Goal: Task Accomplishment & Management: Use online tool/utility

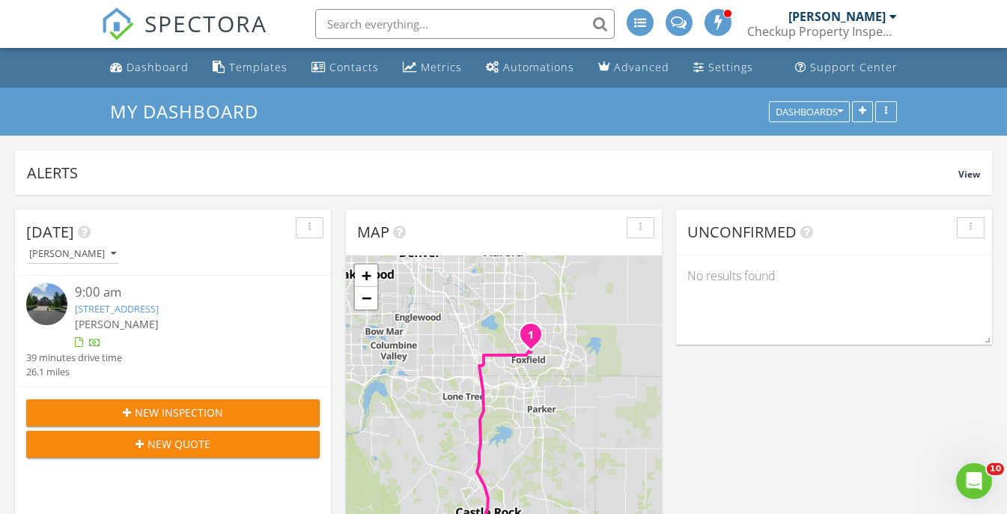
click at [158, 307] on link "6473 S Telluride St, Aurora, CO 80016" at bounding box center [117, 308] width 84 height 13
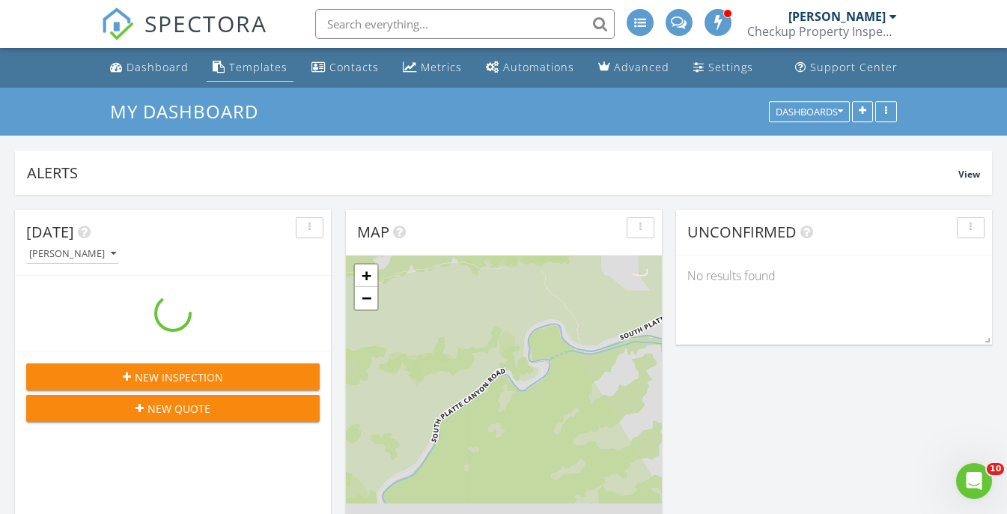
scroll to position [1476, 1008]
click at [245, 79] on link "Templates" at bounding box center [250, 68] width 87 height 28
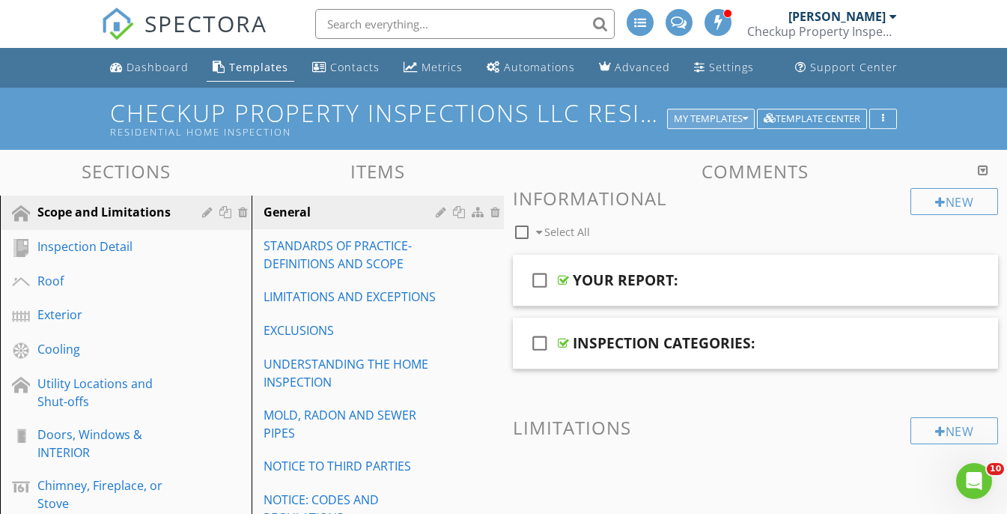
click at [727, 127] on button "My Templates" at bounding box center [711, 119] width 88 height 21
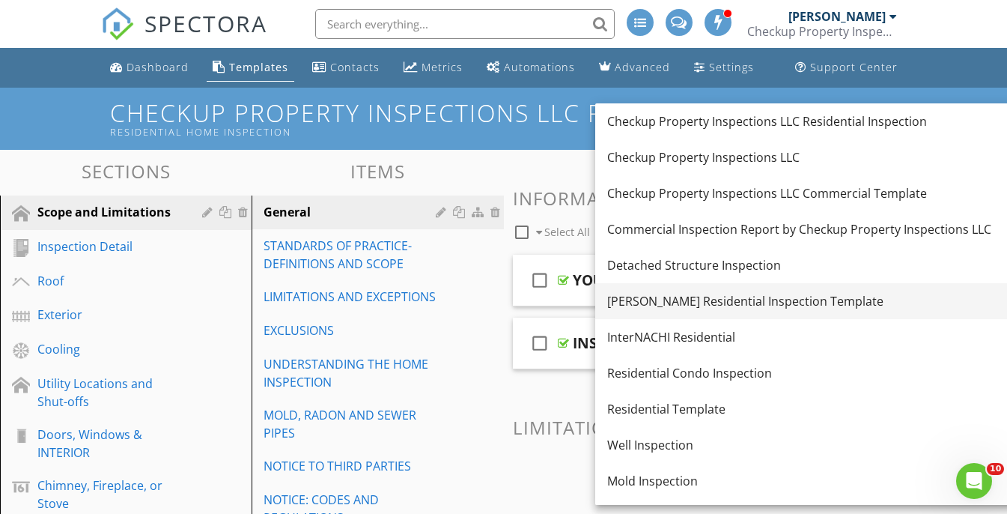
click at [670, 299] on div "[PERSON_NAME] Residential Inspection Template" at bounding box center [854, 301] width 495 height 18
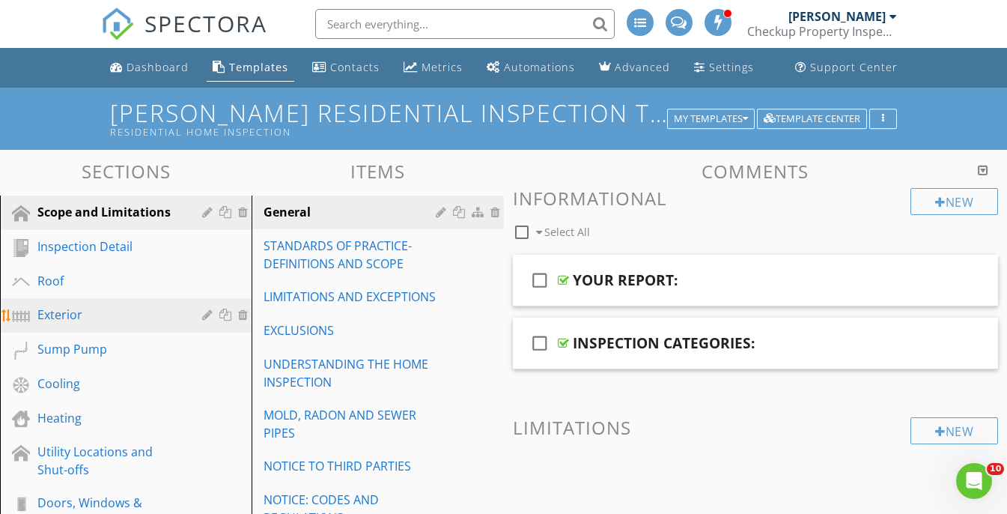
click at [100, 309] on div "Exterior" at bounding box center [108, 315] width 143 height 18
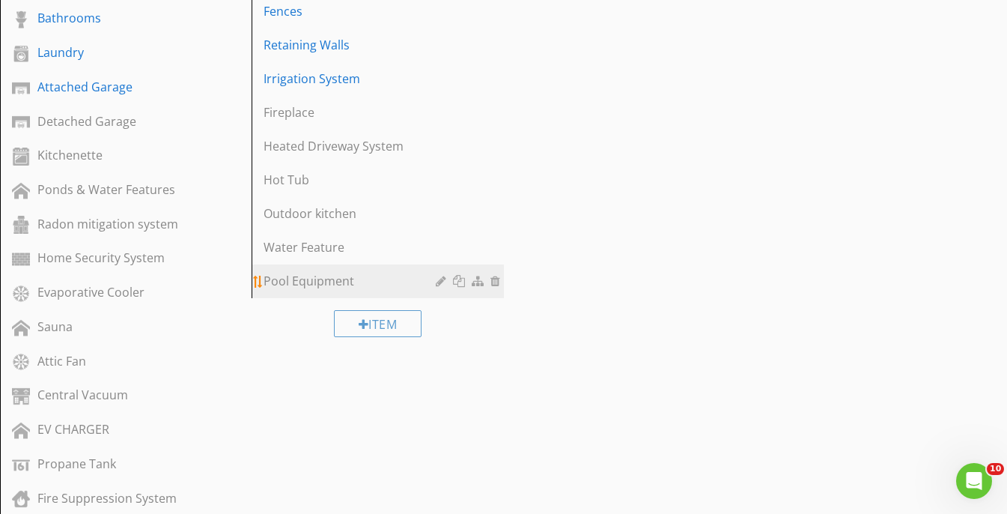
scroll to position [850, 0]
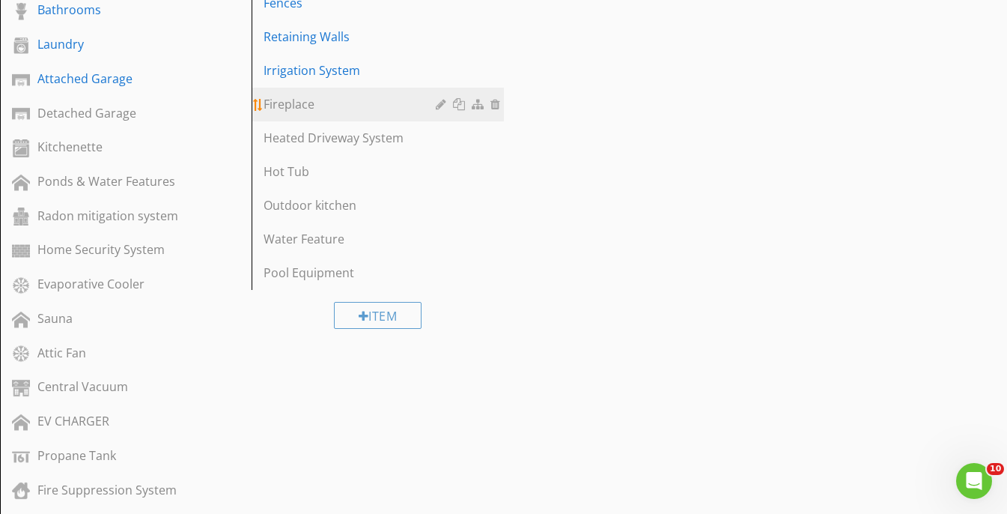
click at [323, 95] on div "Fireplace" at bounding box center [352, 104] width 176 height 18
click at [437, 98] on div at bounding box center [443, 104] width 14 height 12
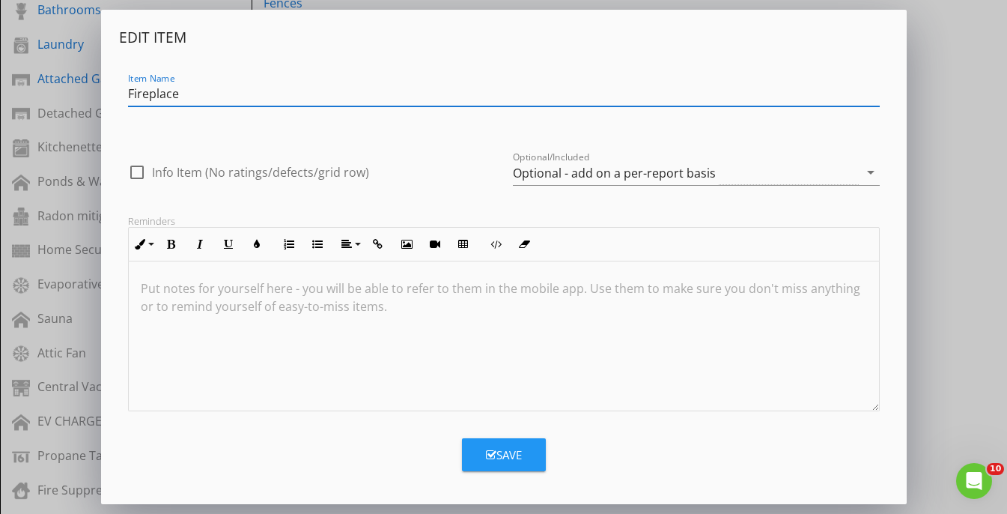
click at [126, 94] on div "Item Name Fireplace" at bounding box center [504, 96] width 770 height 52
click at [130, 93] on input "Fireplace" at bounding box center [504, 94] width 752 height 25
type input "Outdoor Fireplace"
click at [500, 458] on div "Save" at bounding box center [504, 454] width 36 height 17
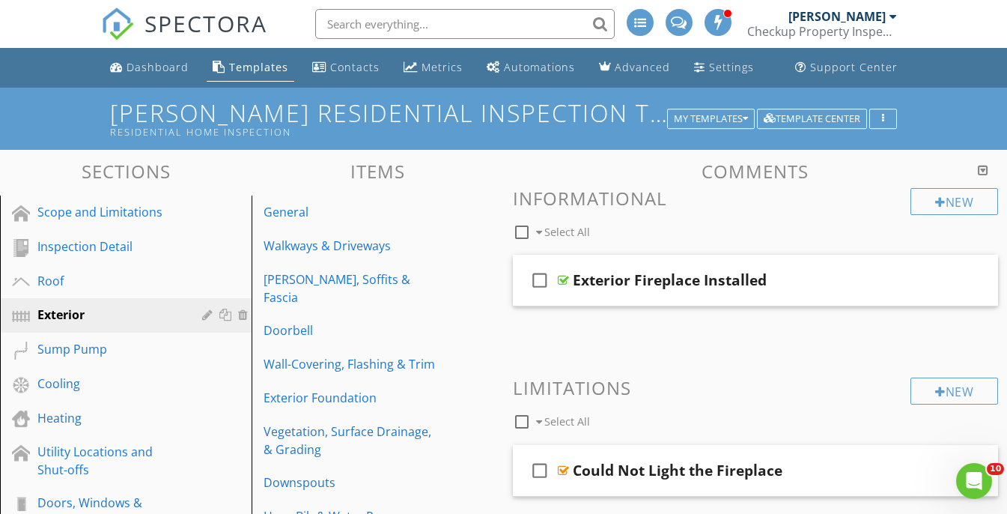
scroll to position [0, 0]
click at [824, 261] on div "check_box_outline_blank Exterior Fireplace Installed" at bounding box center [756, 281] width 486 height 52
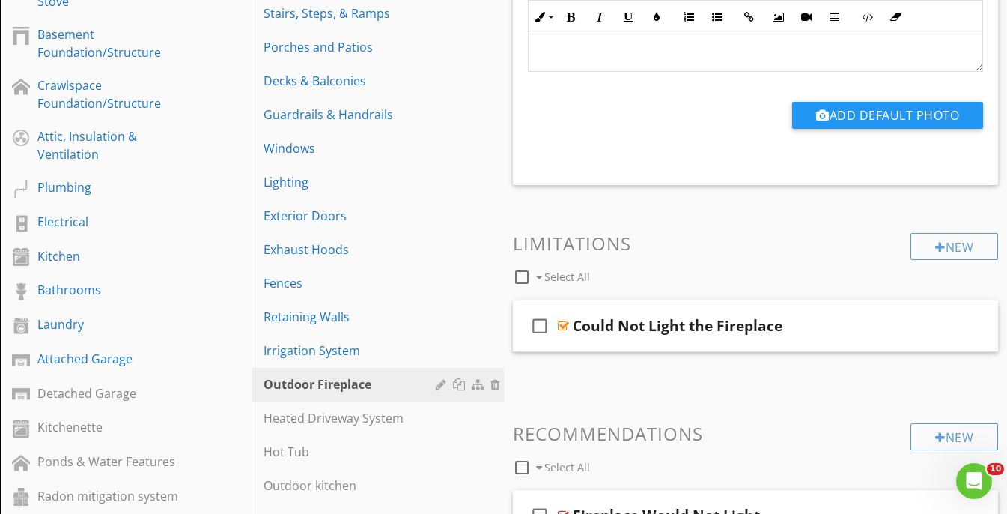
scroll to position [586, 0]
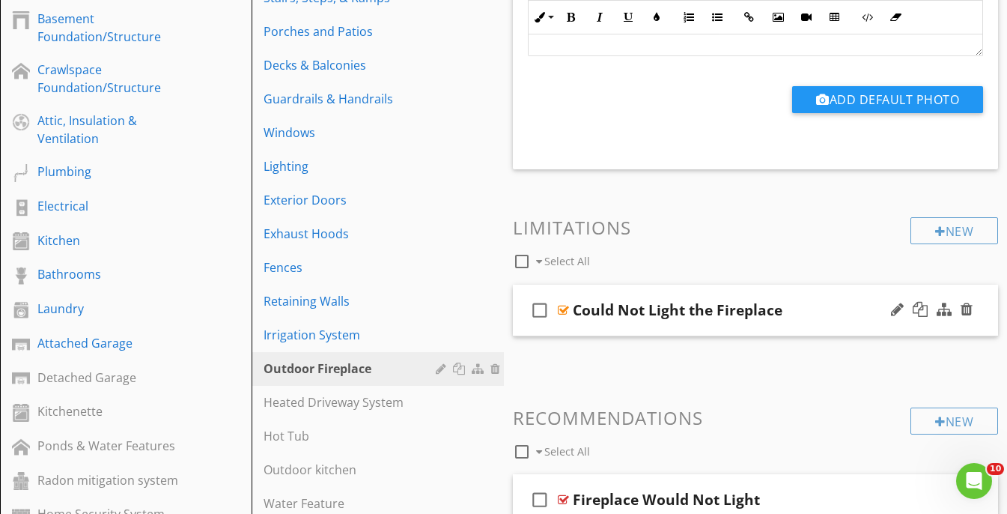
click at [827, 285] on div "check_box_outline_blank Could Not Light the Fireplace" at bounding box center [756, 311] width 486 height 52
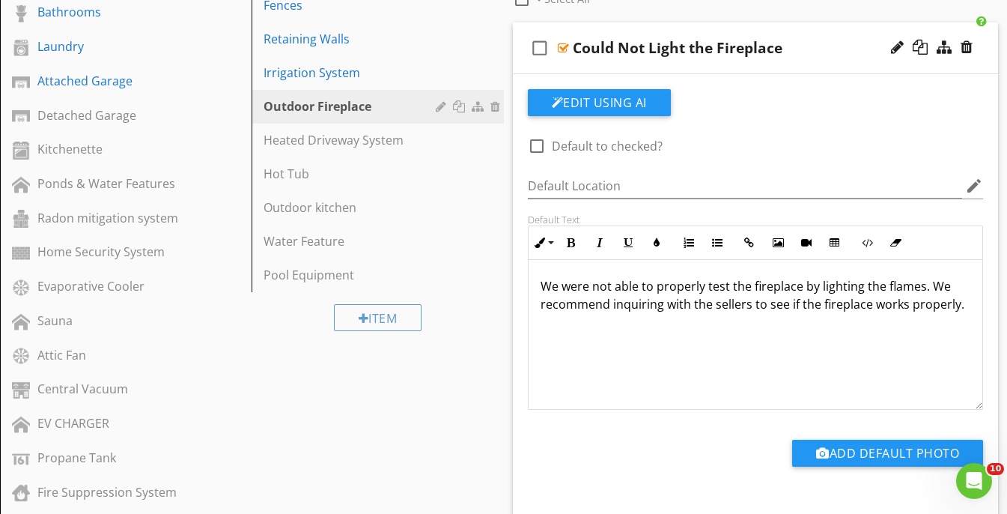
scroll to position [1, 0]
click at [955, 304] on p "We were not able to properly test the fireplace by lighting the flames. We reco…" at bounding box center [756, 295] width 431 height 36
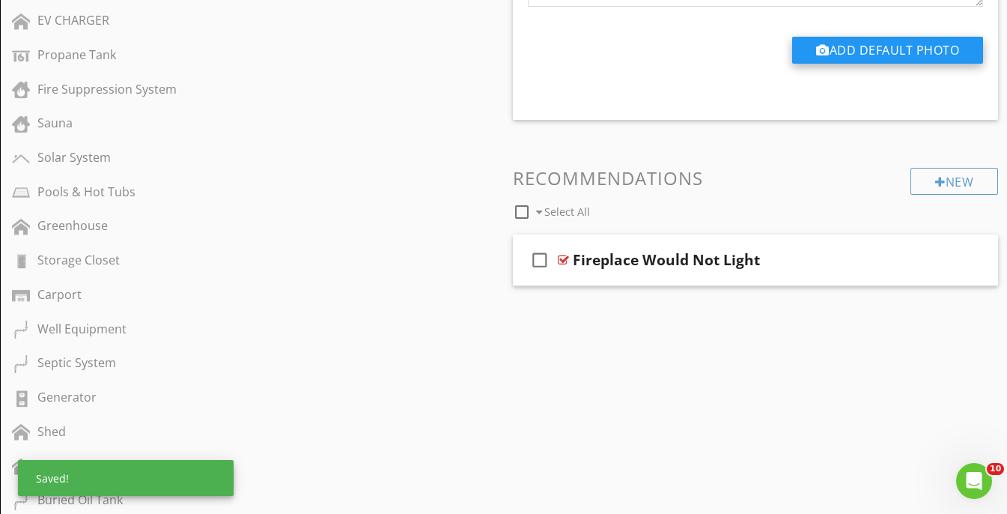
scroll to position [1259, 0]
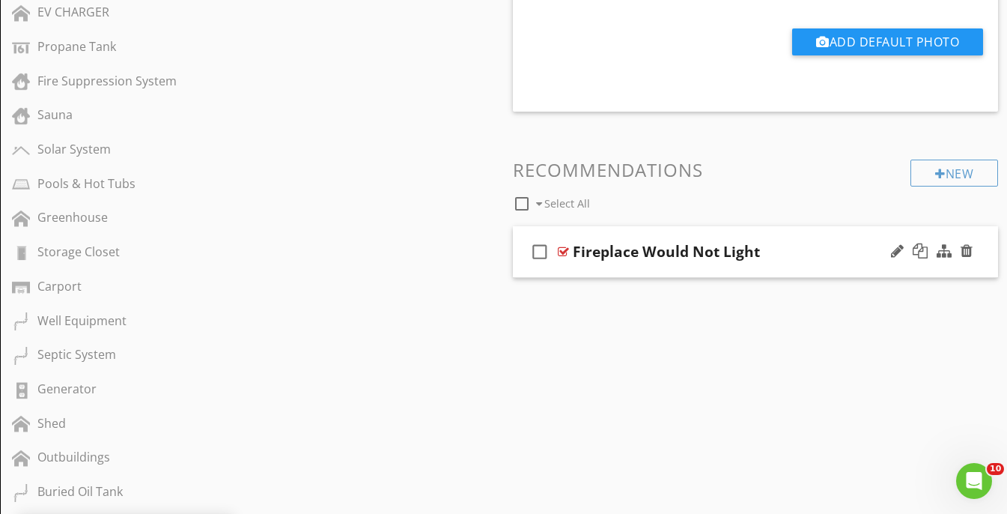
click at [840, 243] on div "Fireplace Would Not Light" at bounding box center [744, 252] width 342 height 18
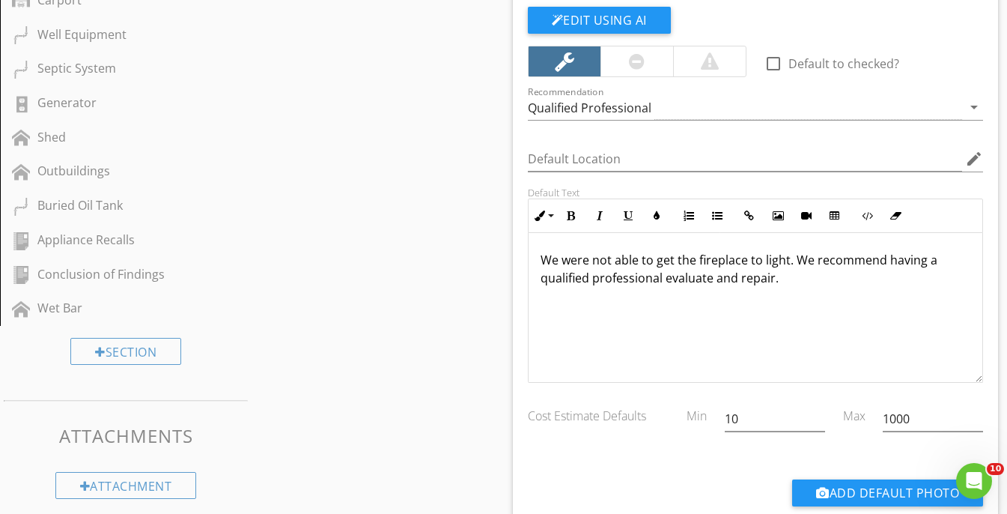
scroll to position [1550, 0]
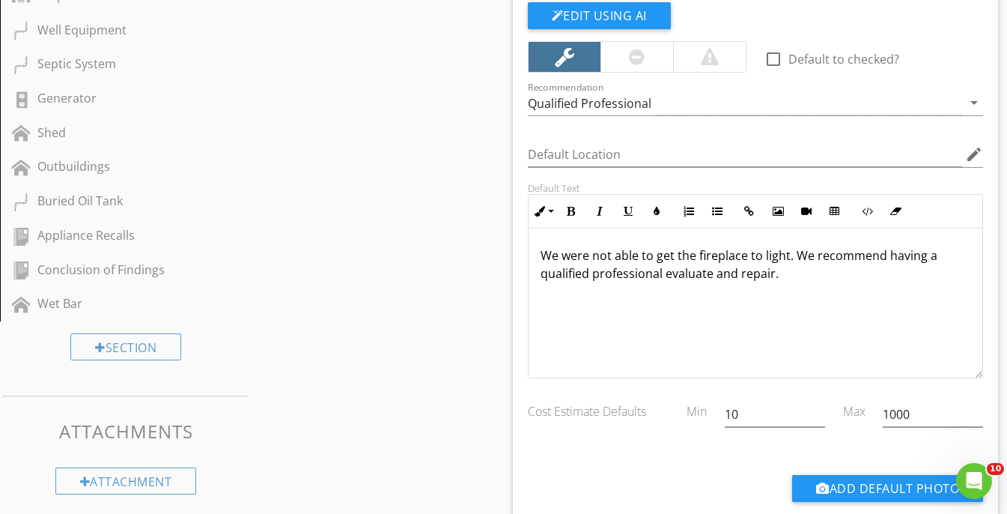
drag, startPoint x: 678, startPoint y: 312, endPoint x: 429, endPoint y: 228, distance: 262.4
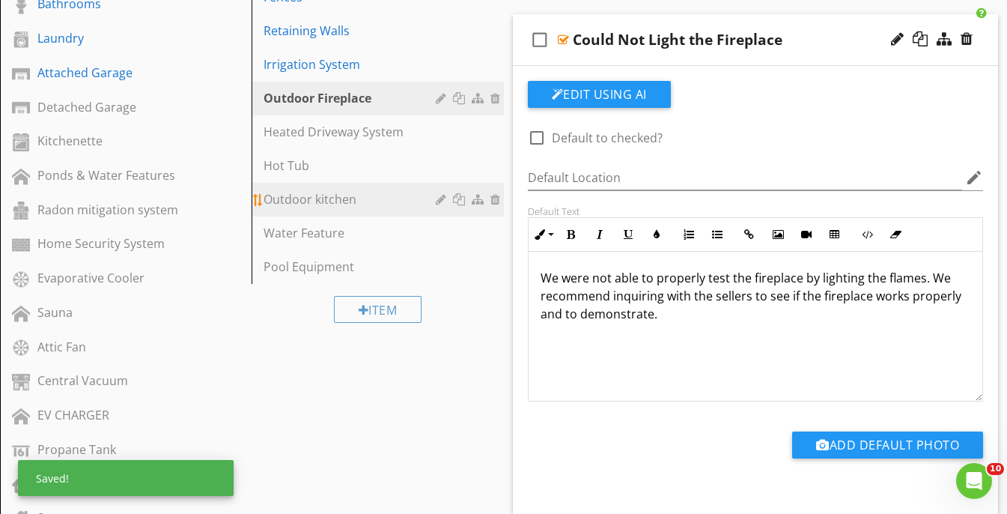
scroll to position [837, 0]
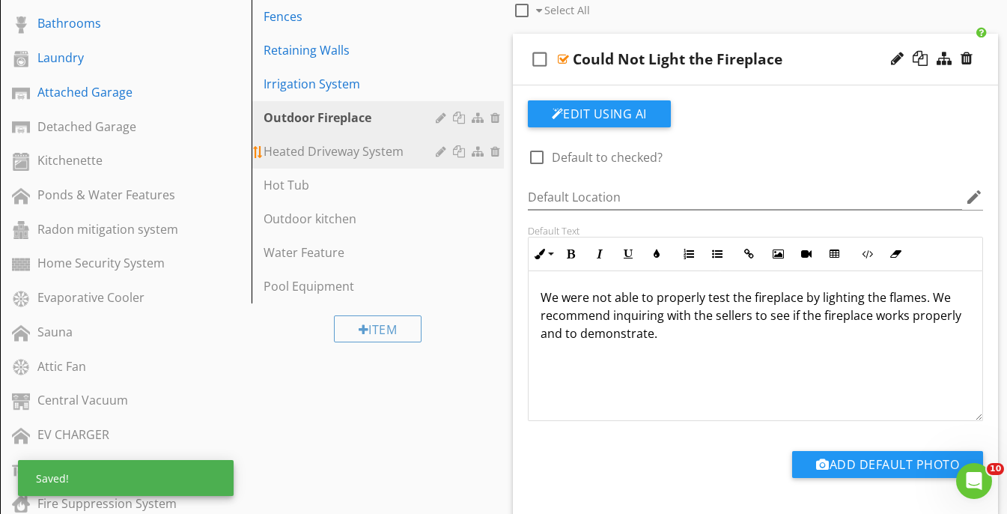
click at [330, 142] on div "Heated Driveway System" at bounding box center [352, 151] width 176 height 18
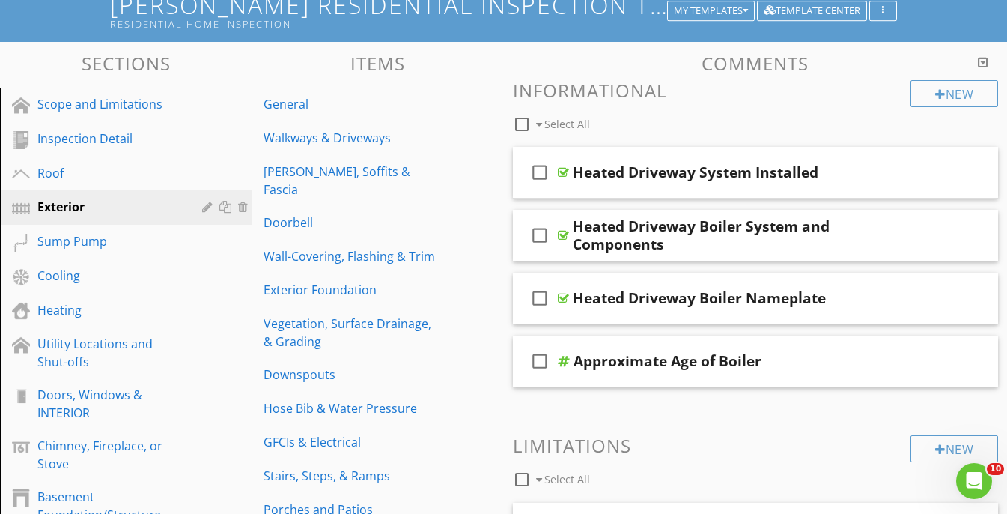
scroll to position [123, 0]
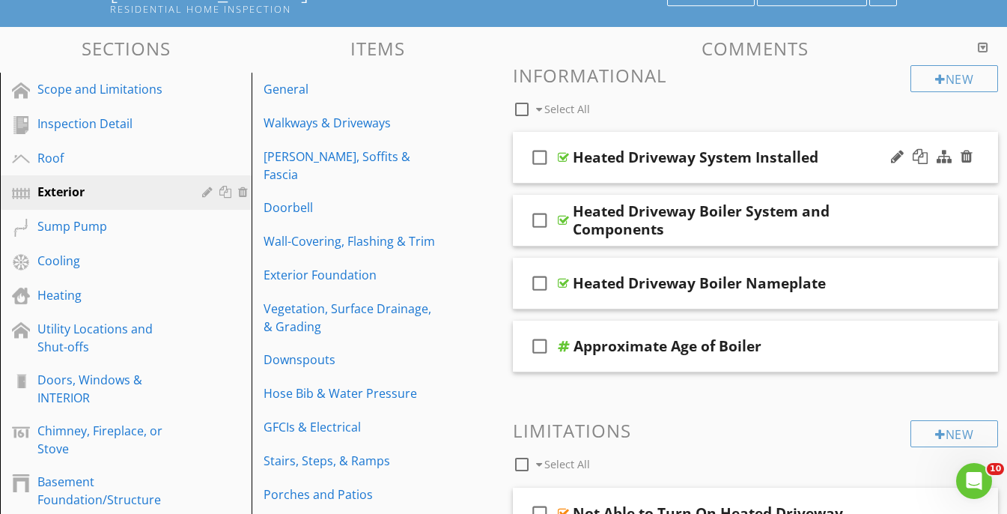
click at [845, 142] on div "check_box_outline_blank Heated Driveway System Installed" at bounding box center [756, 158] width 486 height 52
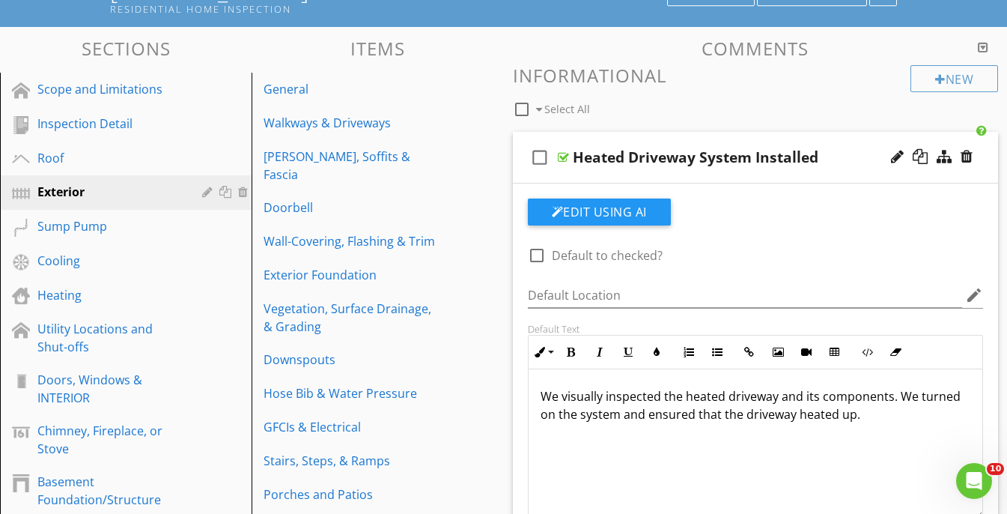
click at [785, 274] on div "Default Location edit" at bounding box center [756, 298] width 456 height 49
click at [914, 400] on p "We visually inspected the heated driveway and its components. We turned on the …" at bounding box center [756, 405] width 431 height 36
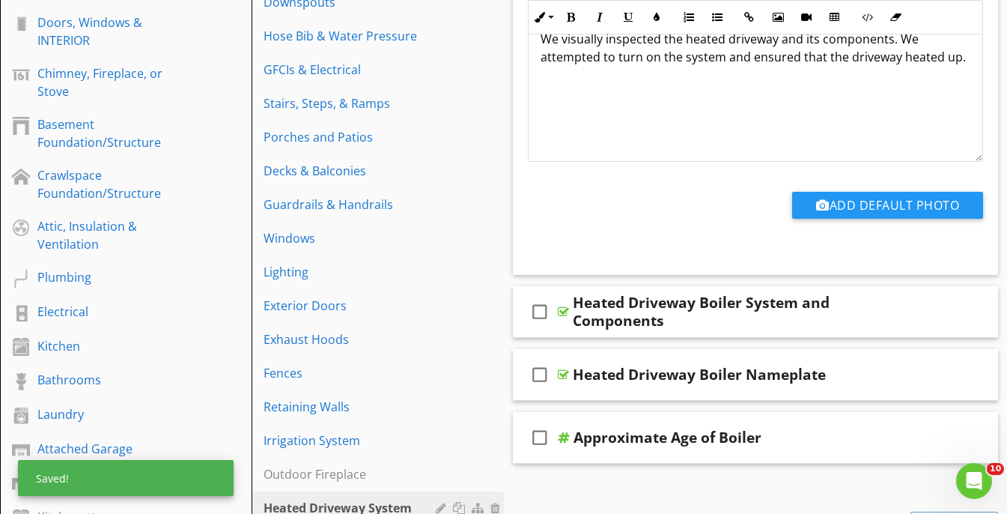
scroll to position [507, 0]
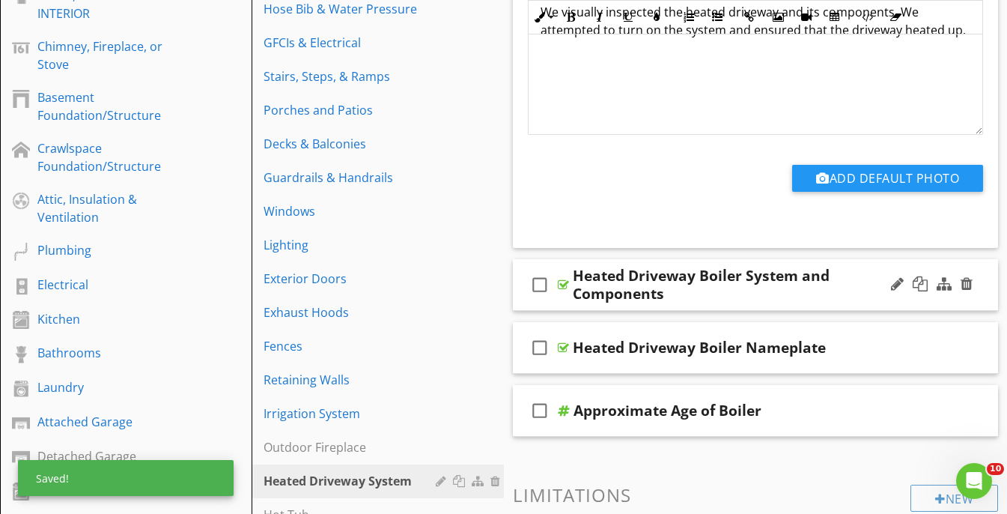
click at [876, 267] on div "Heated Driveway Boiler System and Components" at bounding box center [744, 285] width 342 height 36
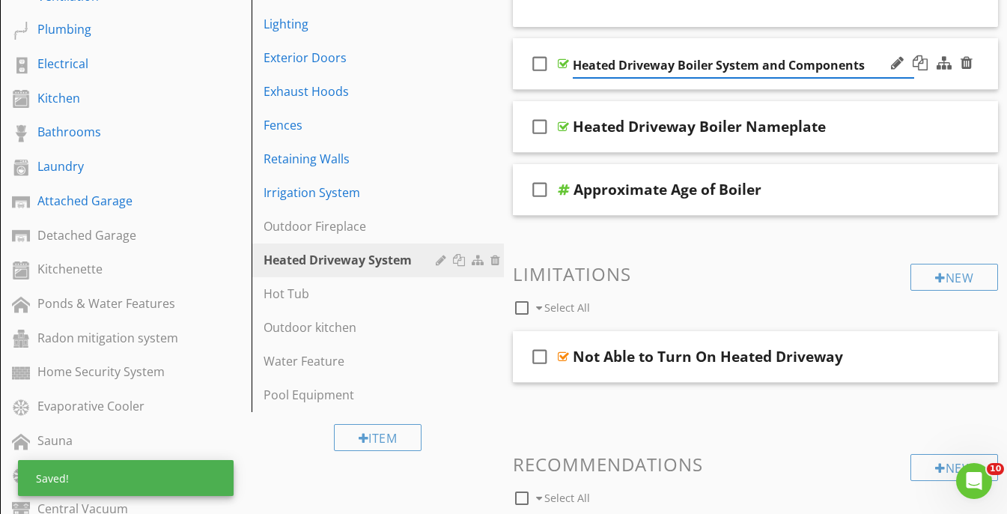
scroll to position [745, 0]
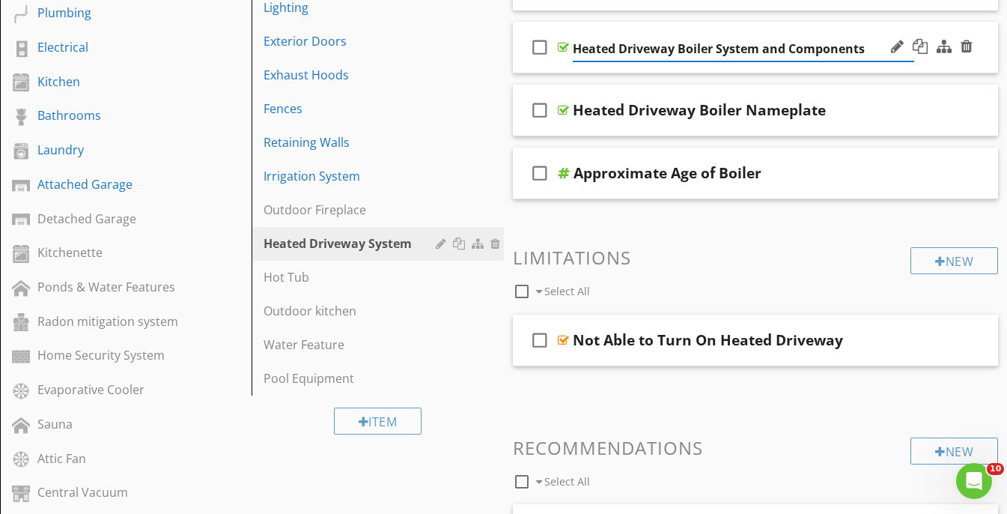
click at [881, 30] on div "check_box_outline_blank Heated Driveway Boiler System and Components" at bounding box center [756, 48] width 486 height 52
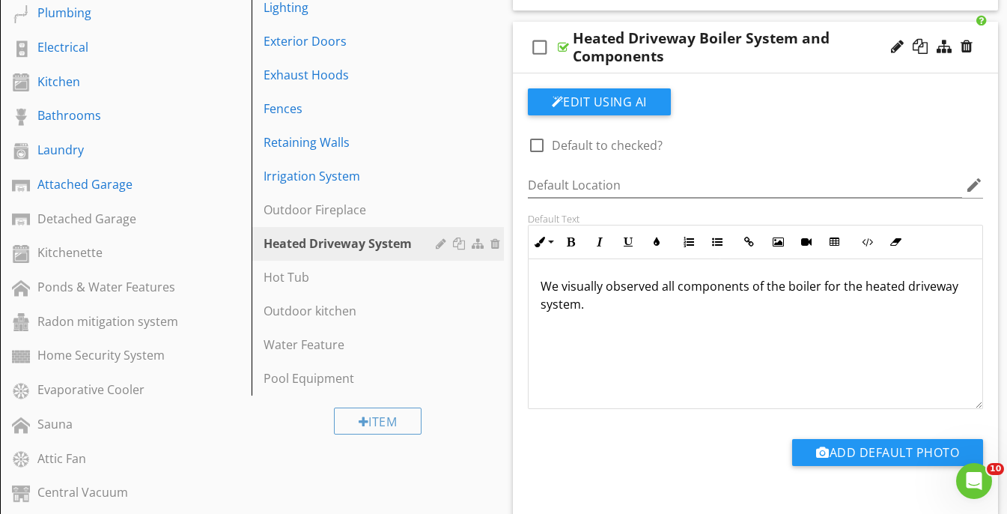
click at [840, 31] on div "Heated Driveway Boiler System and Components" at bounding box center [744, 47] width 342 height 36
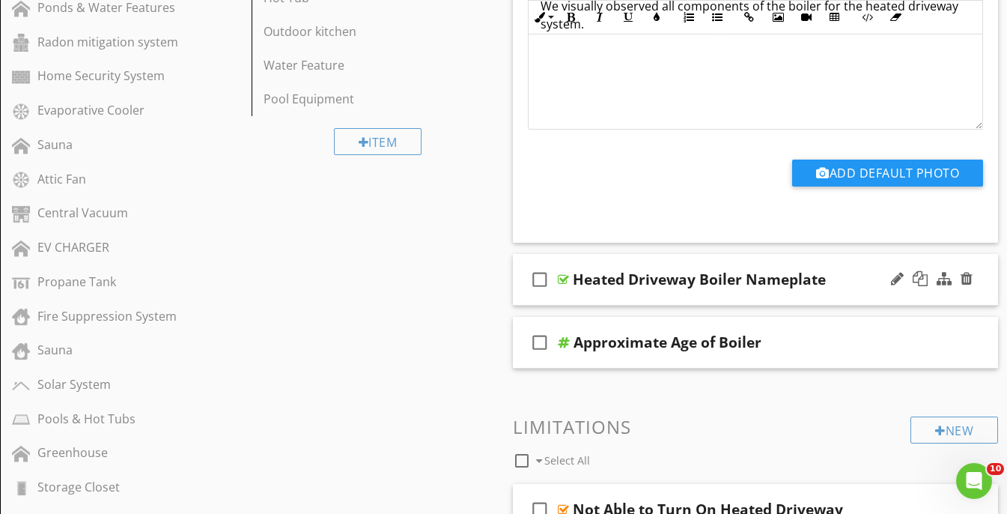
scroll to position [1, 0]
click at [837, 258] on div "check_box_outline_blank Heated Driveway Boiler Nameplate" at bounding box center [756, 280] width 486 height 52
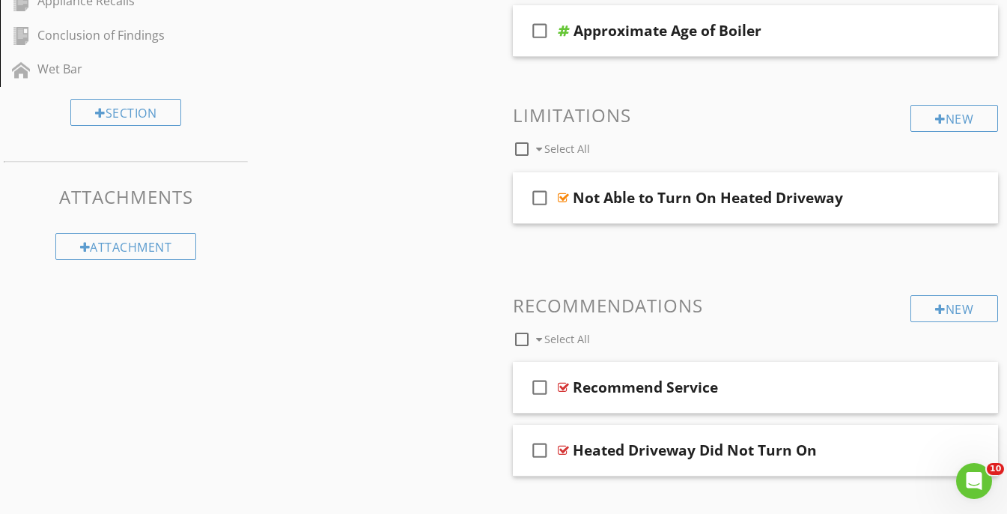
scroll to position [1808, 0]
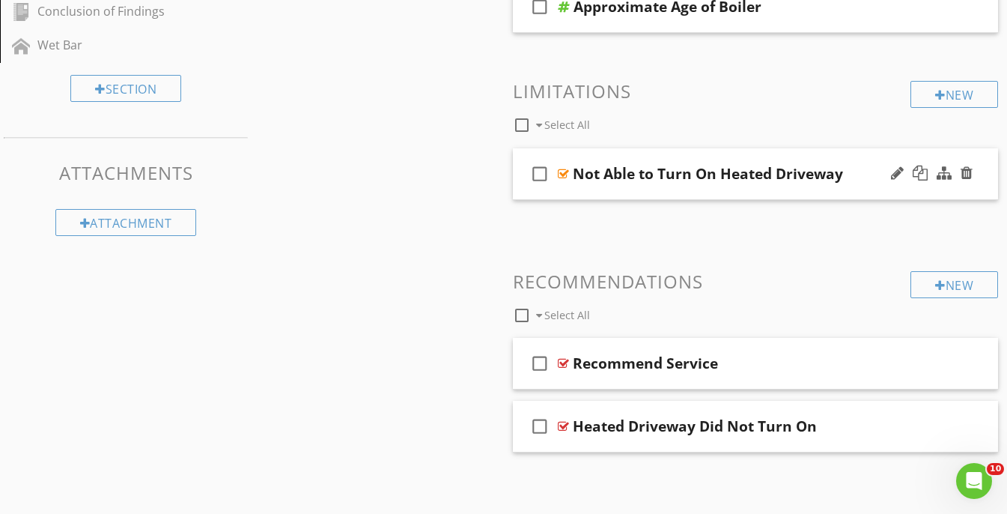
click at [855, 152] on div "check_box_outline_blank Not Able to Turn On Heated Driveway" at bounding box center [756, 174] width 486 height 52
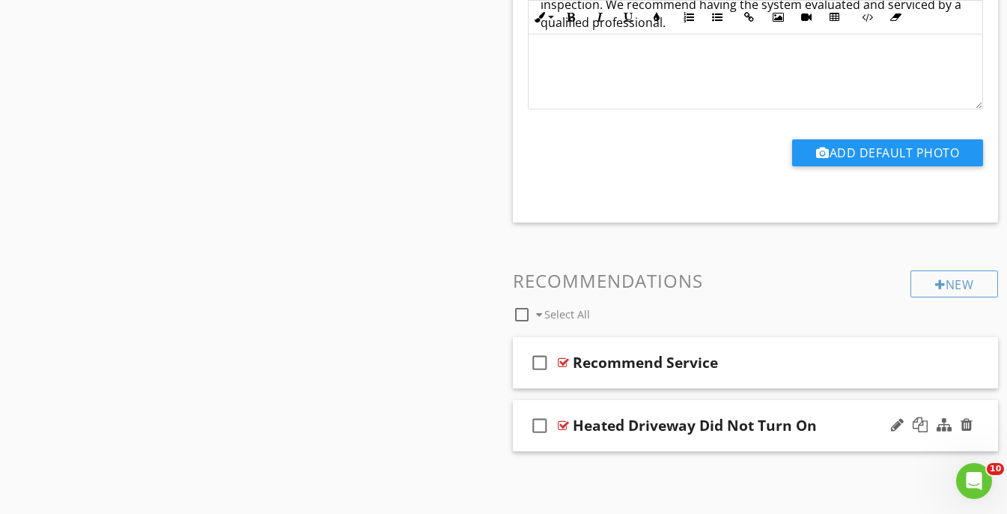
scroll to position [2234, 0]
click at [826, 342] on div "check_box_outline_blank Recommend Service" at bounding box center [756, 364] width 486 height 52
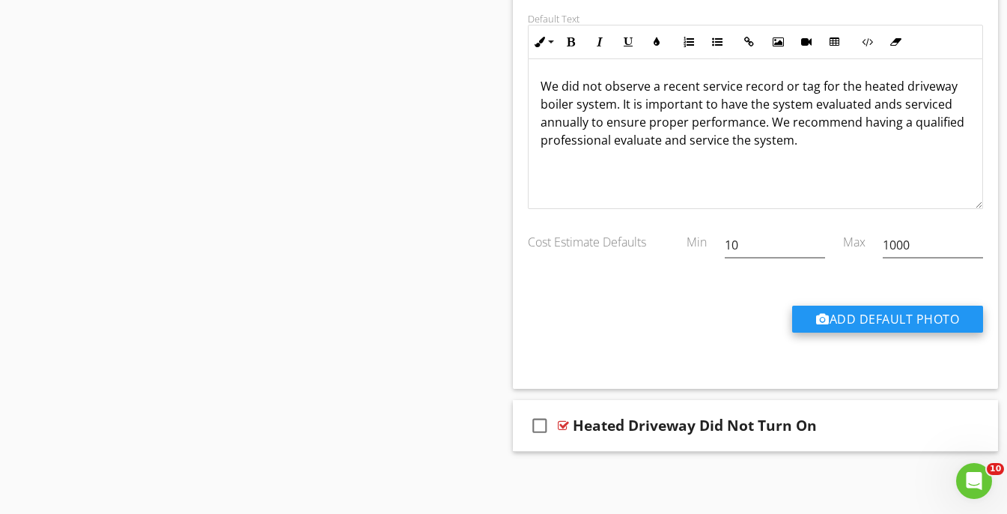
scroll to position [2804, 0]
click at [824, 406] on div "check_box_outline_blank Heated Driveway Did Not Turn On" at bounding box center [756, 427] width 486 height 52
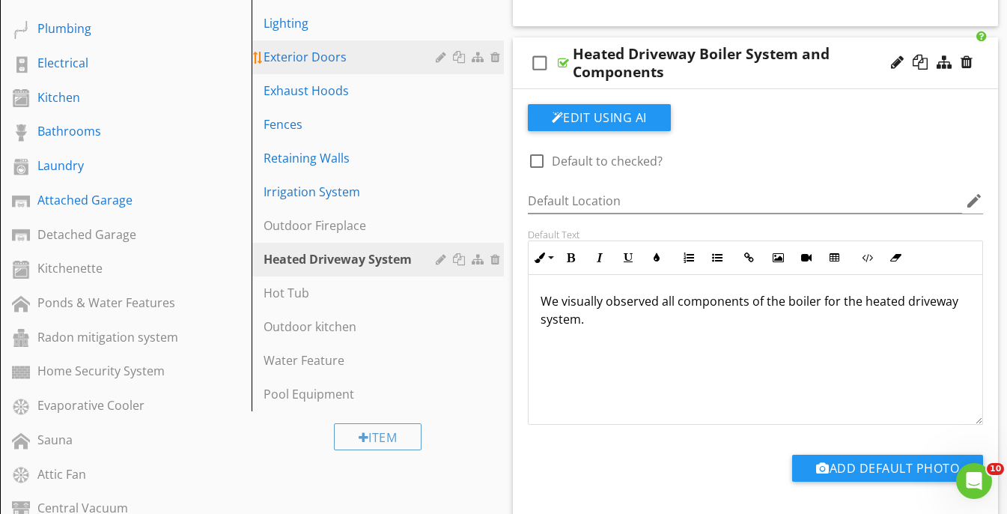
scroll to position [732, 0]
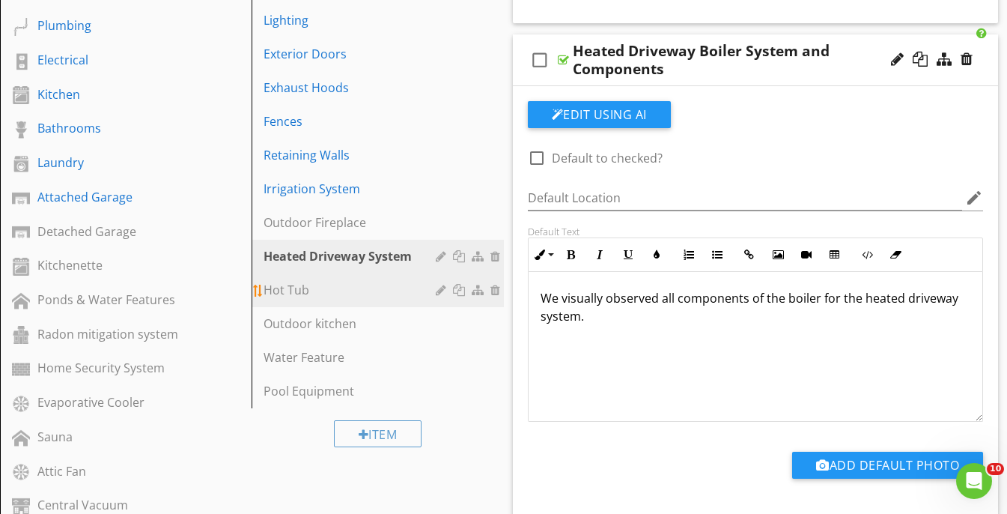
click at [369, 281] on div "Hot Tub" at bounding box center [352, 290] width 176 height 18
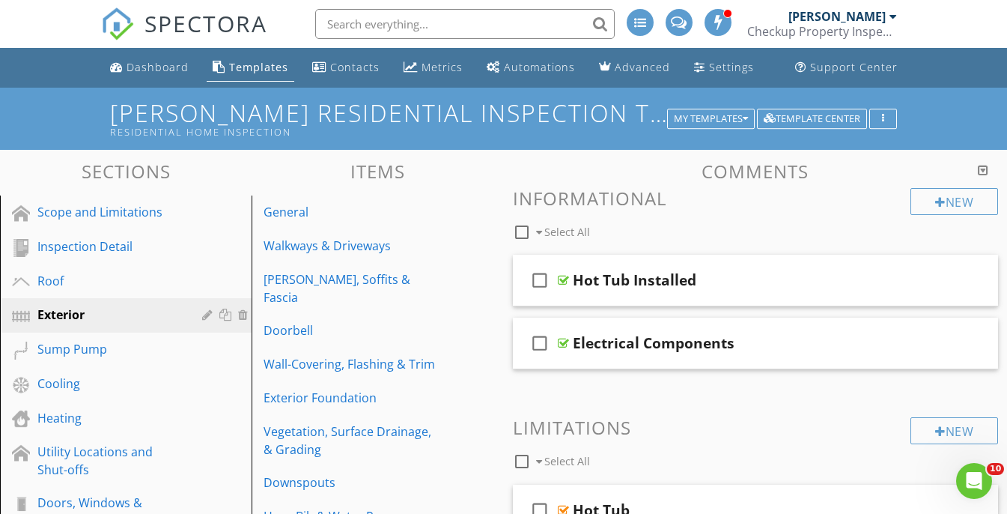
scroll to position [0, 0]
click at [788, 261] on div "check_box_outline_blank Hot Tub Installed" at bounding box center [756, 281] width 486 height 52
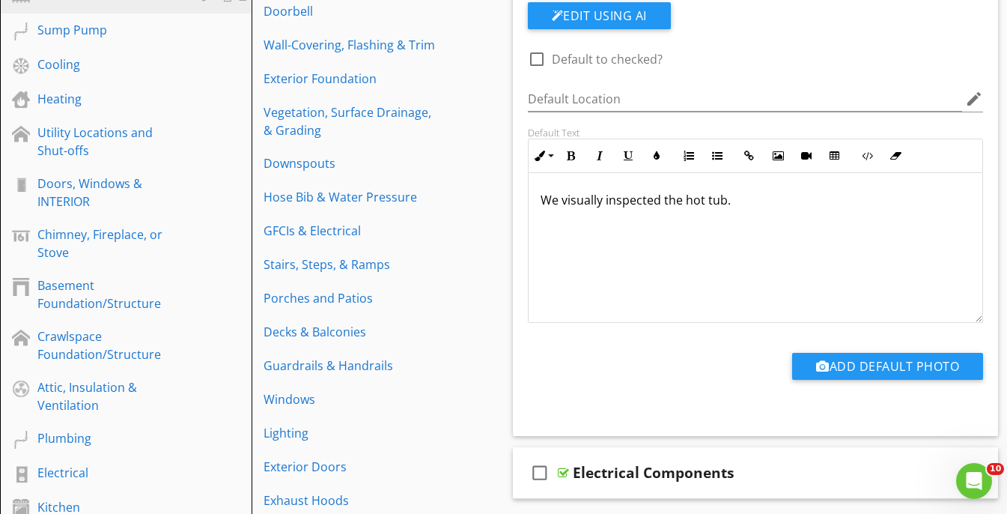
scroll to position [364, 0]
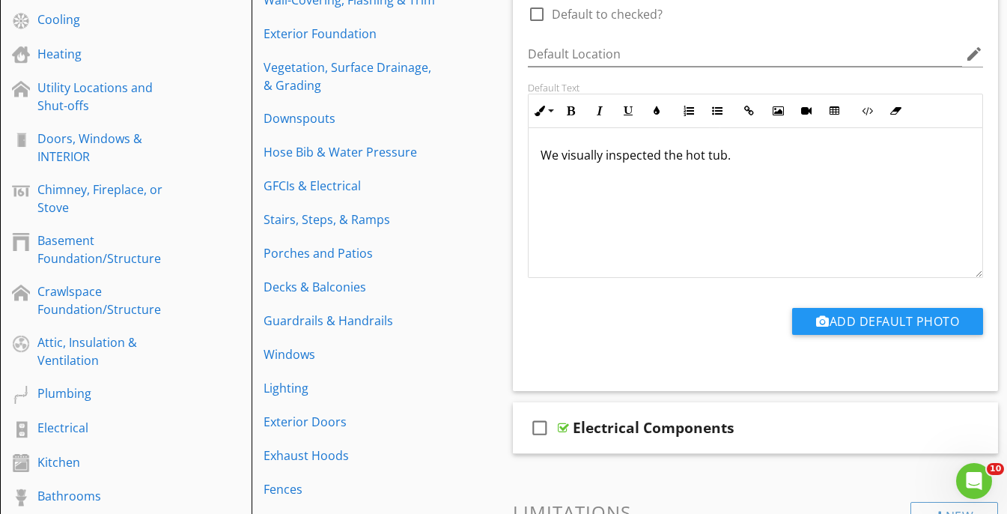
click at [752, 159] on p "We visually inspected the hot tub." at bounding box center [756, 155] width 431 height 18
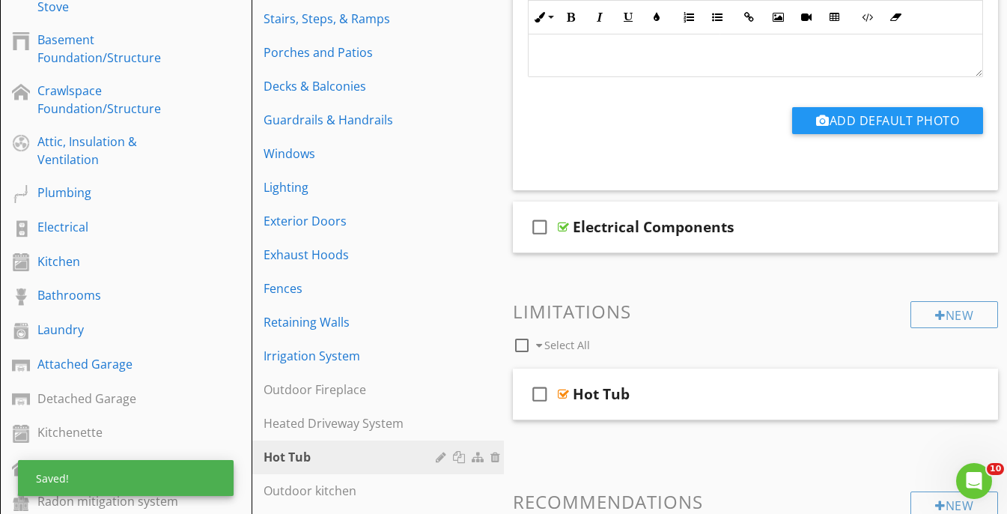
scroll to position [620, 0]
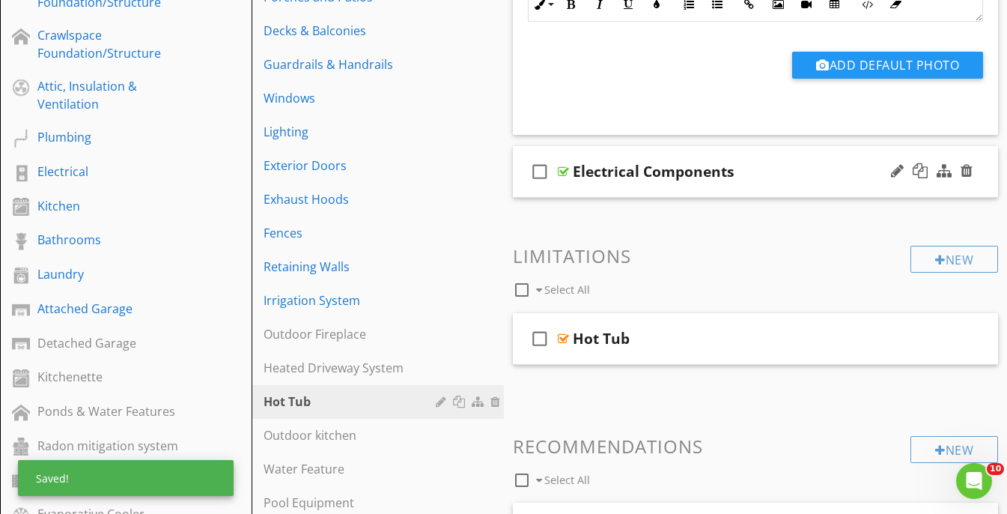
click at [794, 153] on div "check_box_outline_blank Electrical Components" at bounding box center [756, 172] width 486 height 52
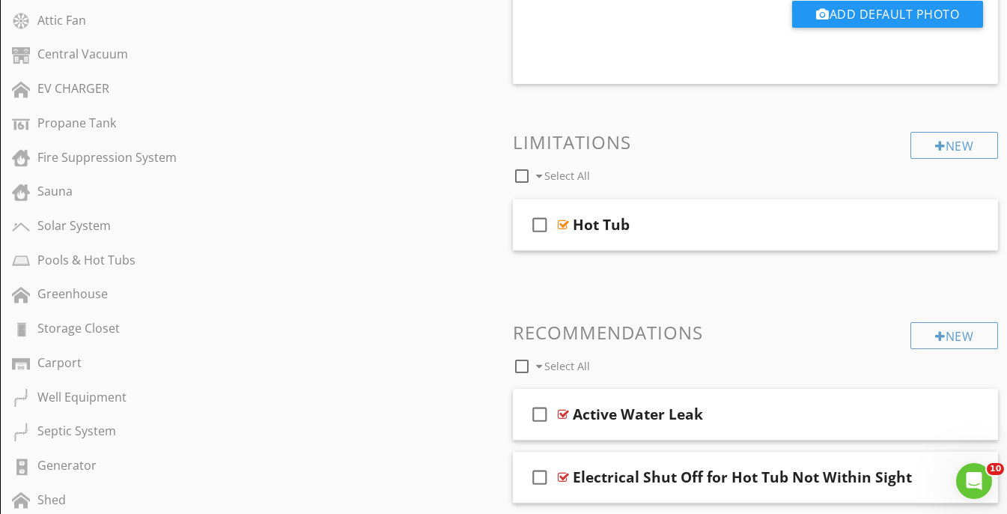
scroll to position [1211, 0]
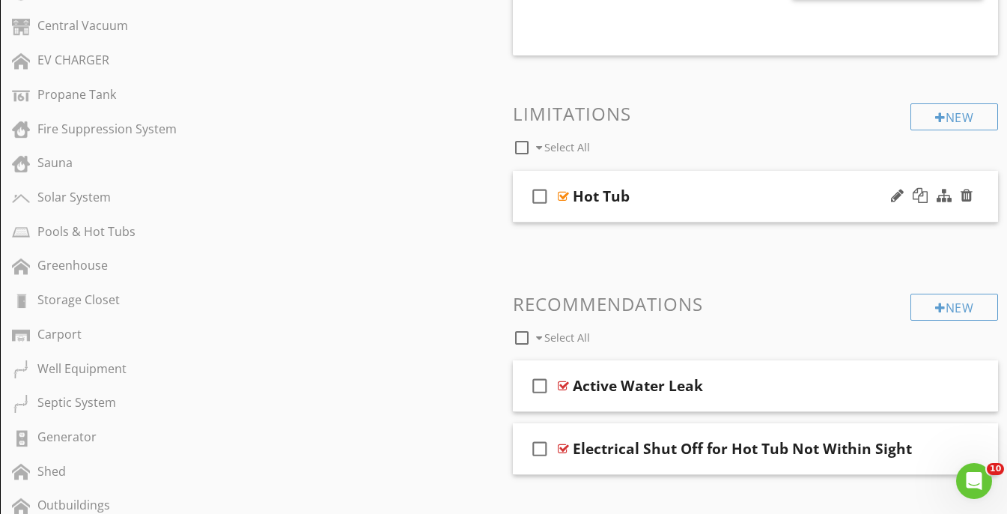
click at [765, 183] on div "check_box_outline_blank Hot Tub" at bounding box center [756, 197] width 486 height 52
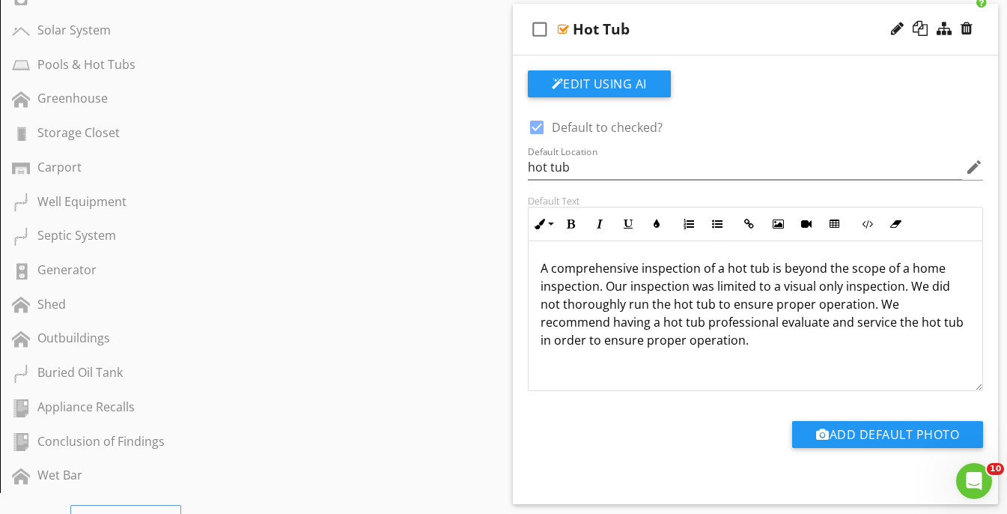
scroll to position [1381, 0]
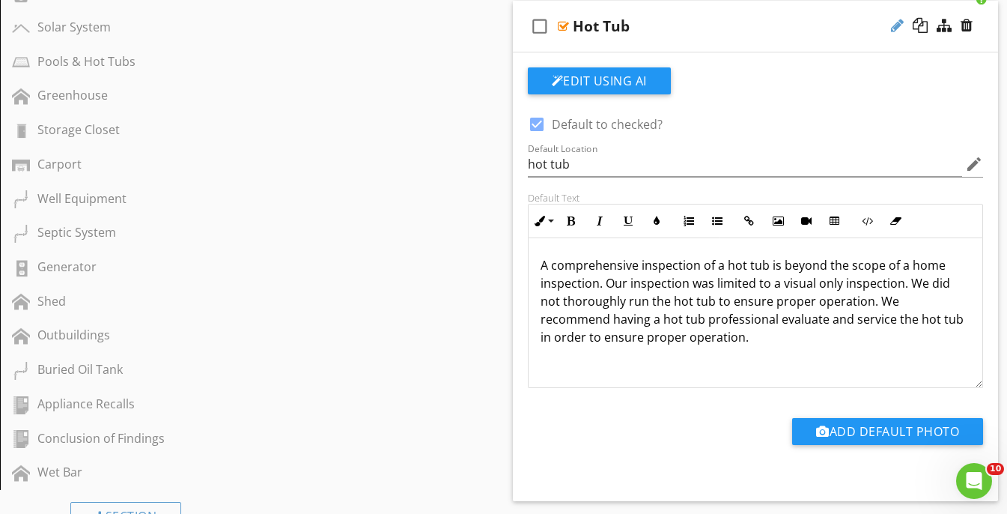
click at [894, 28] on div at bounding box center [897, 25] width 13 height 15
click at [635, 21] on input "Hot Tub" at bounding box center [744, 27] width 342 height 25
type input "Hot Tub Beyond Scope of Inspection"
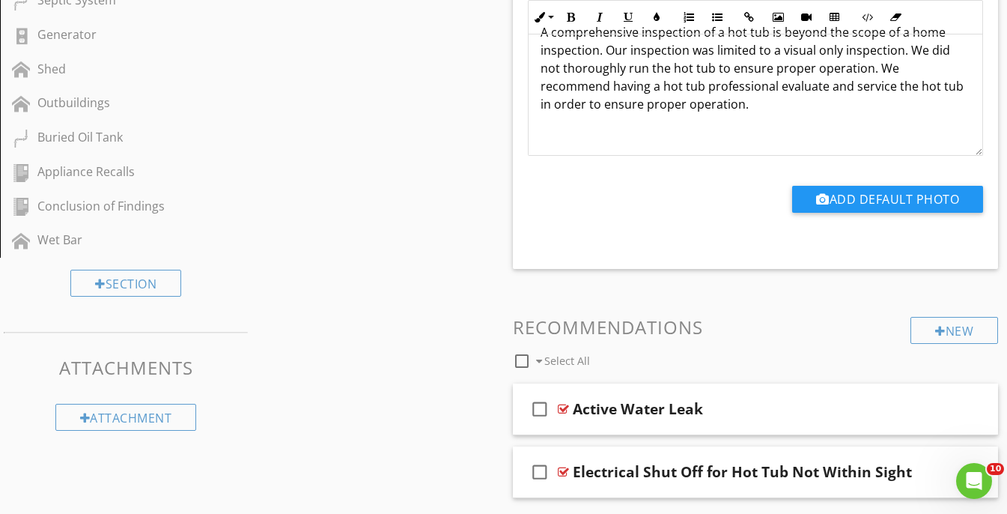
scroll to position [1622, 0]
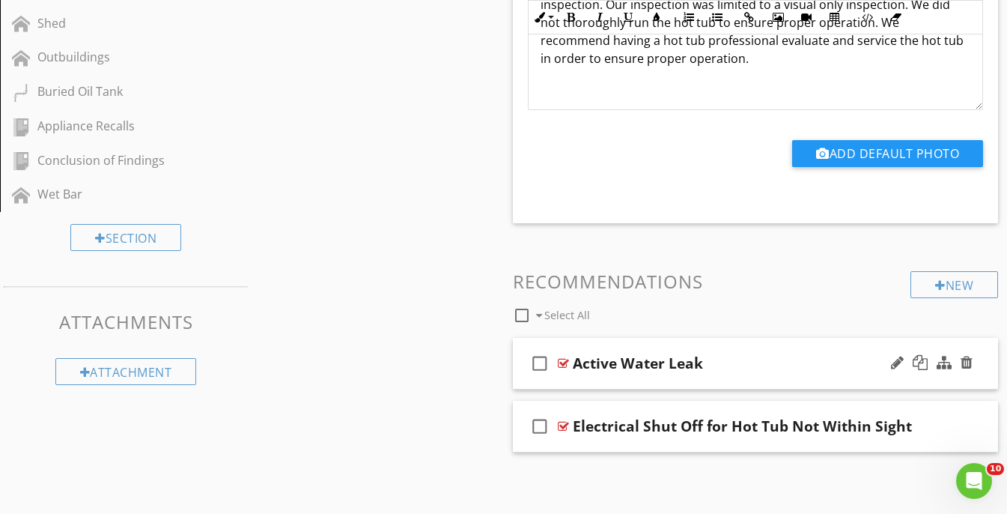
click at [779, 348] on div "check_box_outline_blank Active Water Leak" at bounding box center [756, 364] width 486 height 52
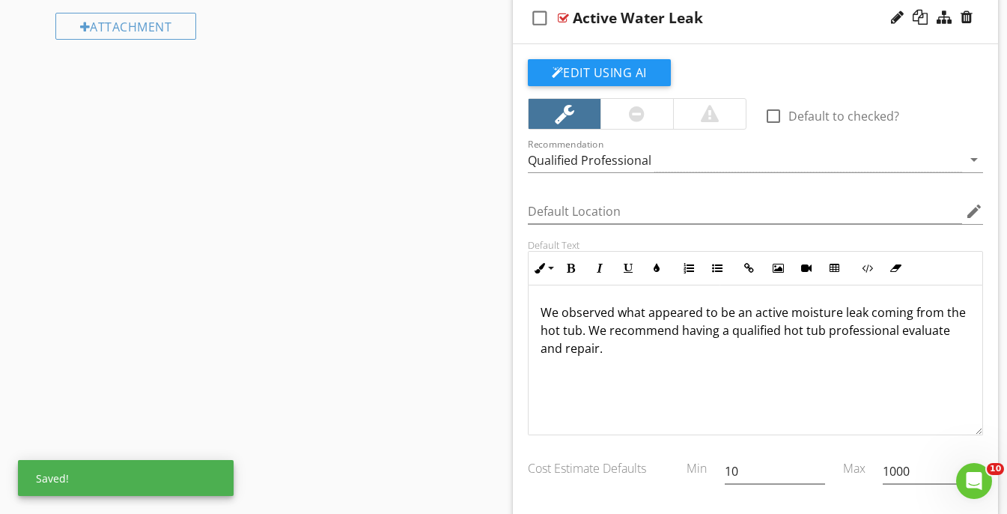
scroll to position [2004, 0]
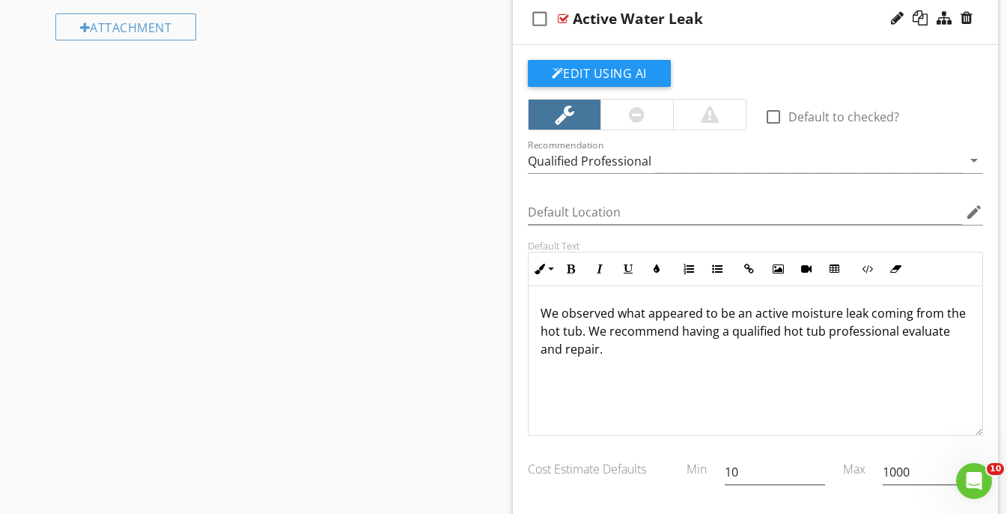
drag, startPoint x: 647, startPoint y: 366, endPoint x: 529, endPoint y: 285, distance: 143.3
click at [529, 286] on div "We observed what appeared to be an active moisture leak coming from the hot tub…" at bounding box center [756, 361] width 455 height 150
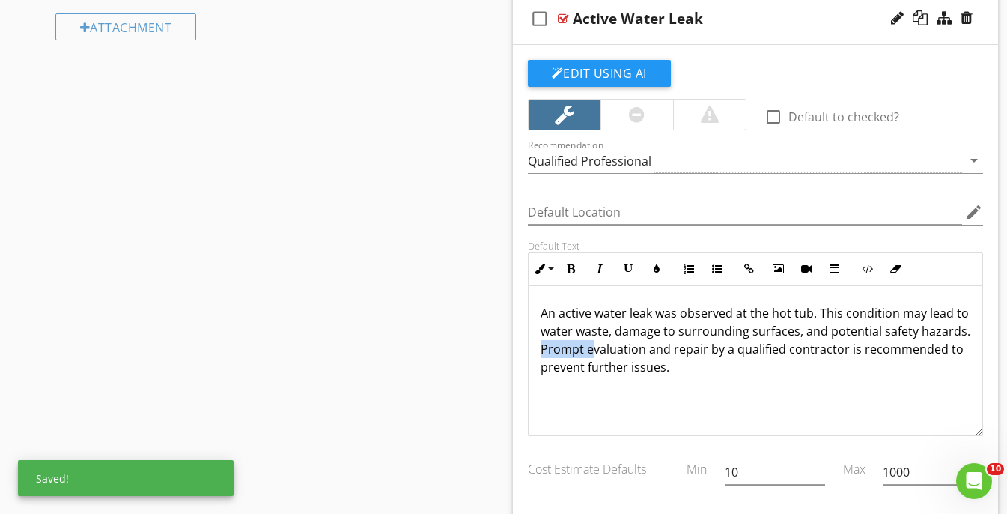
drag, startPoint x: 592, startPoint y: 350, endPoint x: 542, endPoint y: 353, distance: 50.3
click at [542, 353] on p "An active water leak was observed at the hot tub. This condition may lead to wa…" at bounding box center [756, 340] width 431 height 72
click at [777, 24] on div "Active Water Leak" at bounding box center [744, 19] width 342 height 18
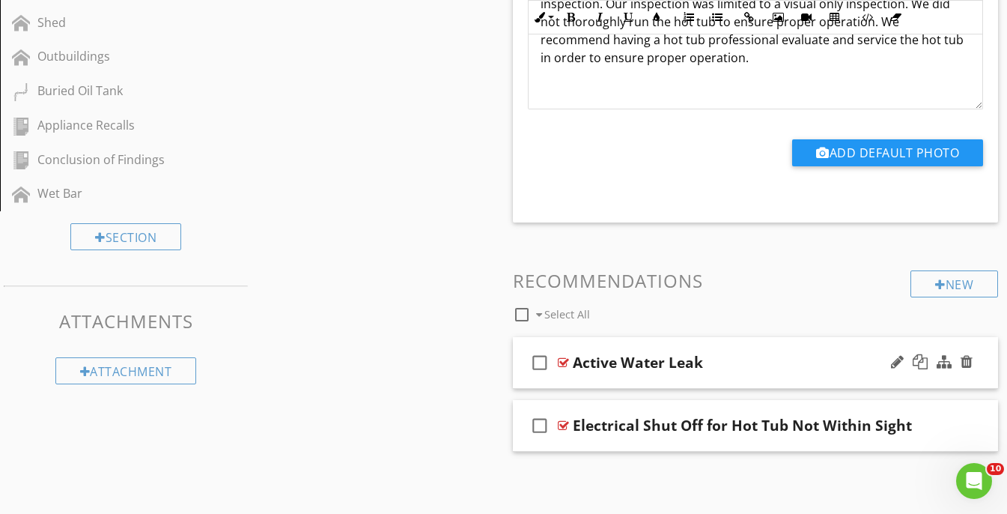
scroll to position [1659, 0]
click at [843, 407] on div "check_box_outline_blank Electrical Shut Off for Hot Tub Not Within Sight" at bounding box center [756, 427] width 486 height 52
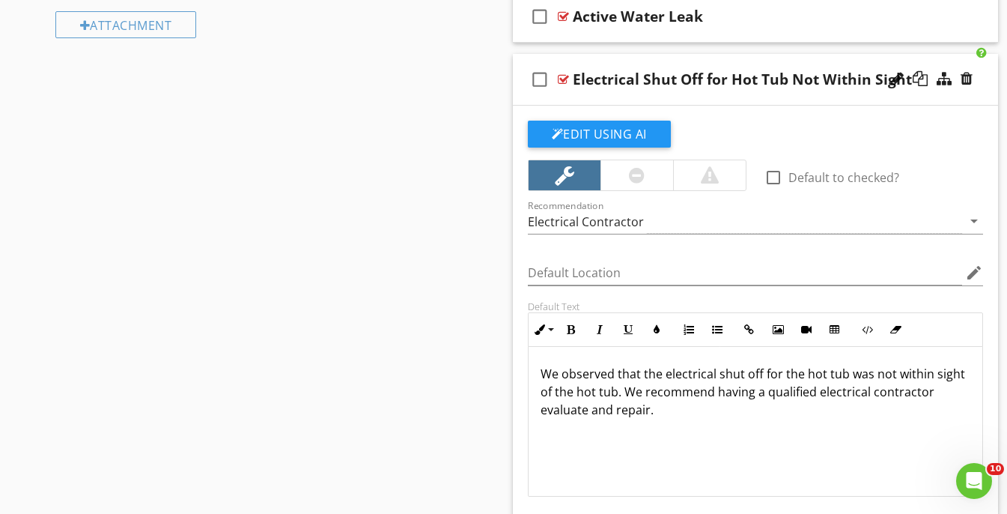
scroll to position [2013, 0]
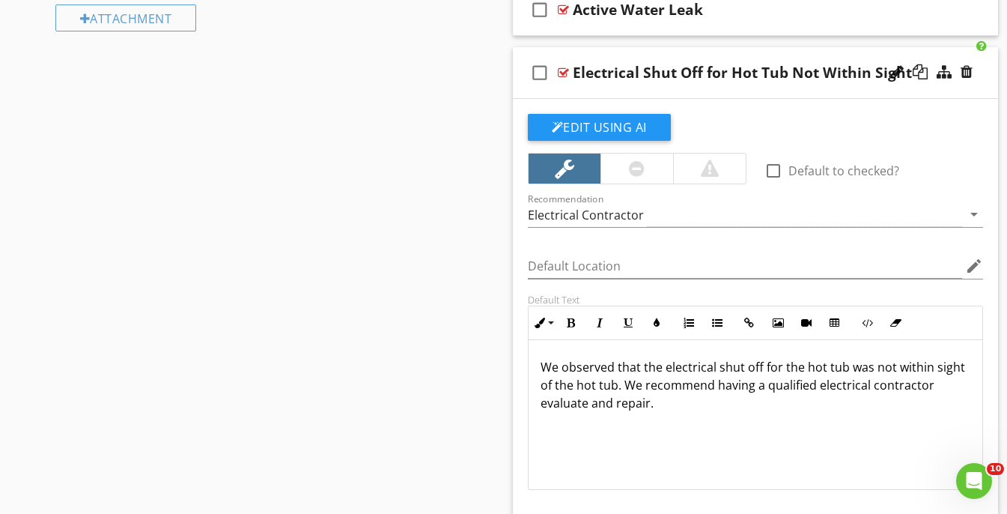
drag, startPoint x: 676, startPoint y: 422, endPoint x: 482, endPoint y: 349, distance: 208.1
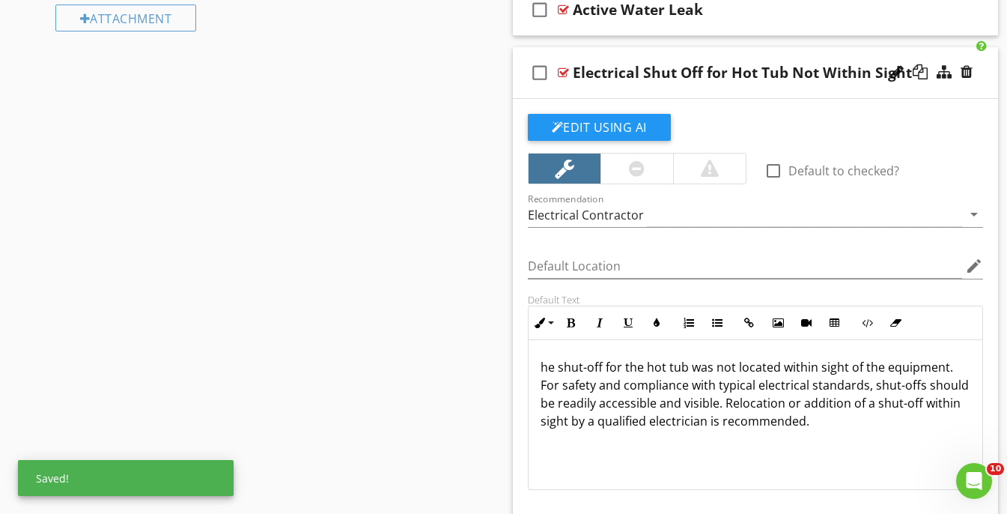
click at [545, 366] on p "he shut-off for the hot tub was not located within sight of the equipment. For …" at bounding box center [756, 394] width 431 height 72
click at [775, 51] on div "check_box_outline_blank Electrical Shut Off for Hot Tub Not Within Sight" at bounding box center [756, 73] width 486 height 52
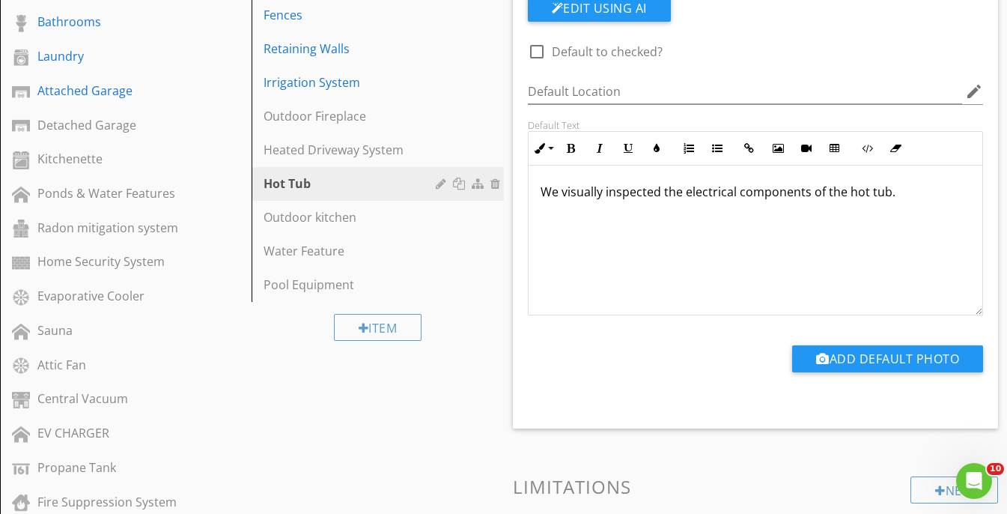
scroll to position [839, 0]
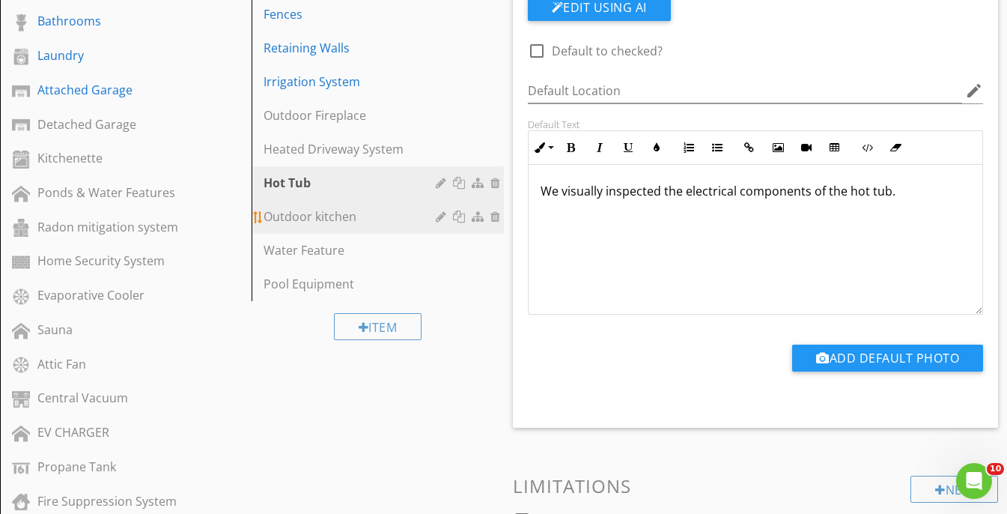
click at [319, 207] on div "Outdoor kitchen" at bounding box center [352, 216] width 176 height 18
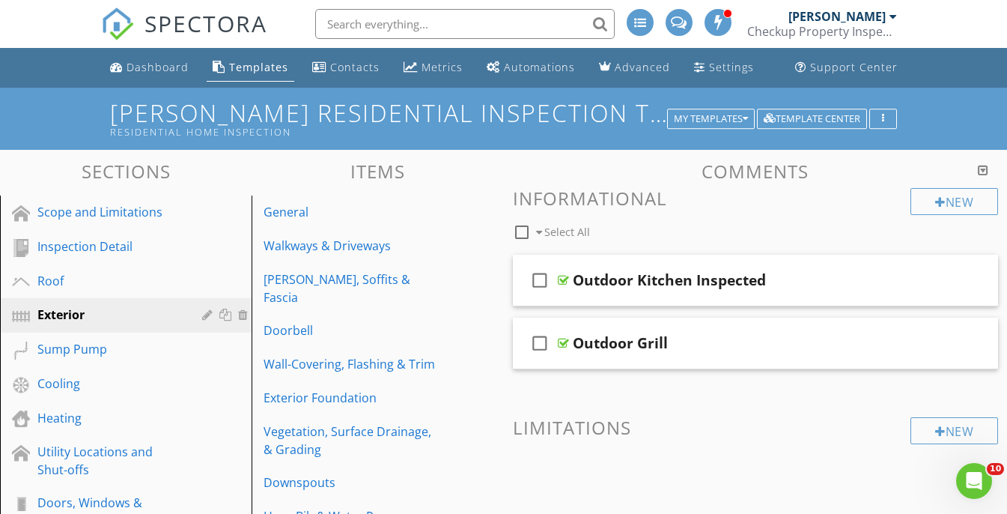
scroll to position [0, 0]
click at [801, 268] on div "check_box_outline_blank Outdoor Kitchen Inspected" at bounding box center [756, 281] width 486 height 52
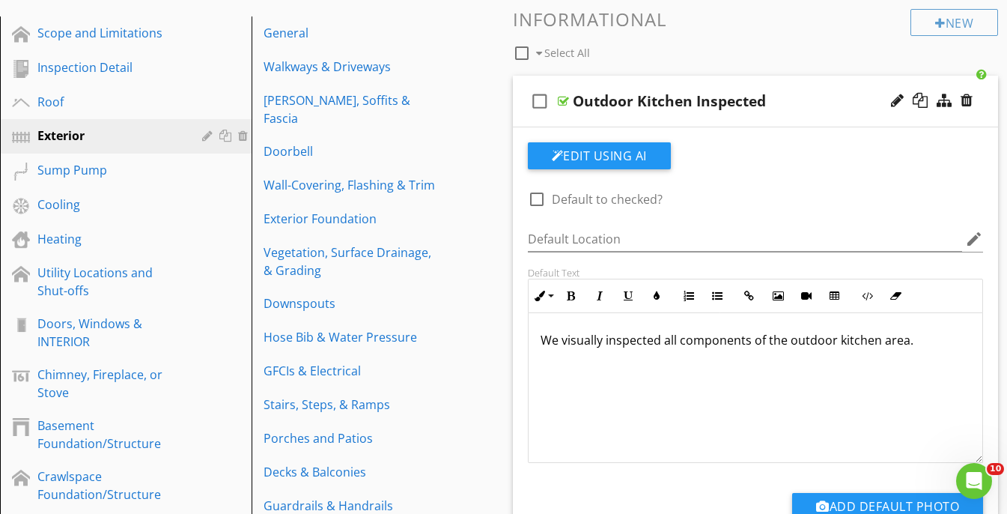
scroll to position [170, 0]
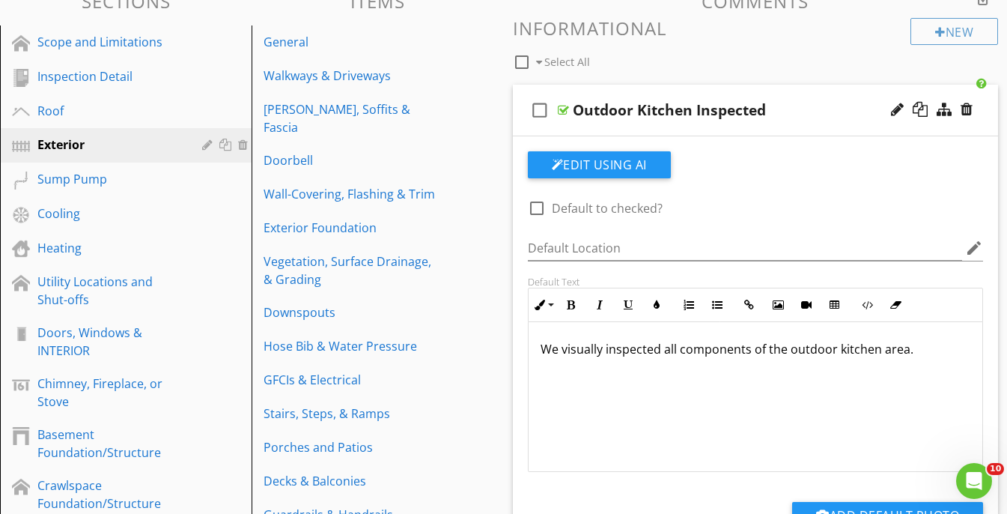
click at [824, 94] on div "check_box_outline_blank Outdoor Kitchen Inspected" at bounding box center [756, 111] width 486 height 52
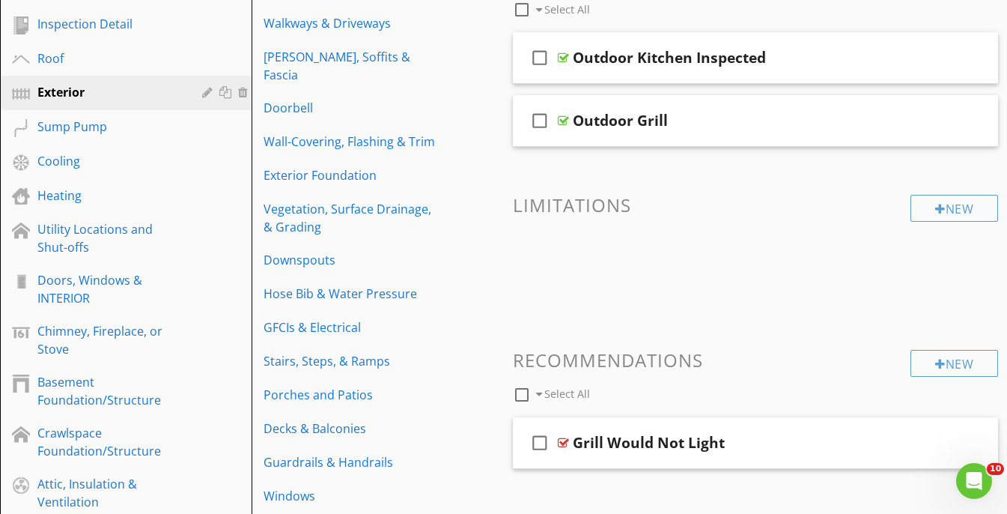
scroll to position [248, 0]
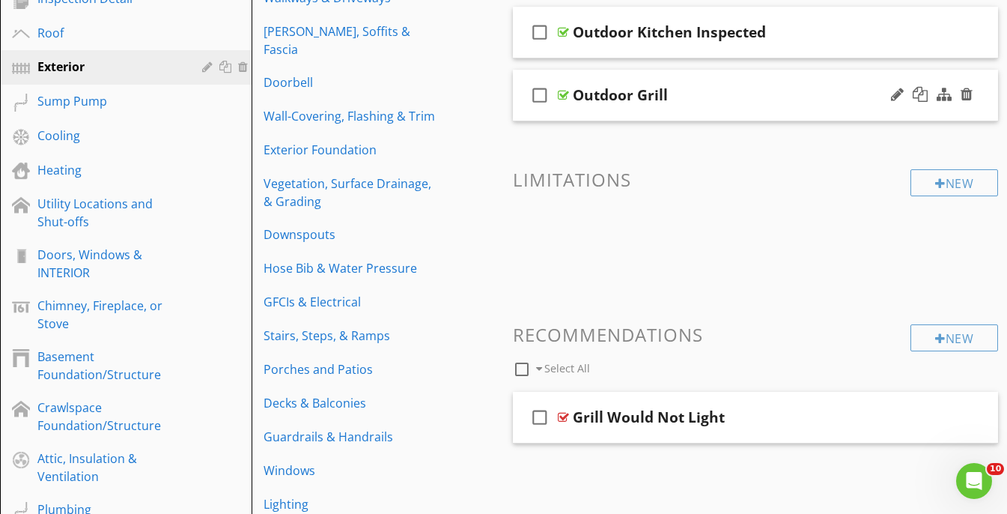
click at [780, 79] on div "check_box_outline_blank Outdoor Grill" at bounding box center [756, 96] width 486 height 52
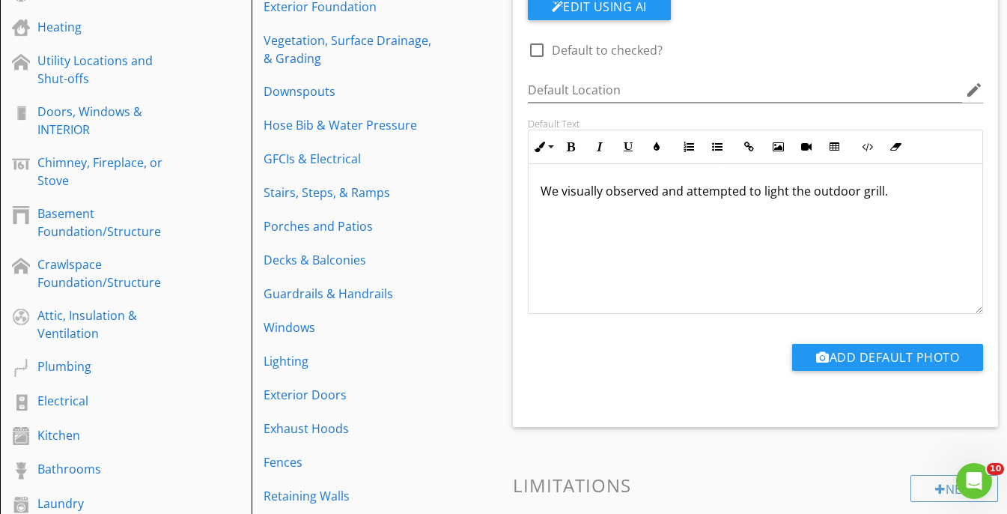
scroll to position [398, 0]
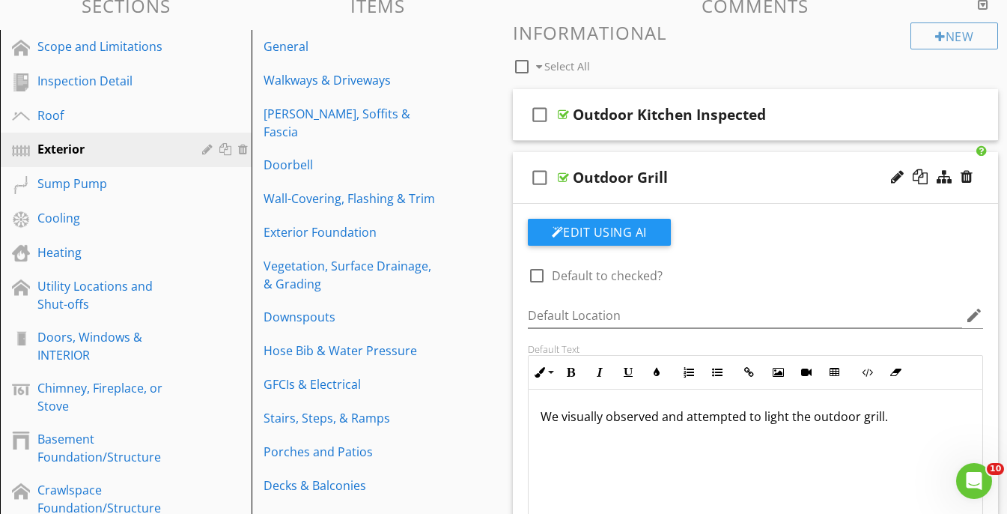
click at [798, 154] on div "check_box_outline_blank Outdoor Grill" at bounding box center [756, 178] width 486 height 52
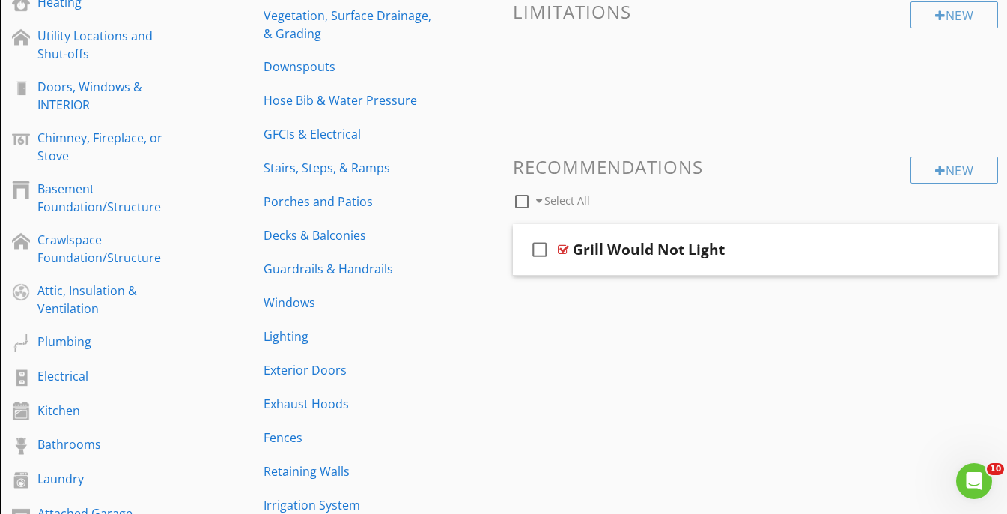
scroll to position [443, 0]
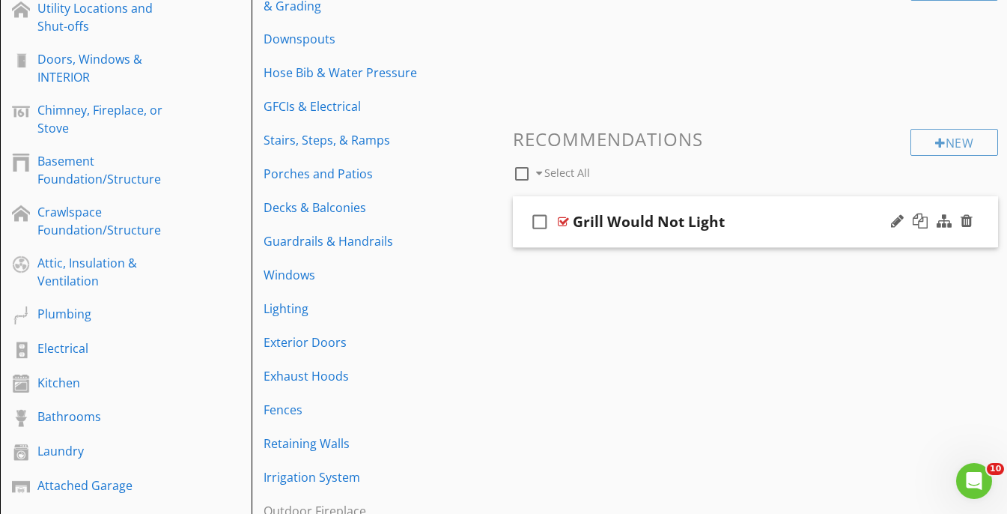
click at [762, 204] on div "check_box_outline_blank Grill Would Not Light" at bounding box center [756, 222] width 486 height 52
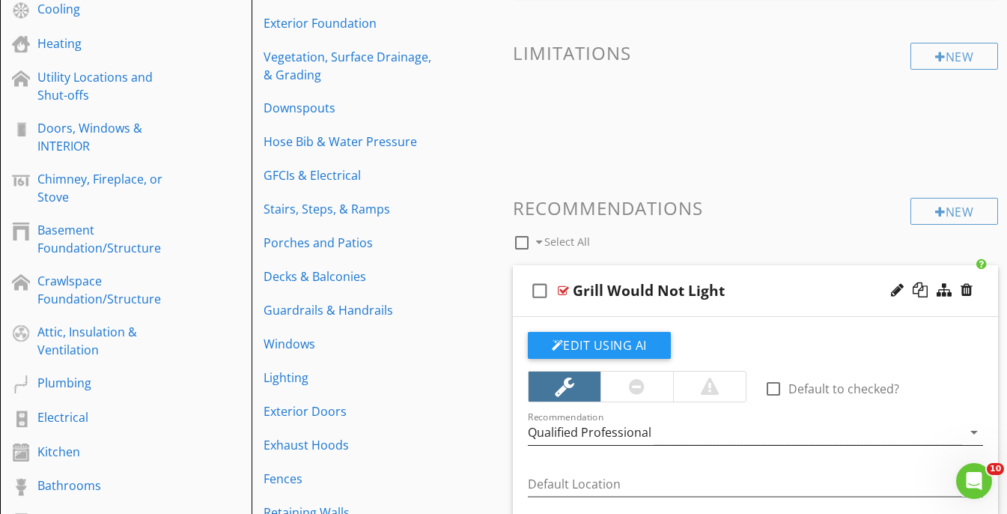
scroll to position [353, 0]
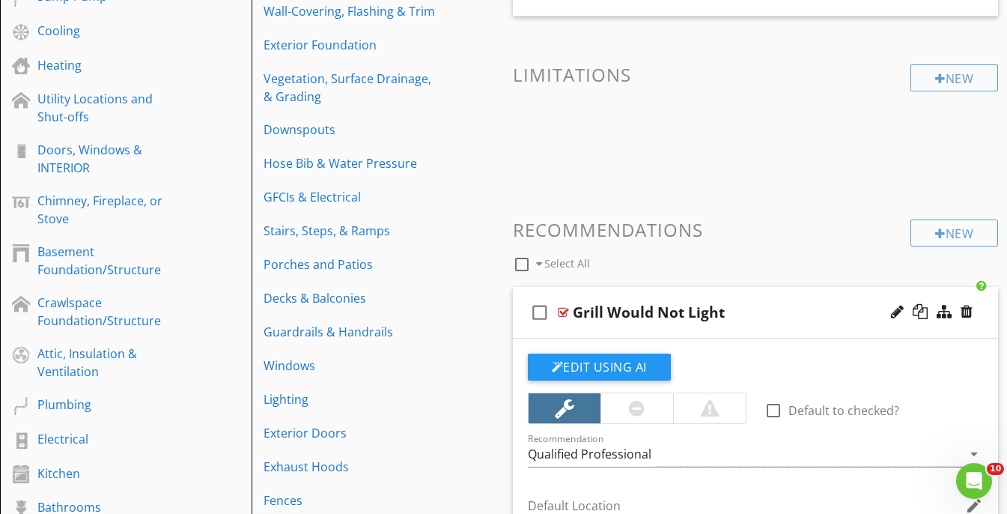
click at [800, 288] on div "check_box_outline_blank Grill Would Not Light" at bounding box center [756, 313] width 486 height 52
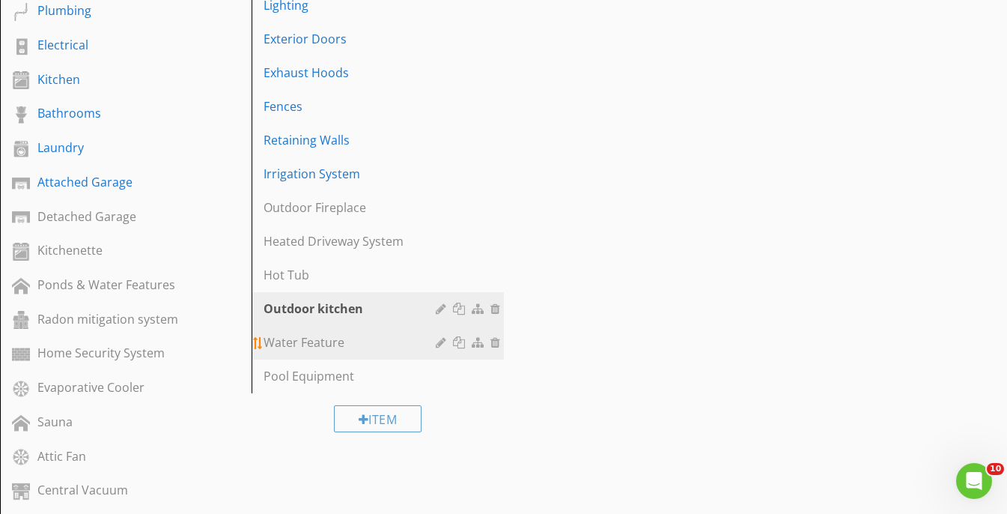
scroll to position [755, 0]
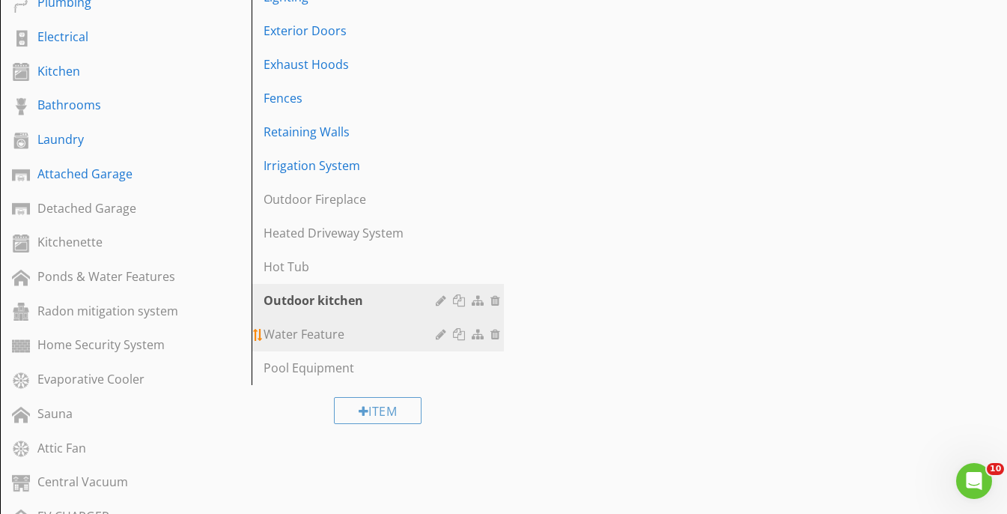
click at [330, 318] on link "Water Feature" at bounding box center [379, 334] width 247 height 33
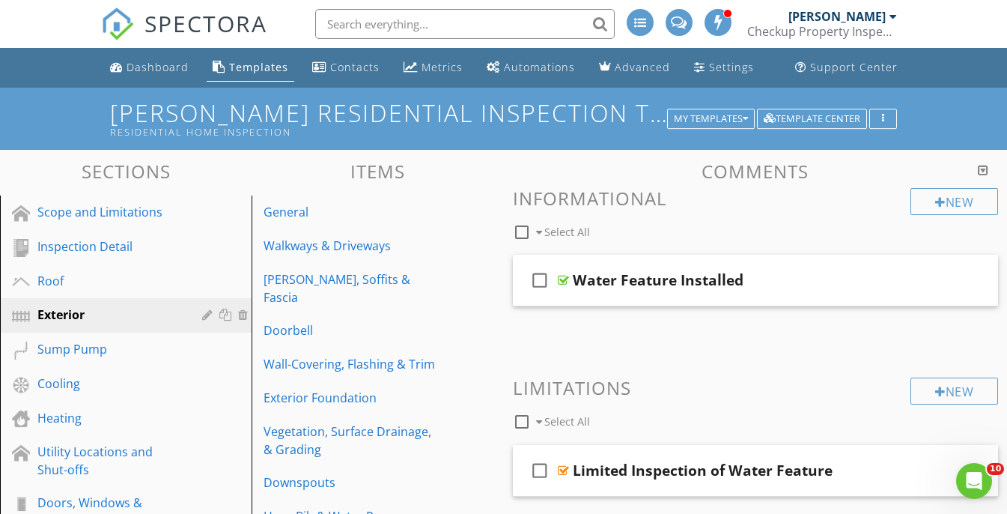
scroll to position [0, 0]
click at [802, 258] on div "check_box_outline_blank Water Feature Installed" at bounding box center [756, 281] width 486 height 52
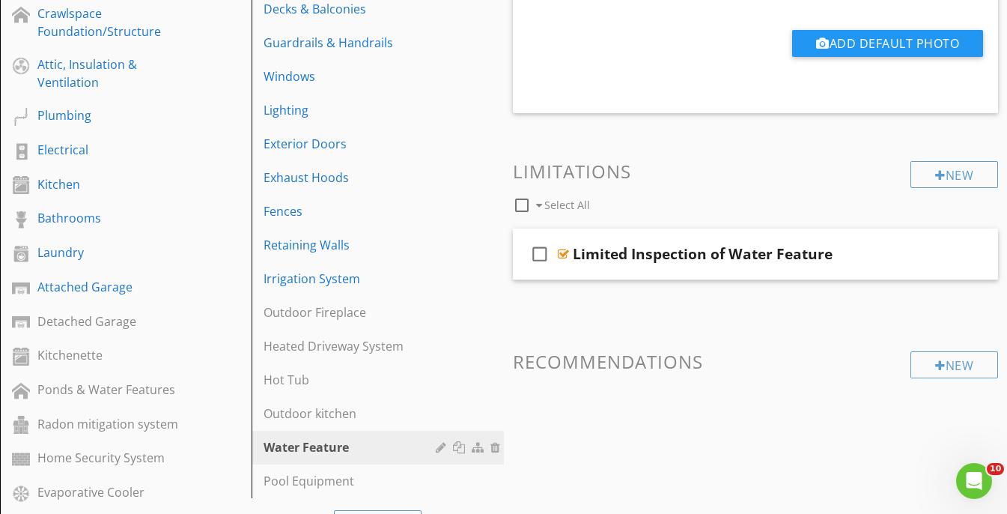
scroll to position [664, 0]
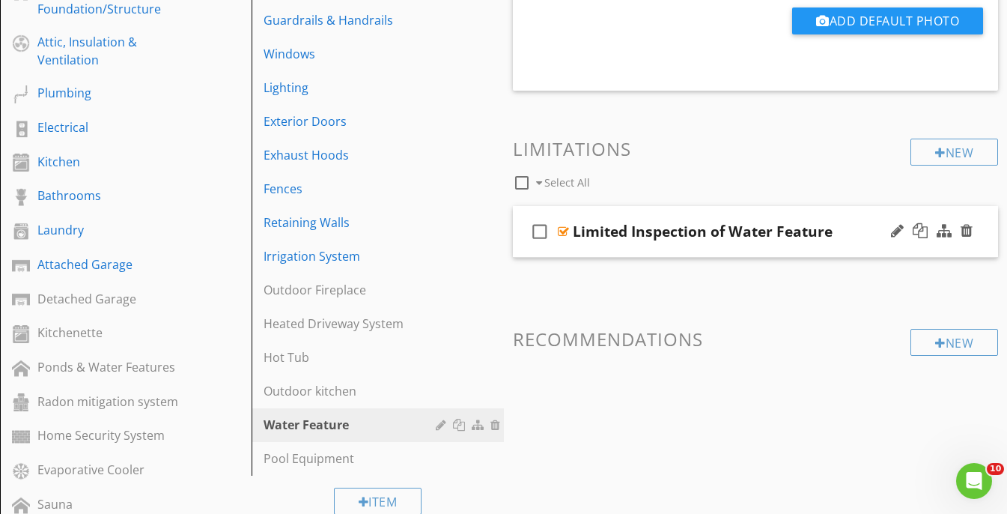
click at [852, 222] on div "Limited Inspection of Water Feature" at bounding box center [744, 231] width 342 height 18
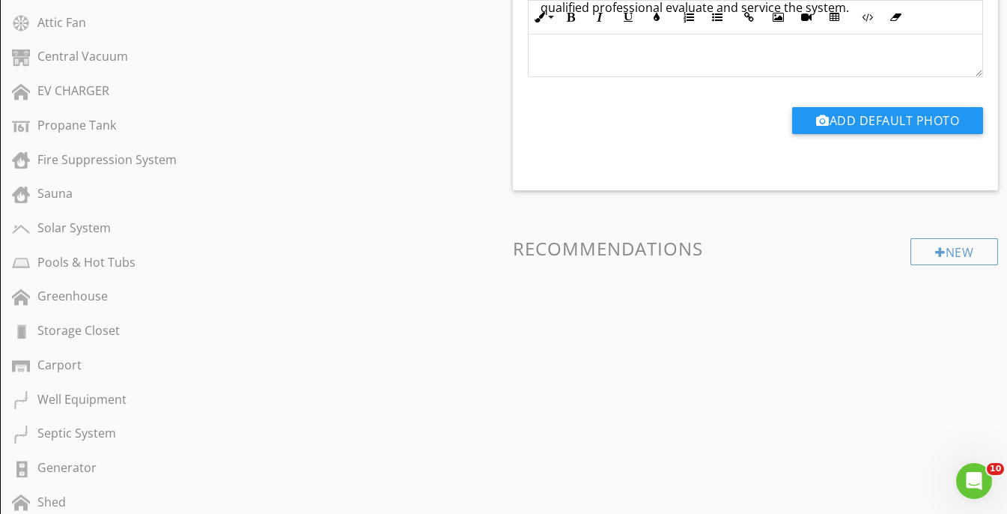
scroll to position [1206, 0]
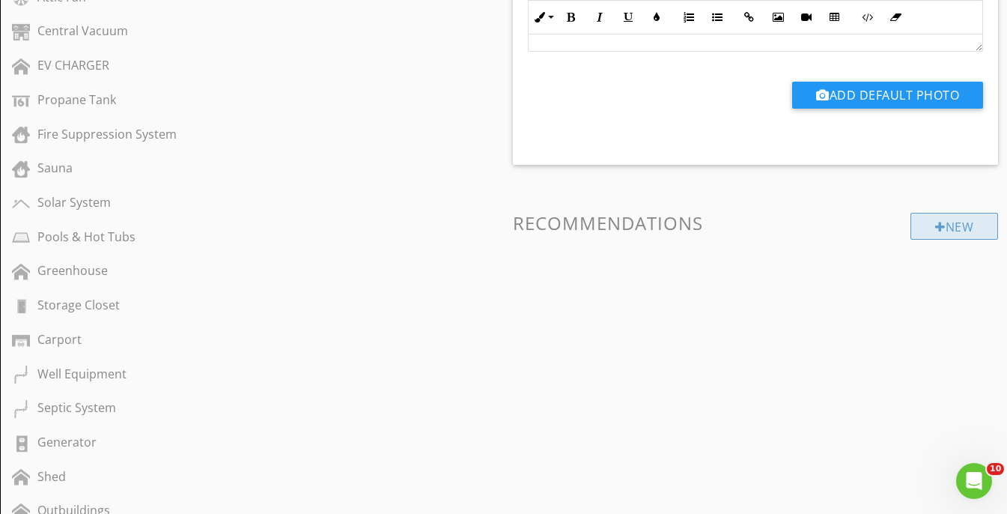
click at [929, 231] on div "New" at bounding box center [955, 226] width 88 height 27
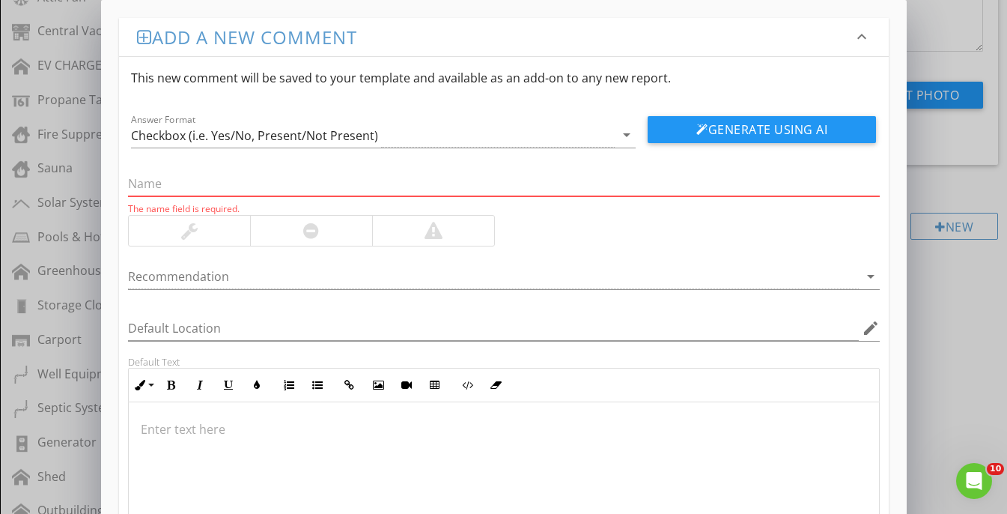
click at [488, 474] on div at bounding box center [504, 477] width 751 height 150
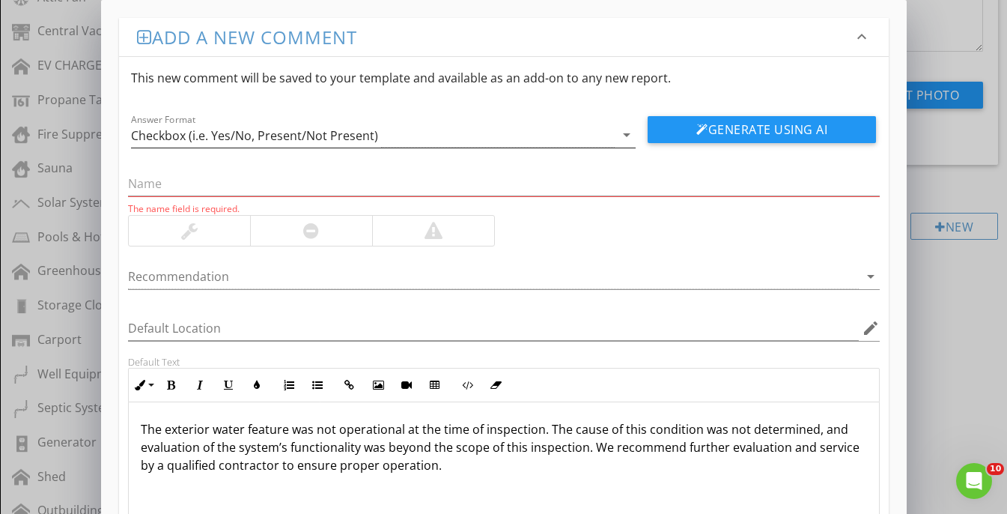
click at [231, 126] on div "Checkbox (i.e. Yes/No, Present/Not Present)" at bounding box center [373, 135] width 485 height 25
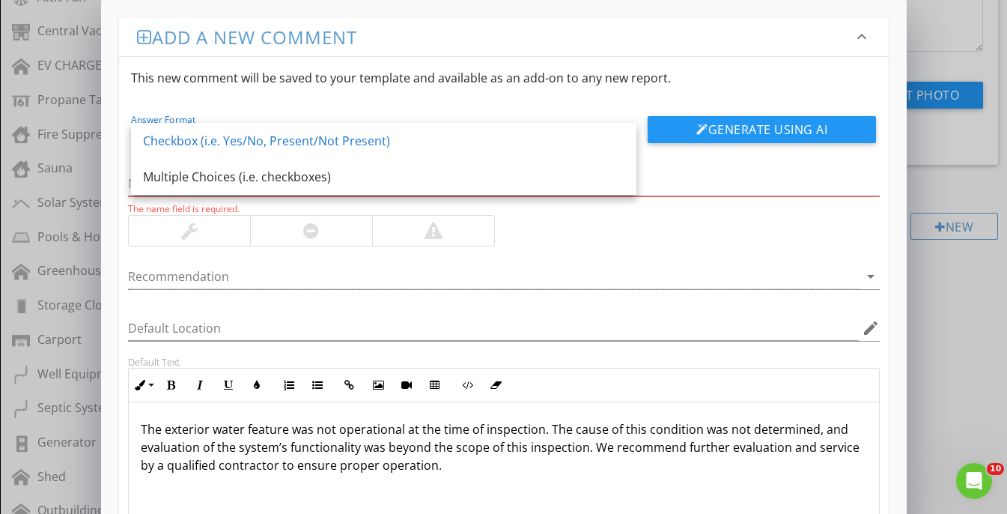
click at [276, 107] on div "Answer Format Checkbox (i.e. Yes/No, Present/Not Present) arrow_drop_down Gener…" at bounding box center [504, 123] width 770 height 49
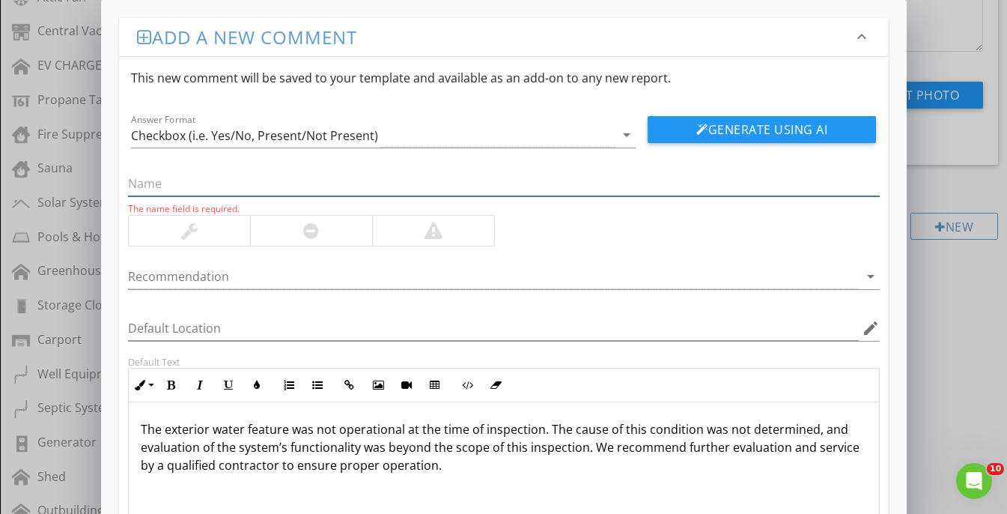
click at [238, 185] on input "text" at bounding box center [504, 184] width 752 height 25
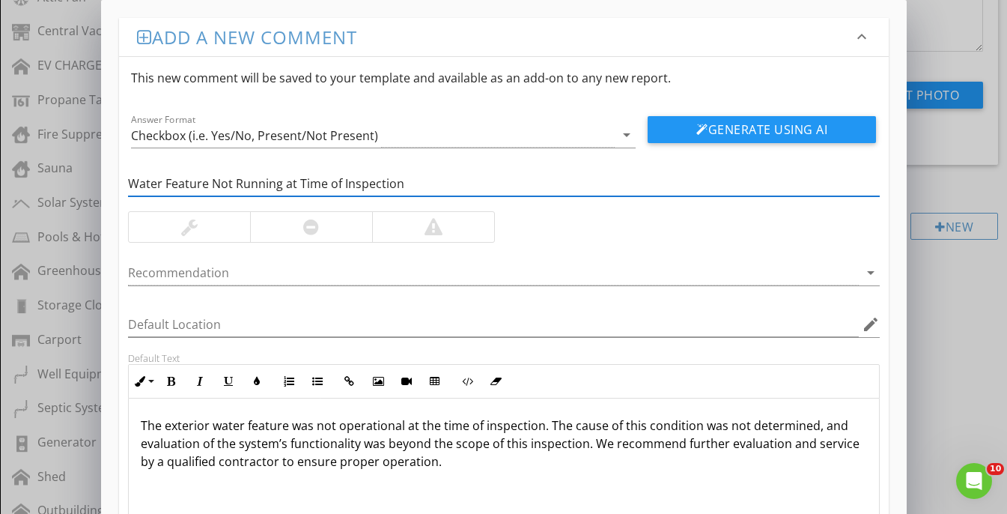
type input "Water Feature Not Running at Time of Inspection"
click at [239, 234] on div at bounding box center [189, 227] width 121 height 30
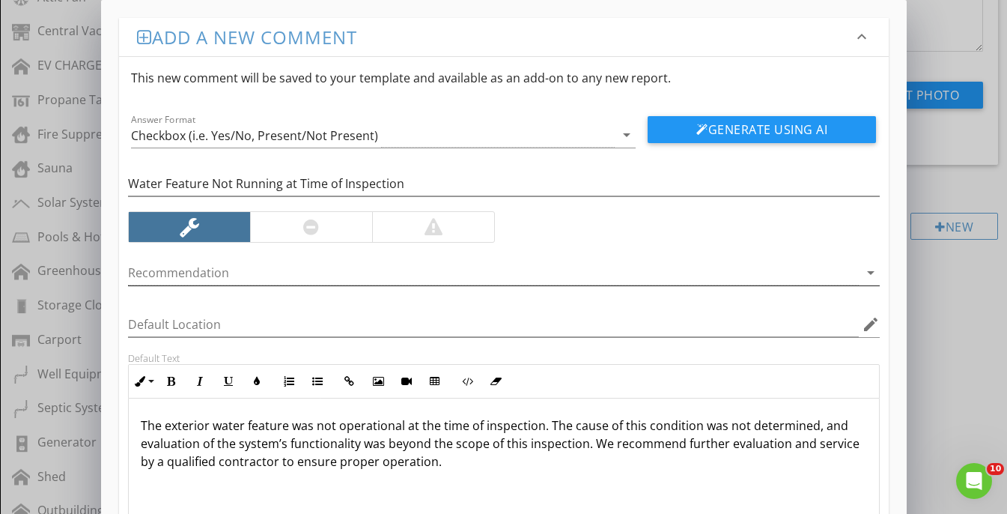
click at [264, 274] on div at bounding box center [493, 273] width 731 height 25
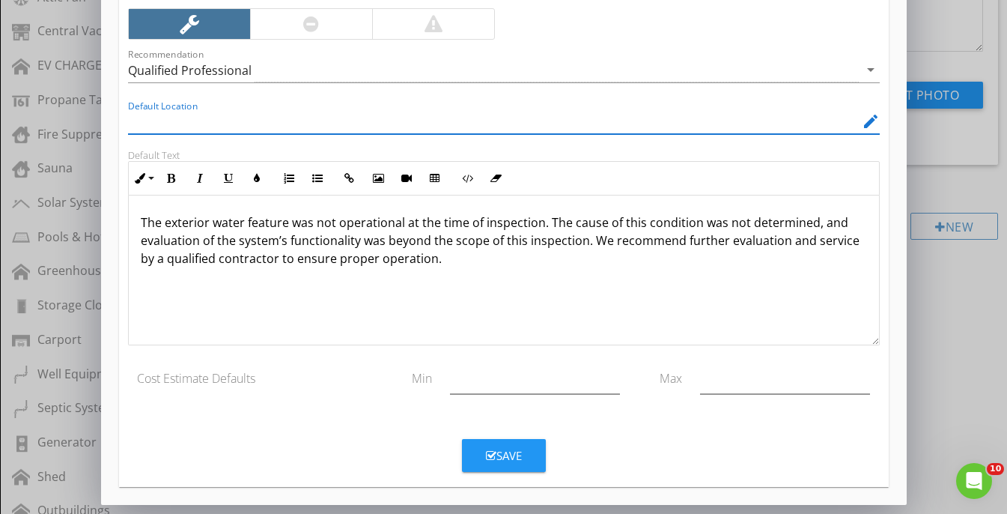
click at [509, 458] on div "Save" at bounding box center [504, 455] width 36 height 17
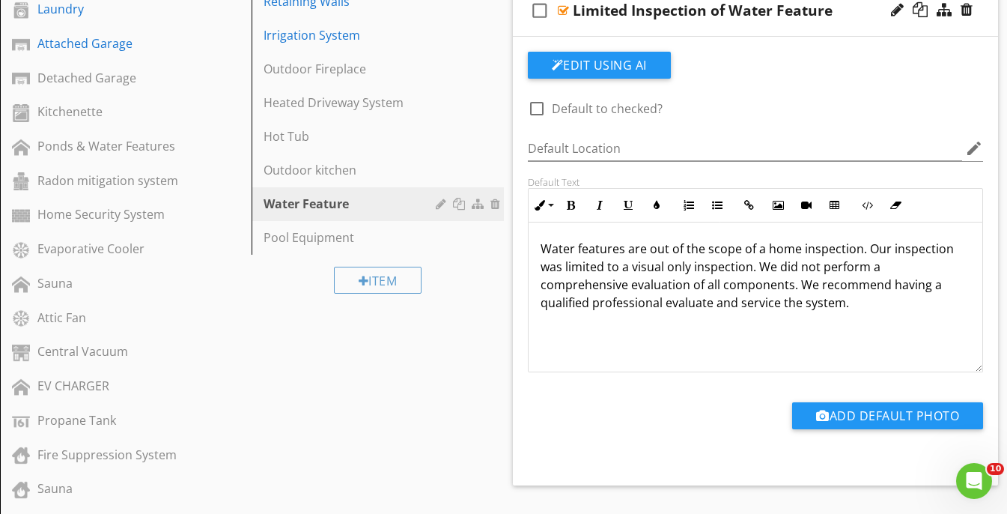
scroll to position [858, 0]
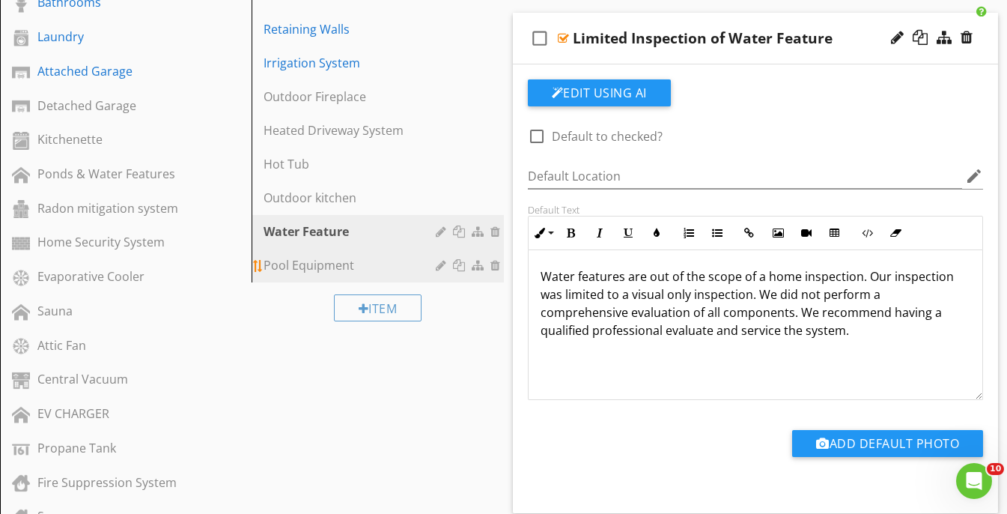
click at [333, 256] on div "Pool Equipment" at bounding box center [352, 265] width 176 height 18
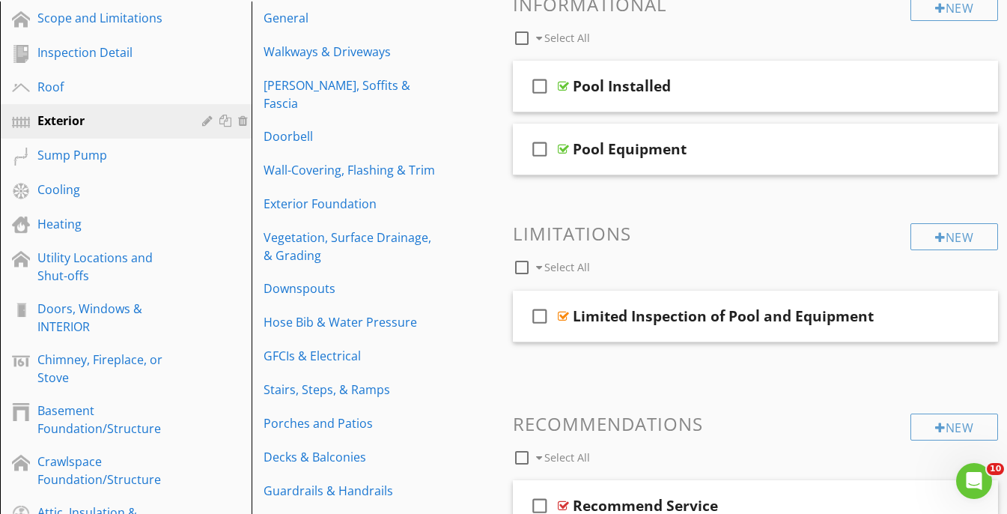
scroll to position [195, 0]
click at [744, 76] on div "Pool Installed" at bounding box center [744, 85] width 342 height 18
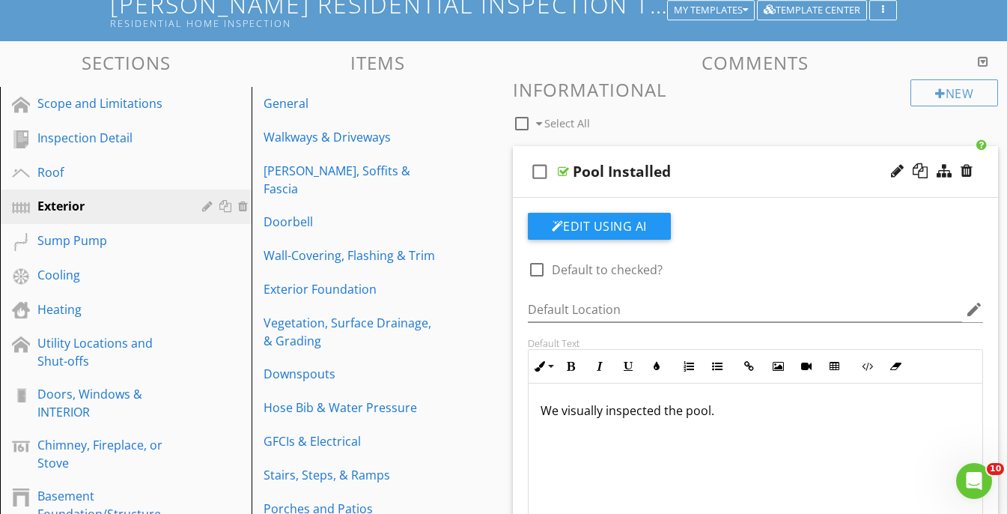
scroll to position [51, 0]
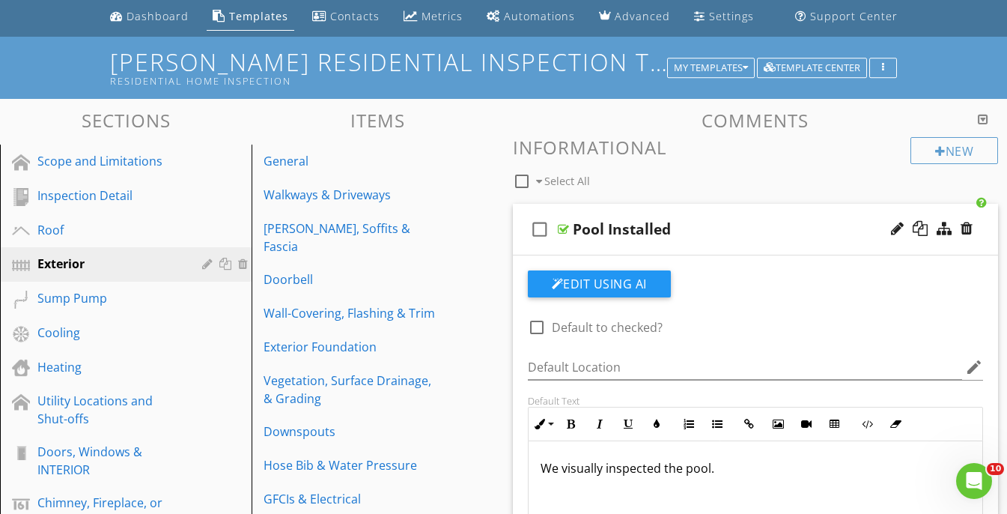
click at [777, 220] on div "Pool Installed" at bounding box center [744, 229] width 342 height 18
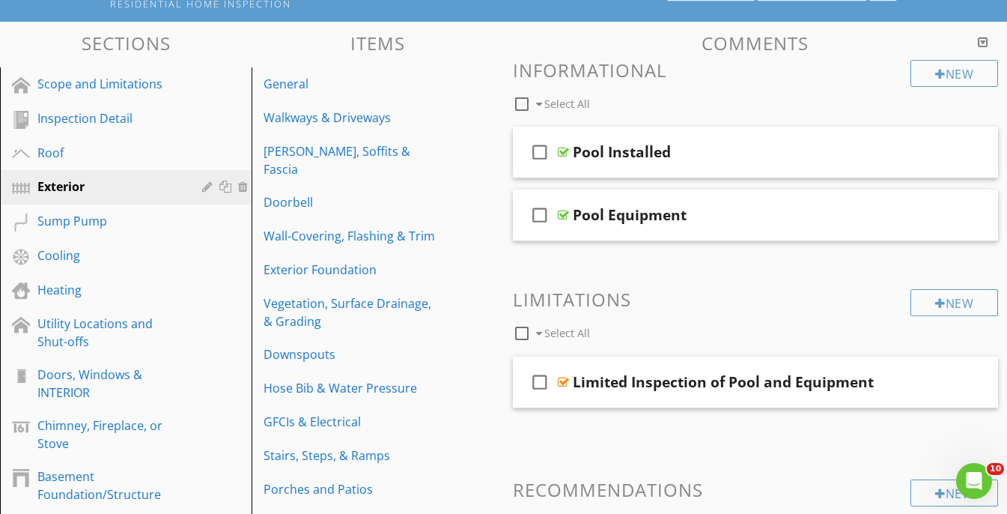
scroll to position [143, 0]
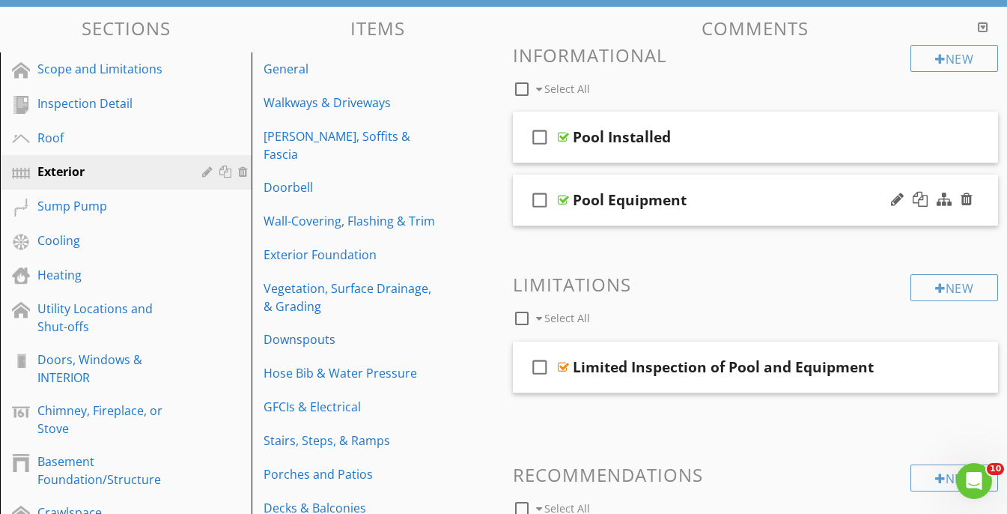
click at [778, 186] on div "check_box_outline_blank Pool Equipment" at bounding box center [756, 201] width 486 height 52
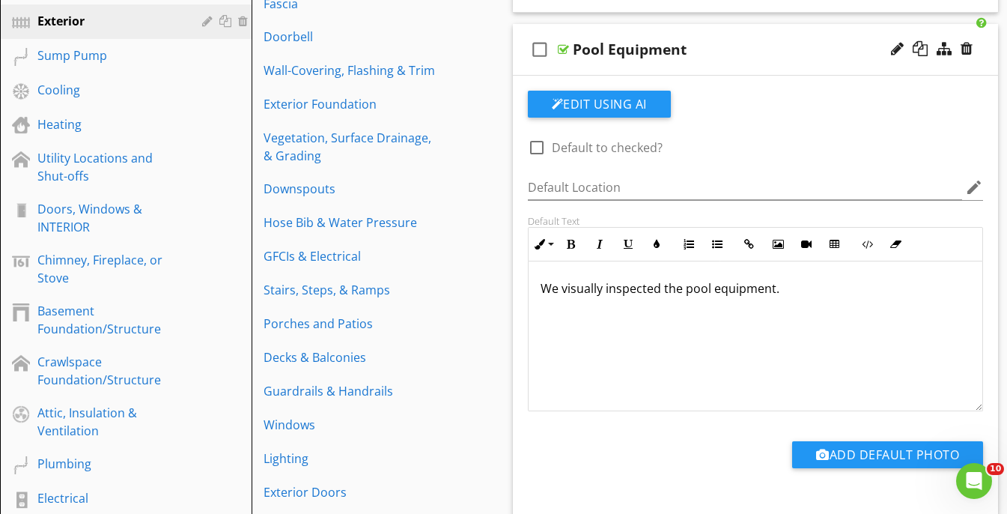
scroll to position [297, 0]
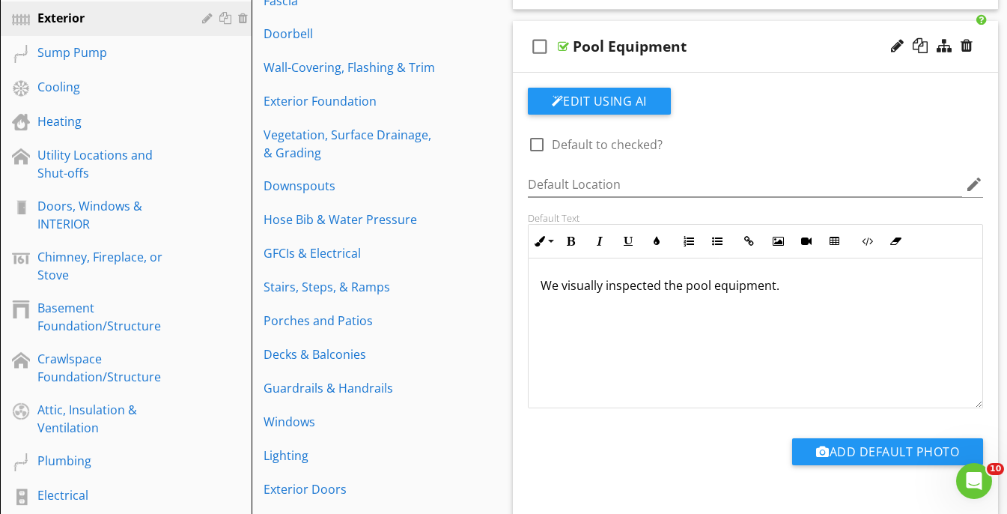
click at [782, 23] on div "check_box_outline_blank Pool Equipment" at bounding box center [756, 47] width 486 height 52
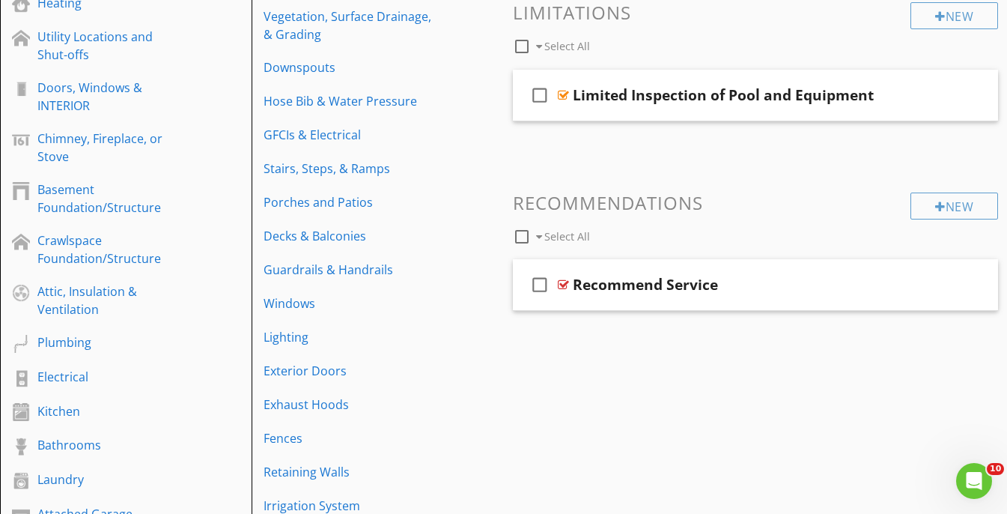
scroll to position [419, 0]
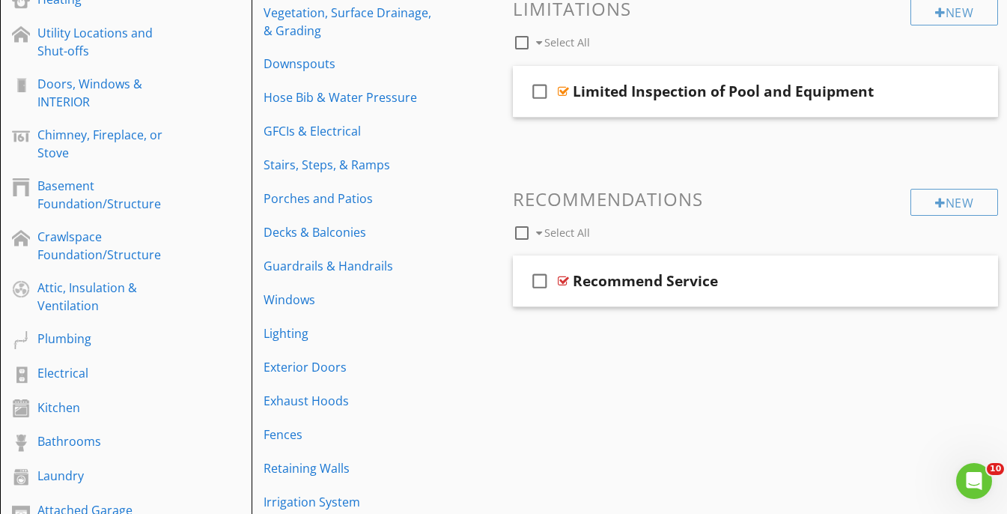
click at [783, 63] on div "New Informational check_box_outline_blank Select All check_box_outline_blank Po…" at bounding box center [756, 50] width 486 height 562
click at [784, 67] on div "check_box_outline_blank Limited Inspection of Pool and Equipment" at bounding box center [756, 92] width 486 height 52
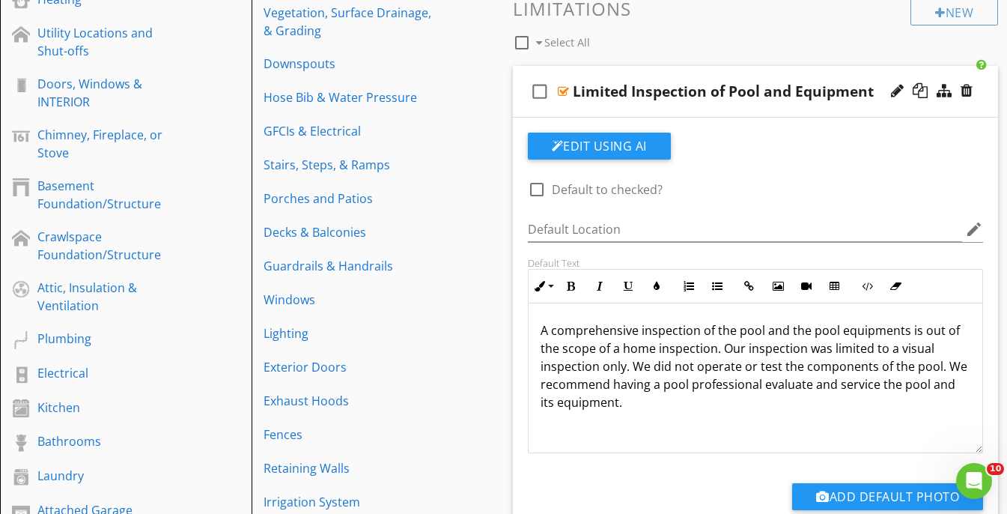
click at [803, 72] on div "check_box_outline_blank Limited Inspection of Pool and Equipment" at bounding box center [756, 92] width 486 height 52
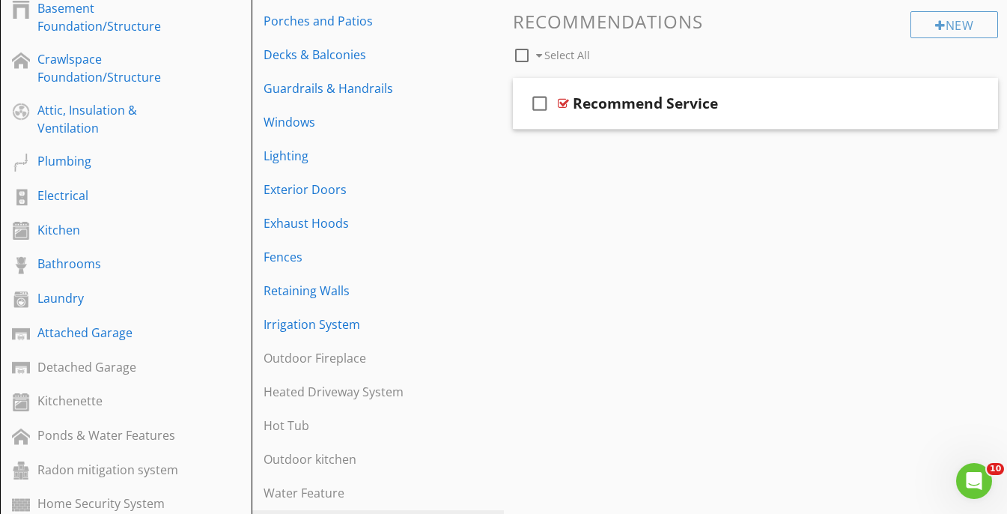
scroll to position [603, 0]
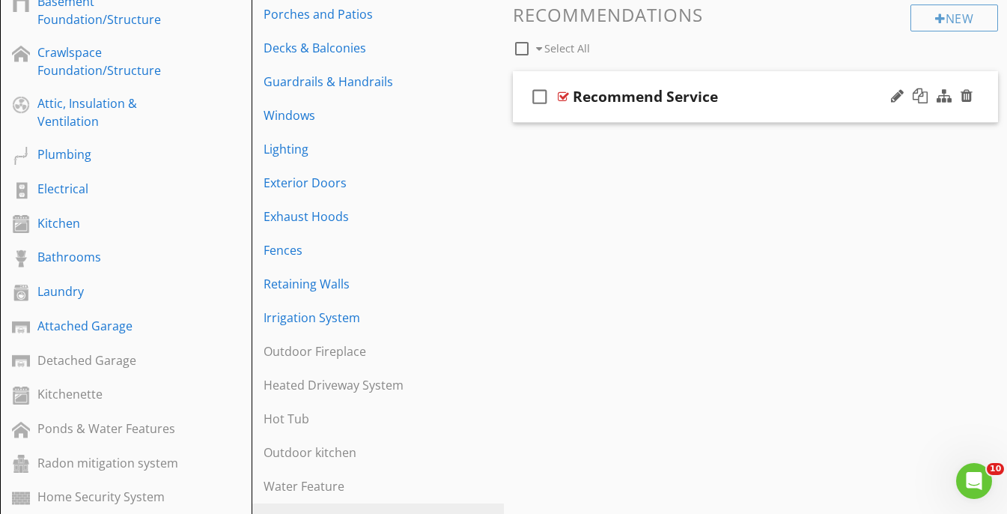
click at [810, 78] on div "check_box_outline_blank Recommend Service" at bounding box center [756, 97] width 486 height 52
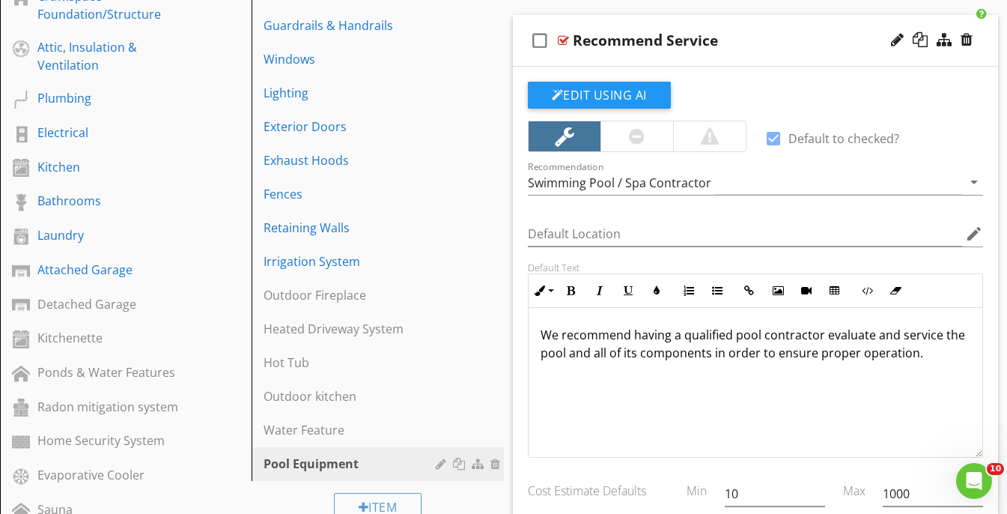
scroll to position [661, 0]
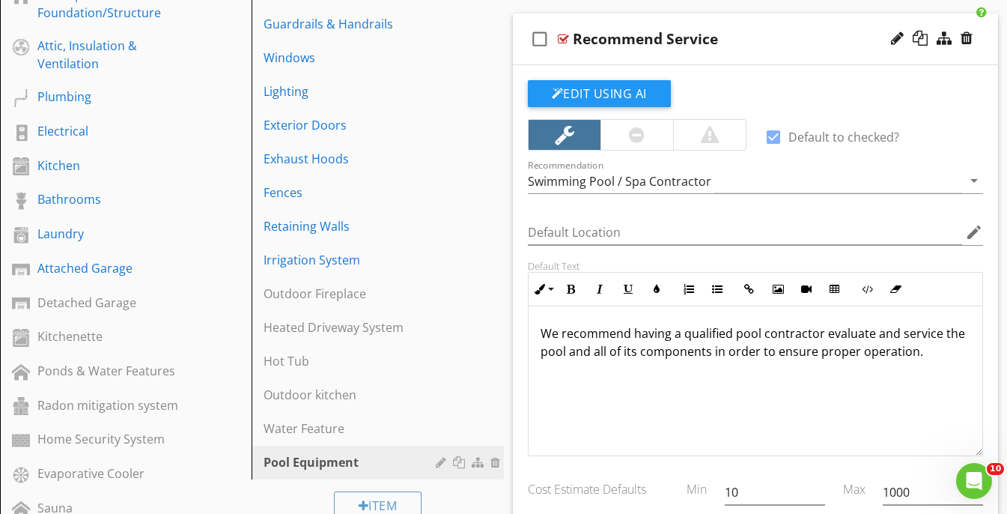
click at [942, 354] on p "We recommend having a qualified pool contractor evaluate and service the pool a…" at bounding box center [756, 342] width 431 height 36
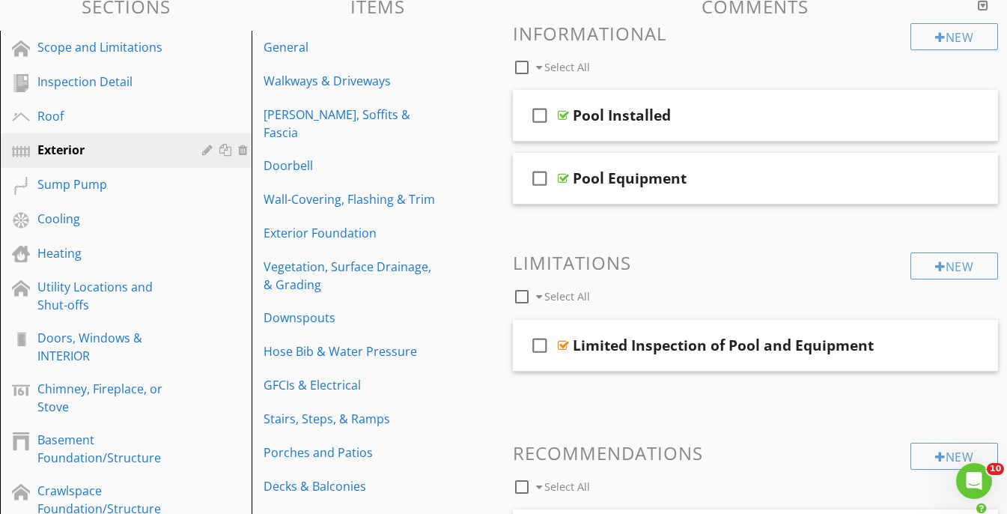
scroll to position [163, 0]
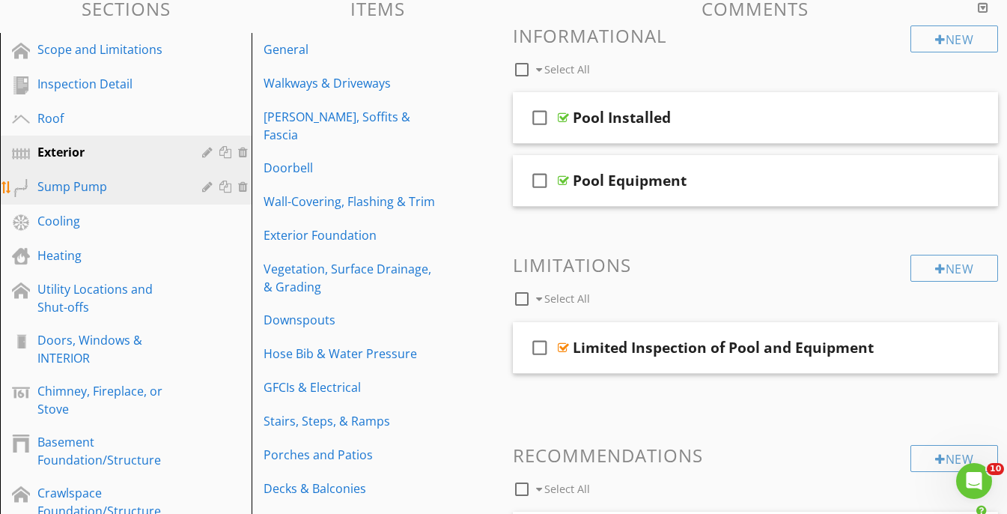
click at [91, 178] on div "Sump Pump" at bounding box center [108, 187] width 143 height 18
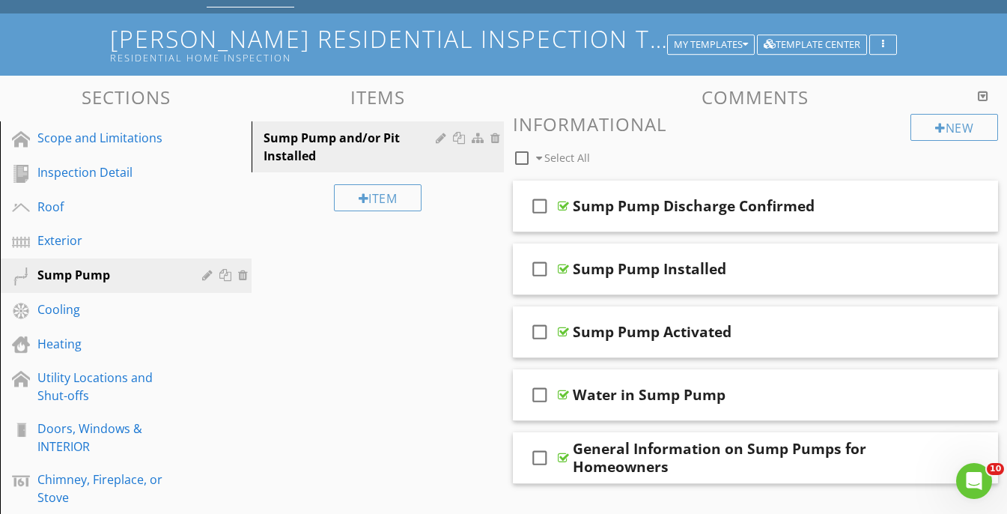
scroll to position [77, 0]
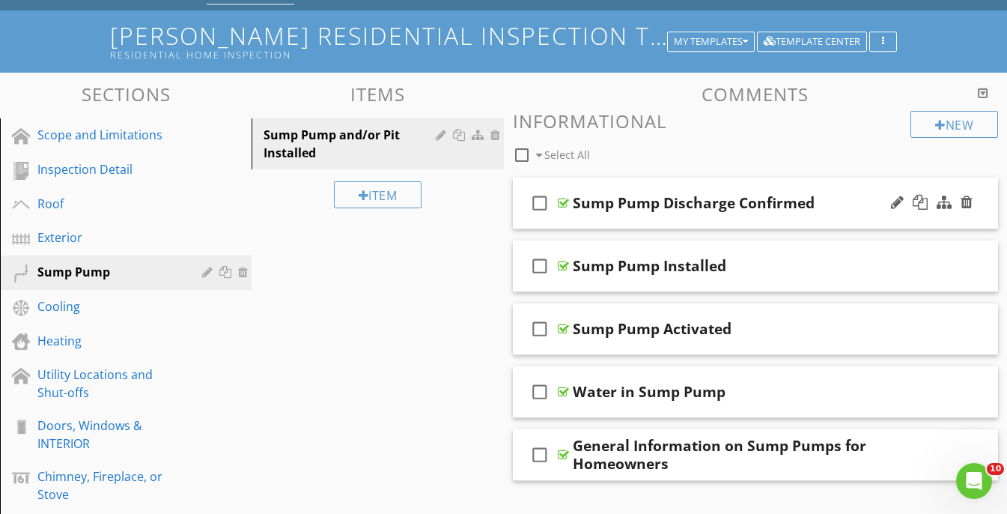
click at [829, 181] on div "check_box_outline_blank Sump Pump Discharge Confirmed" at bounding box center [756, 204] width 486 height 52
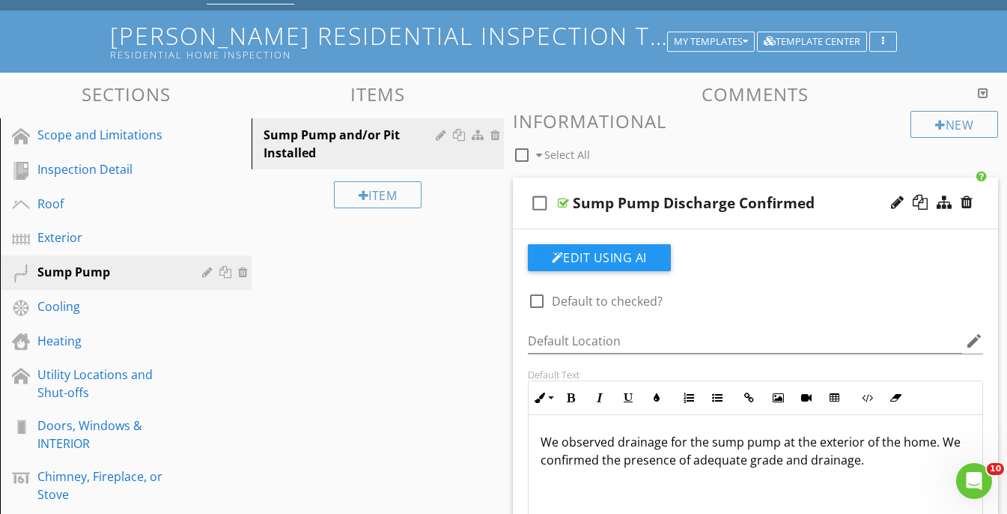
click at [829, 181] on div "check_box_outline_blank Sump Pump Discharge Confirmed" at bounding box center [756, 204] width 486 height 52
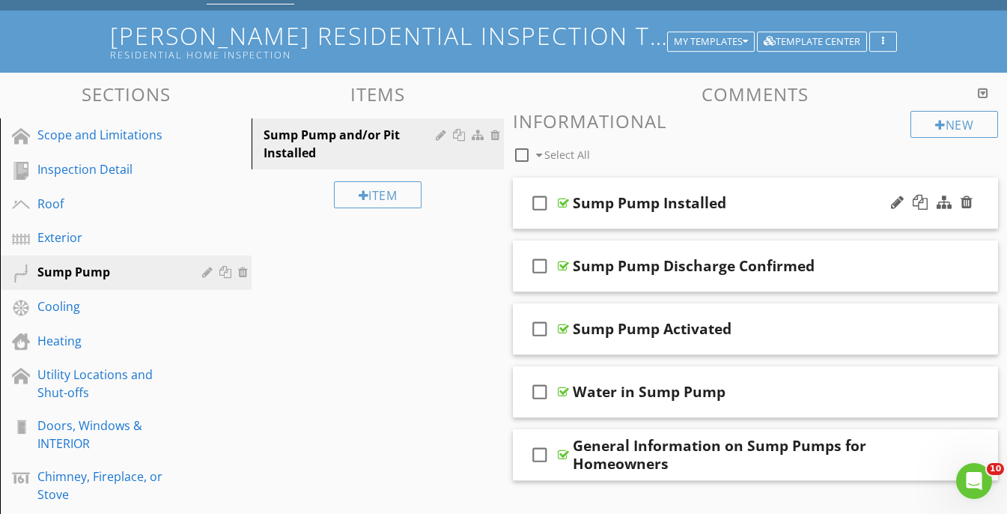
click at [834, 190] on div "check_box_outline_blank Sump Pump Installed" at bounding box center [756, 204] width 486 height 52
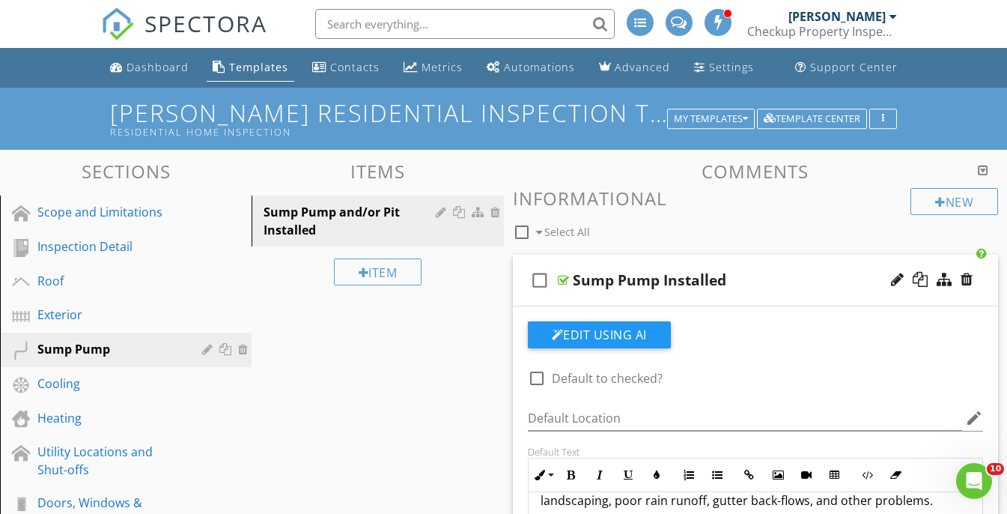
scroll to position [0, 0]
click at [765, 265] on div "check_box_outline_blank Sump Pump Installed" at bounding box center [756, 281] width 486 height 52
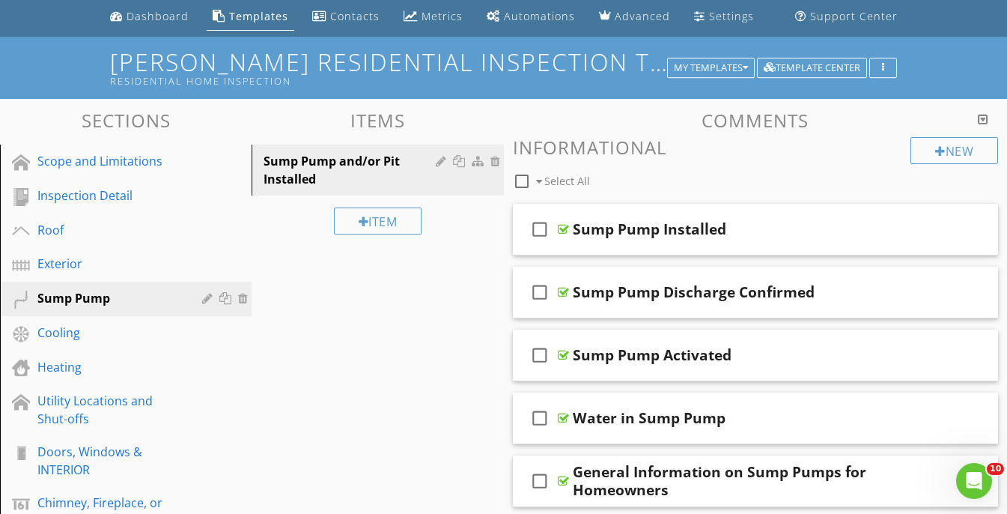
scroll to position [53, 0]
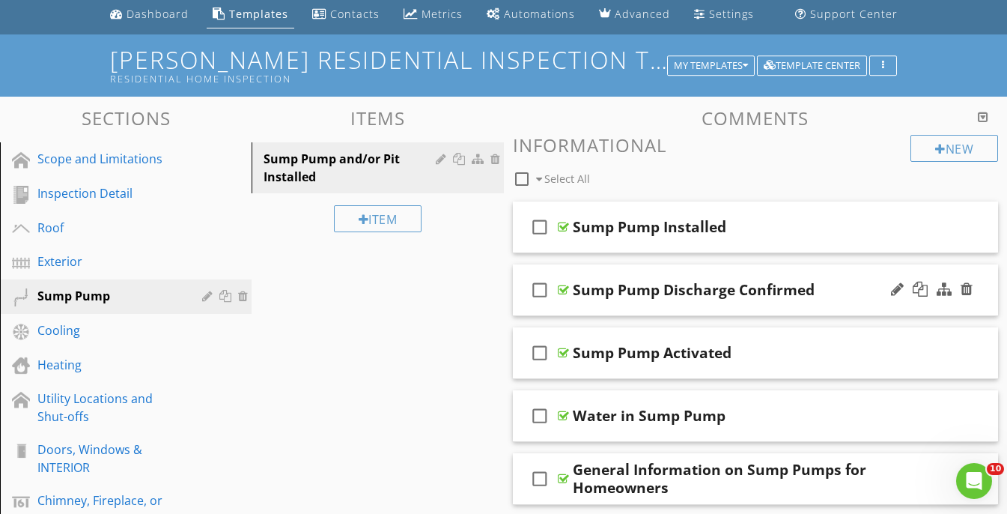
click at [839, 269] on div "check_box_outline_blank Sump Pump Discharge Confirmed" at bounding box center [756, 290] width 486 height 52
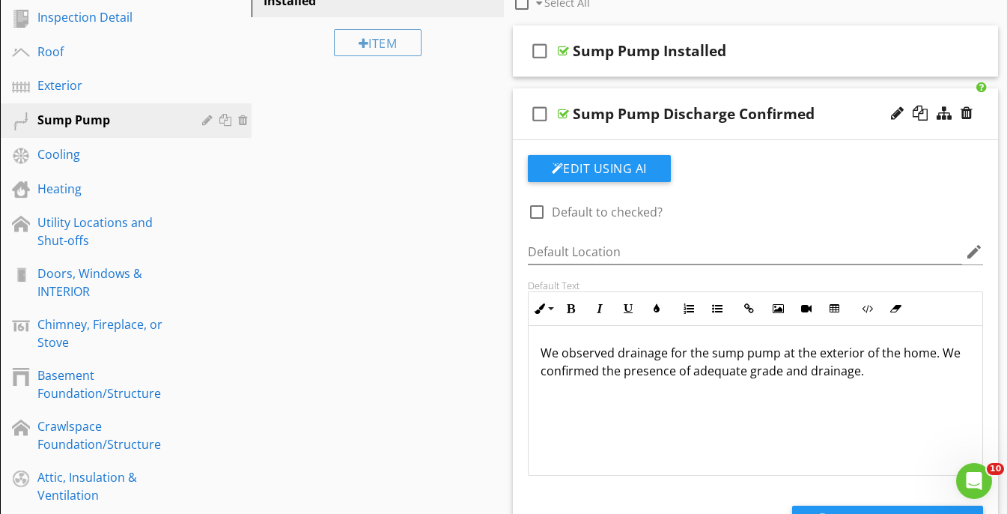
scroll to position [230, 0]
click at [822, 94] on div "check_box_outline_blank Sump Pump Discharge Confirmed" at bounding box center [756, 114] width 486 height 52
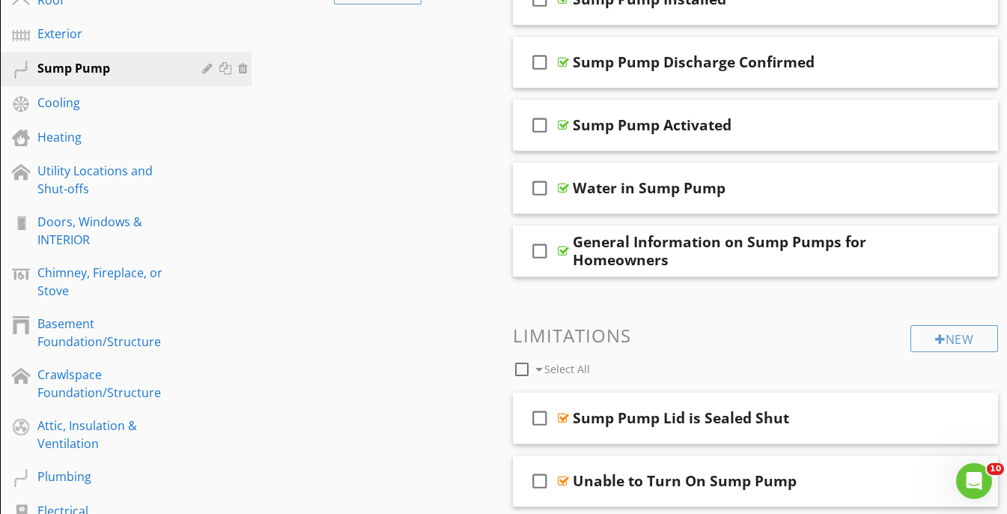
scroll to position [282, 0]
click at [807, 112] on div "check_box_outline_blank Sump Pump Activated" at bounding box center [756, 125] width 486 height 52
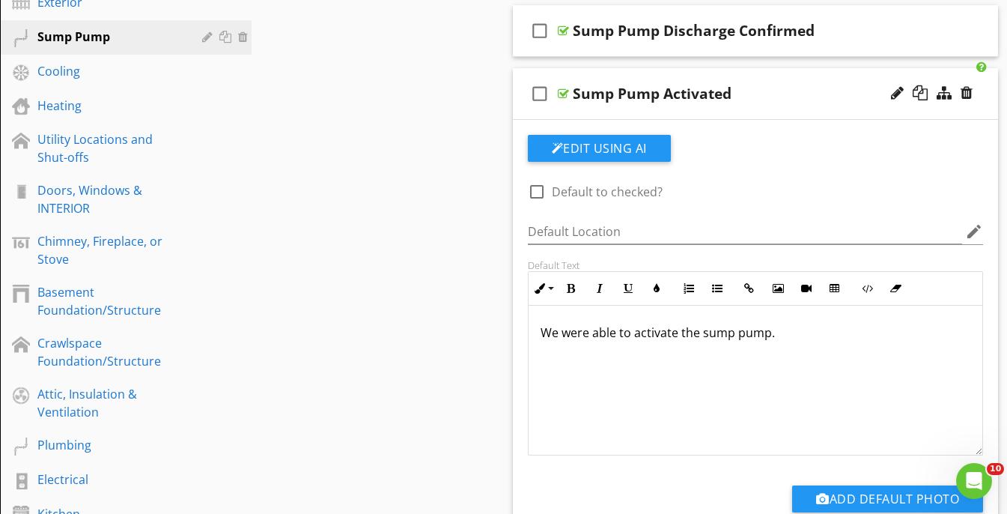
scroll to position [322, 0]
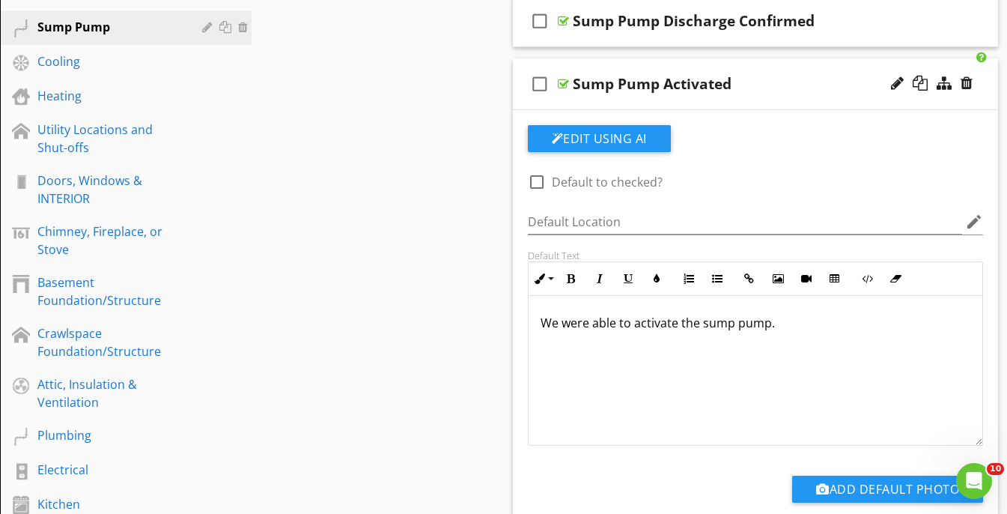
click at [816, 70] on div "check_box_outline_blank Sump Pump Activated" at bounding box center [756, 84] width 486 height 52
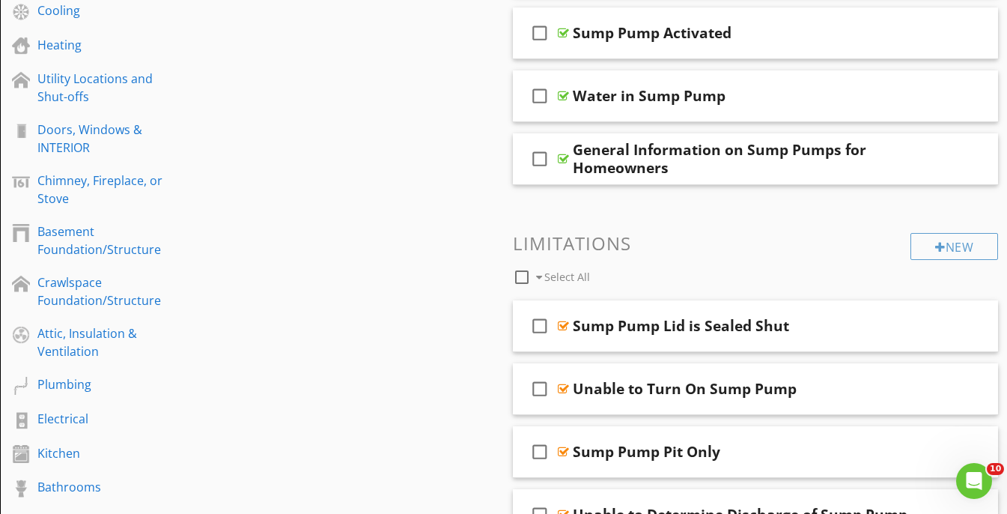
scroll to position [374, 0]
click at [818, 77] on div "check_box_outline_blank Water in Sump Pump" at bounding box center [756, 96] width 486 height 52
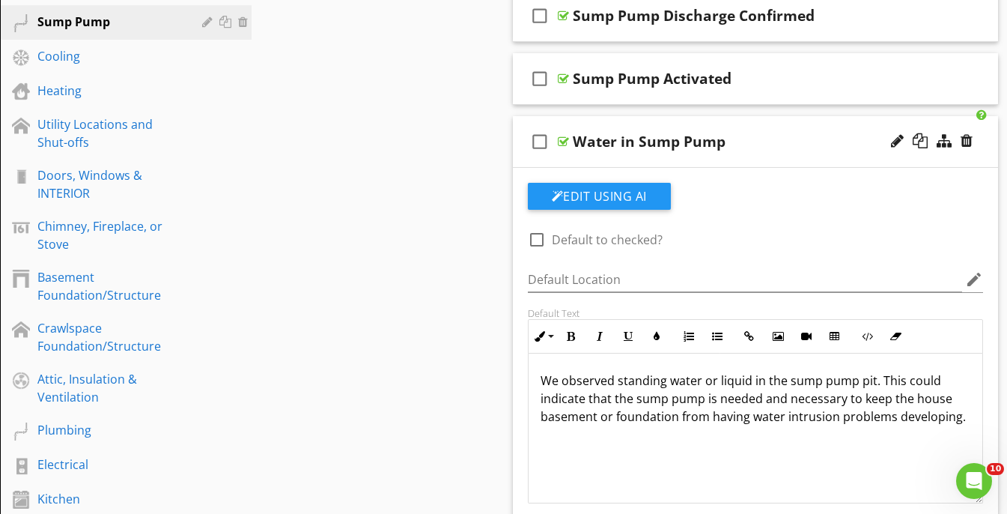
scroll to position [327, 0]
click at [812, 131] on div "check_box_outline_blank Water in Sump Pump" at bounding box center [756, 143] width 486 height 52
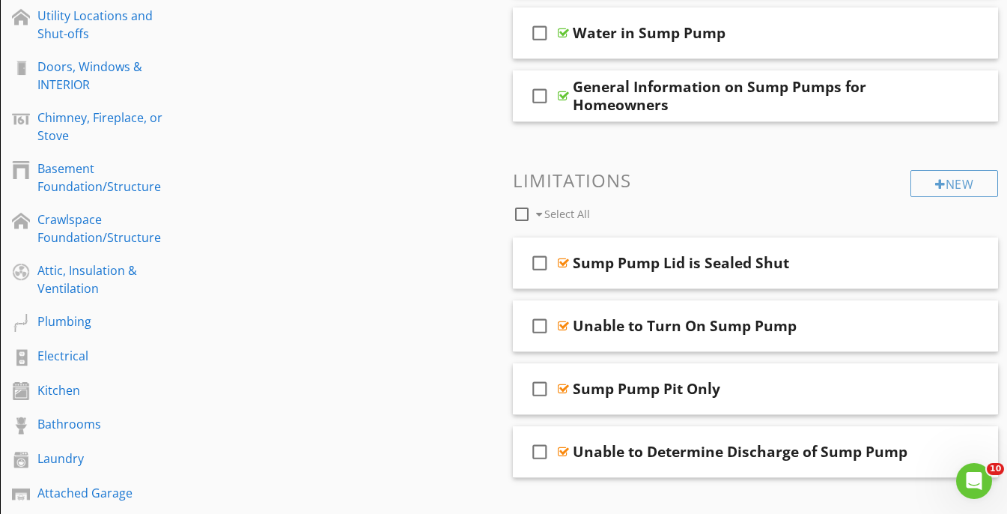
scroll to position [470, 0]
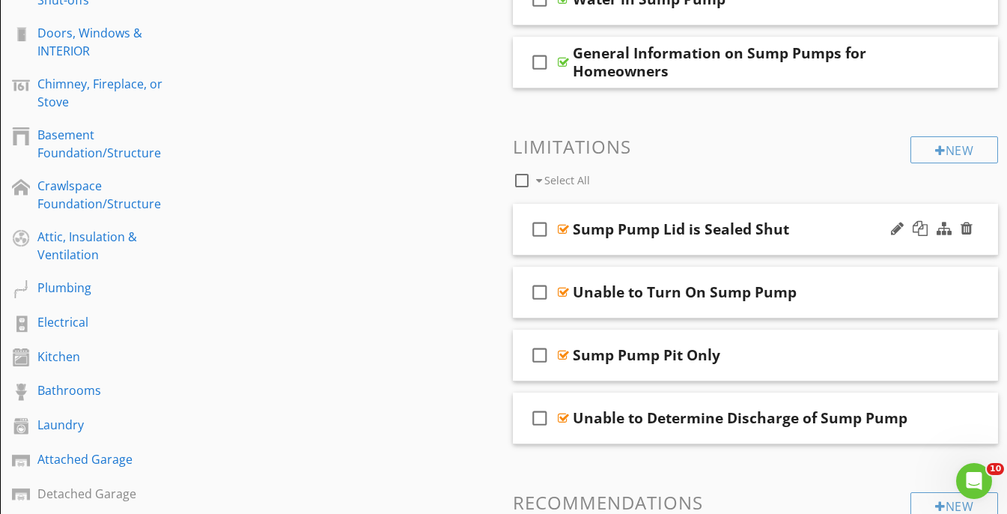
click at [825, 216] on div "check_box_outline_blank Sump Pump Lid is Sealed Shut" at bounding box center [756, 230] width 486 height 52
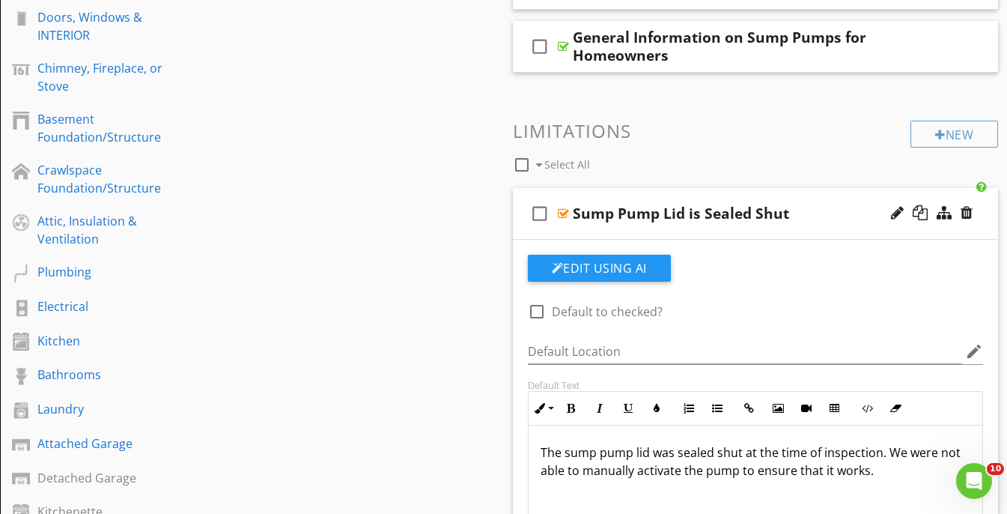
scroll to position [524, 0]
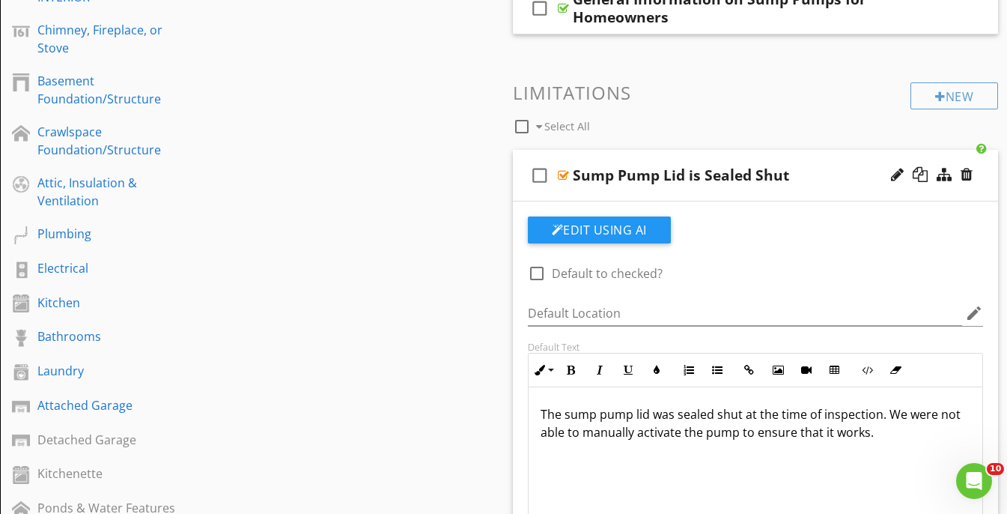
click at [851, 166] on div "Sump Pump Lid is Sealed Shut" at bounding box center [744, 175] width 342 height 18
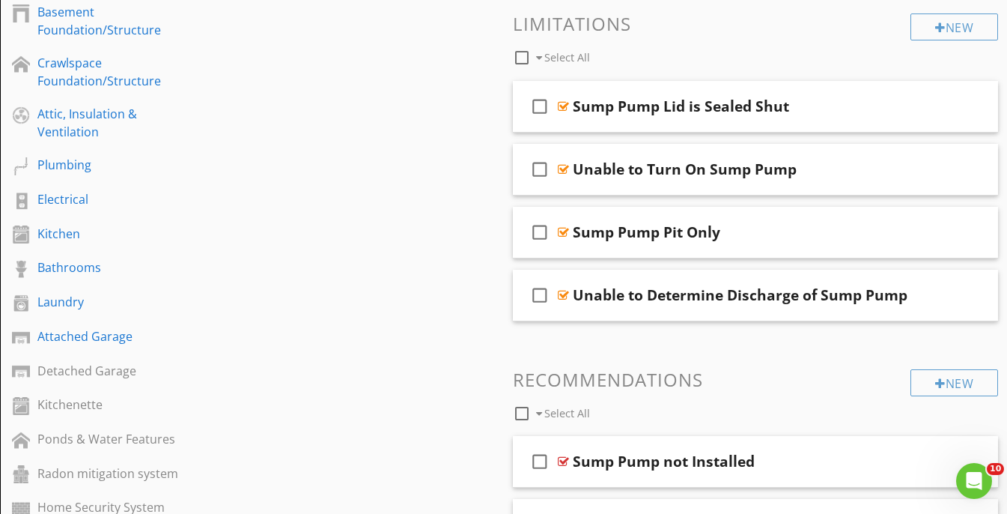
scroll to position [653, 0]
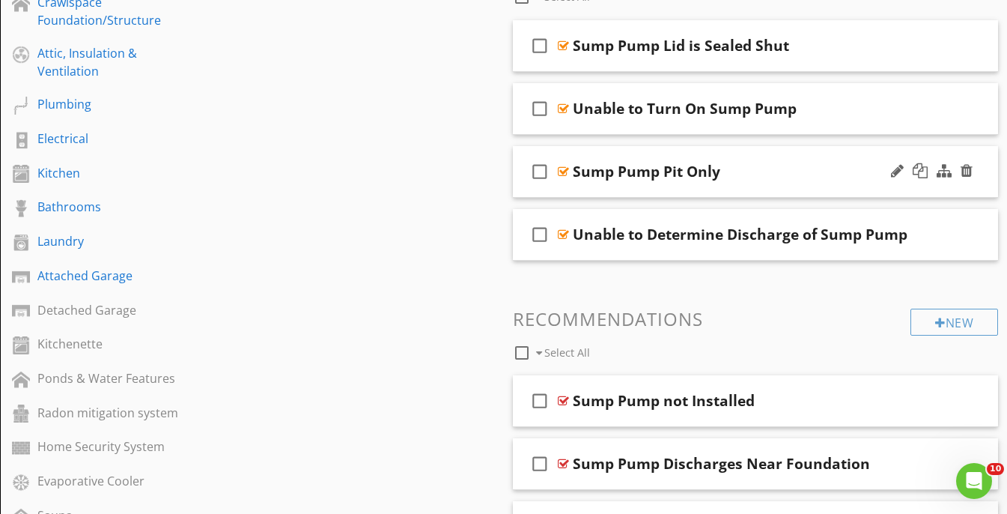
click at [817, 157] on div "check_box_outline_blank Sump Pump Pit Only" at bounding box center [756, 172] width 486 height 52
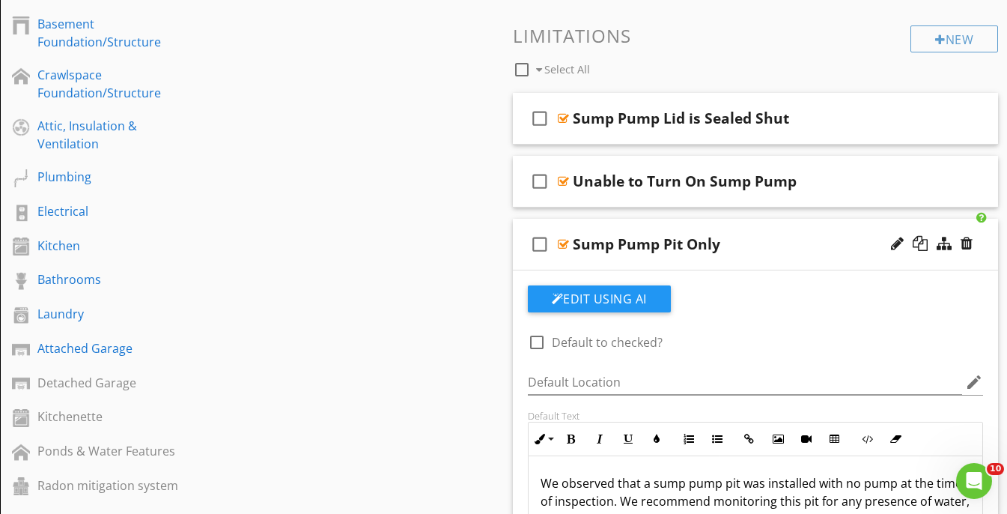
scroll to position [577, 0]
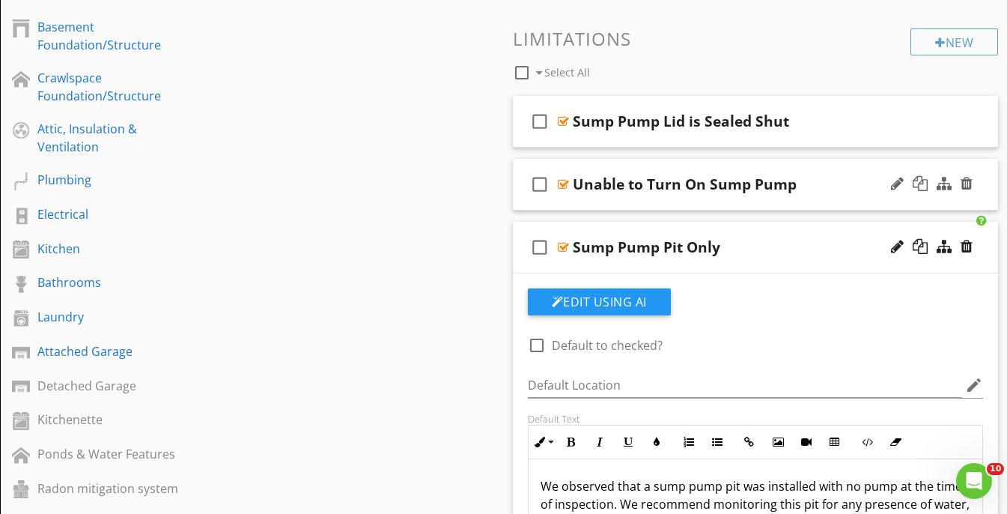
click at [845, 170] on div "check_box_outline_blank Unable to Turn On Sump Pump" at bounding box center [756, 185] width 486 height 52
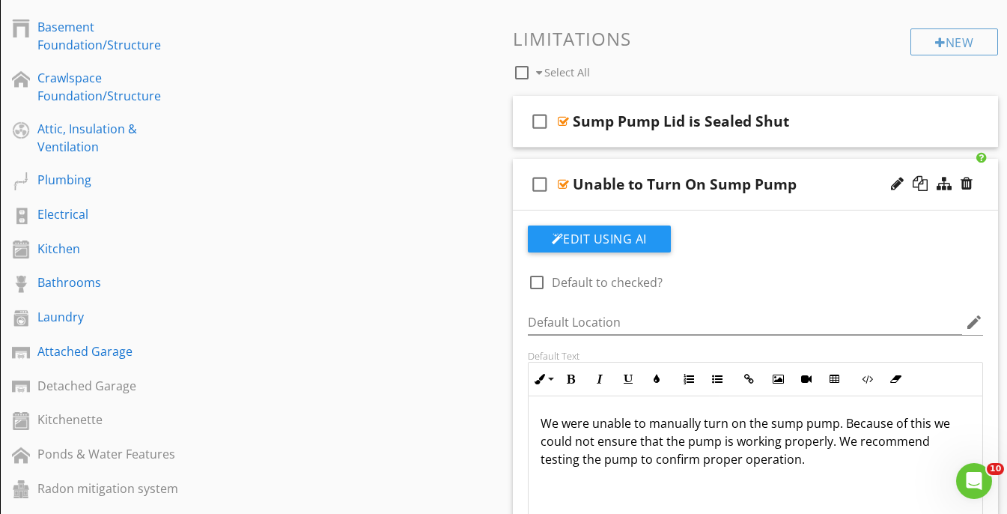
click at [845, 170] on div "check_box_outline_blank Unable to Turn On Sump Pump" at bounding box center [756, 185] width 486 height 52
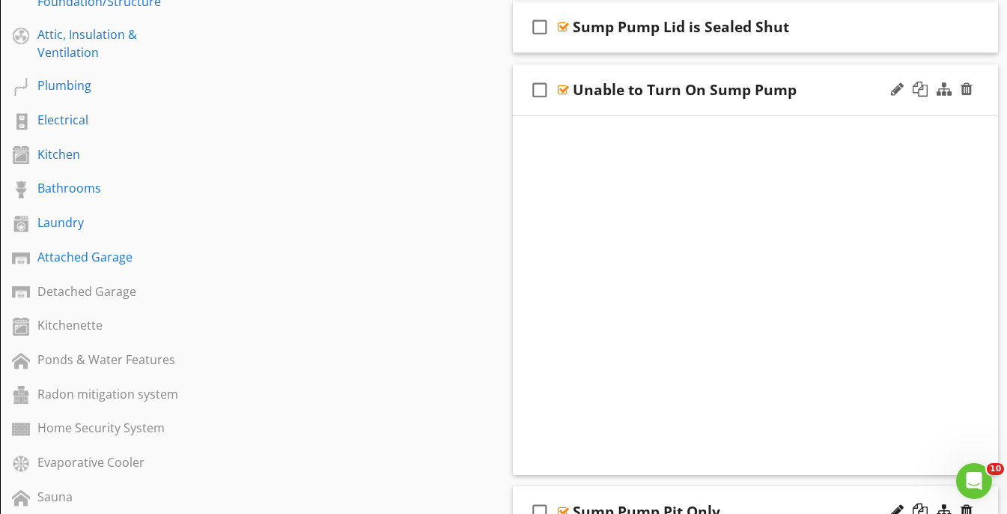
scroll to position [682, 0]
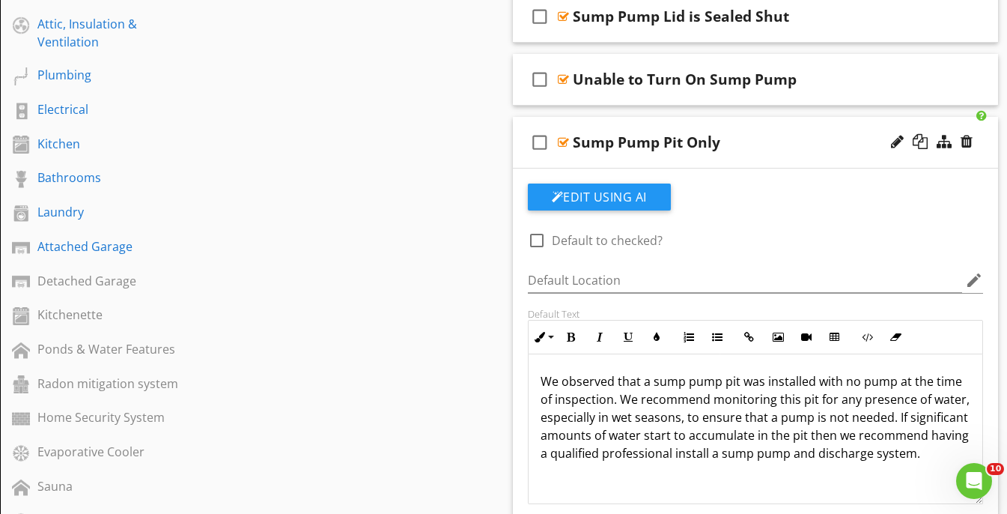
click at [839, 136] on div "Sump Pump Pit Only" at bounding box center [744, 142] width 342 height 18
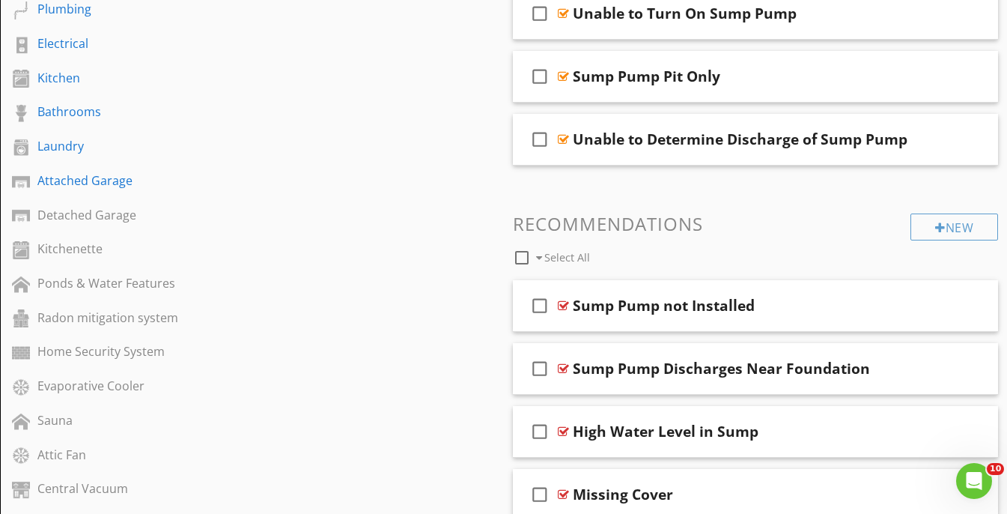
scroll to position [751, 0]
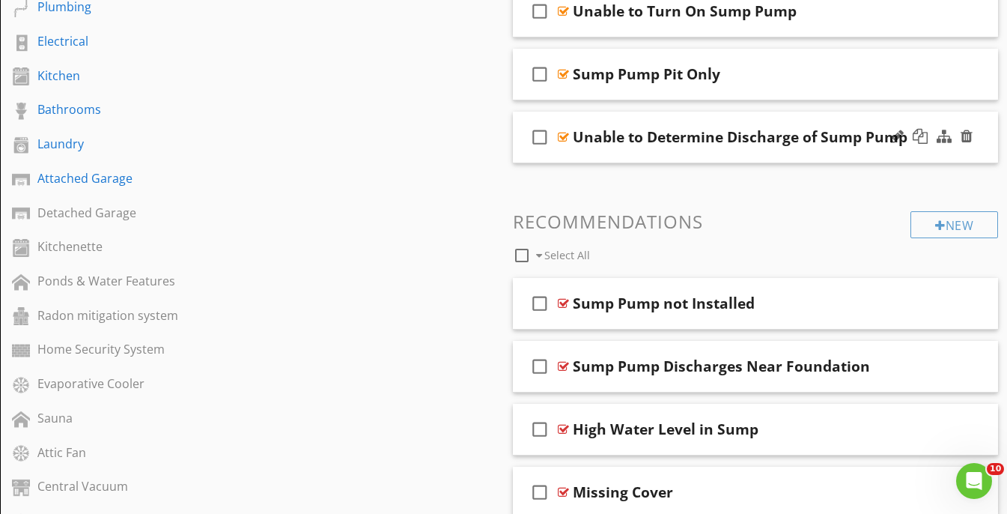
click at [839, 116] on div "check_box_outline_blank Unable to Determine Discharge of Sump Pump" at bounding box center [756, 138] width 486 height 52
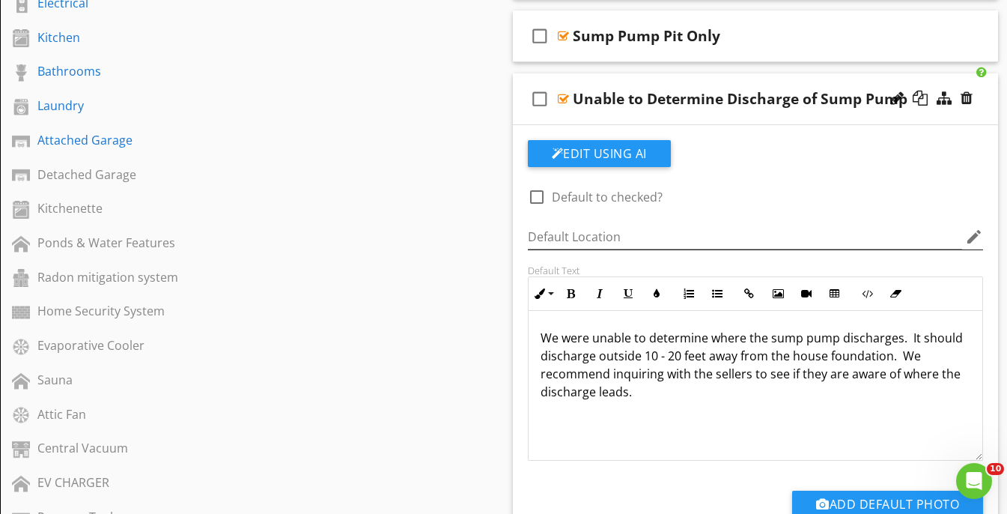
scroll to position [782, 0]
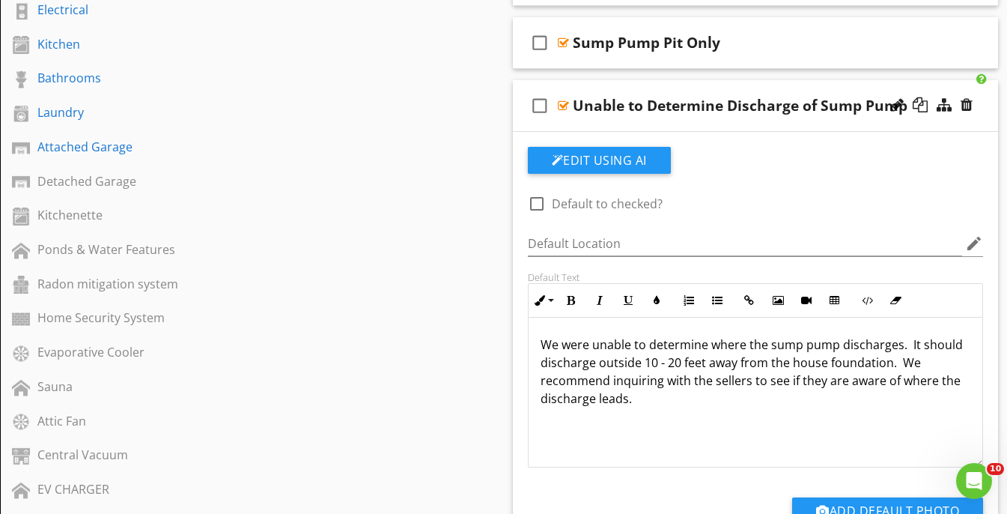
click at [843, 84] on div "check_box_outline_blank Unable to Determine Discharge of Sump Pump" at bounding box center [756, 106] width 486 height 52
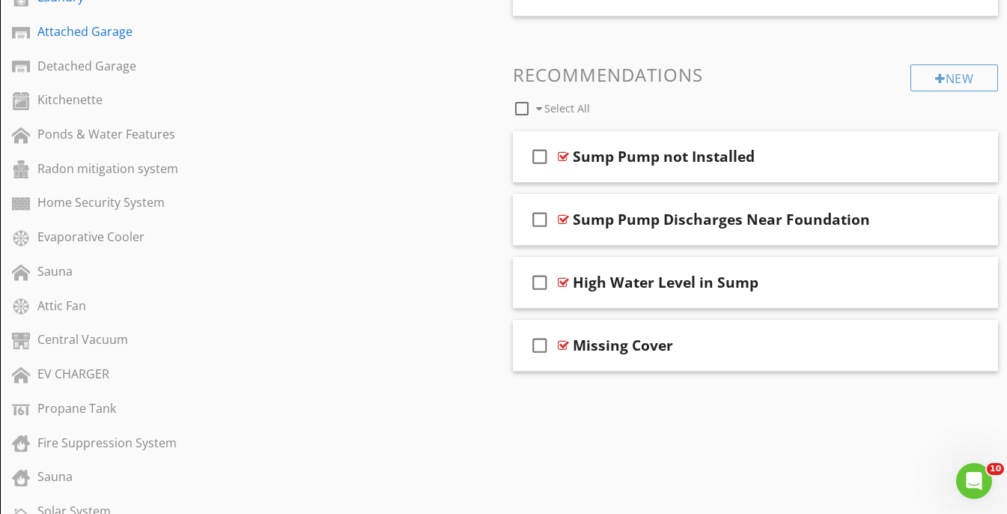
scroll to position [899, 0]
click at [831, 146] on div "Sump Pump not Installed" at bounding box center [744, 155] width 342 height 18
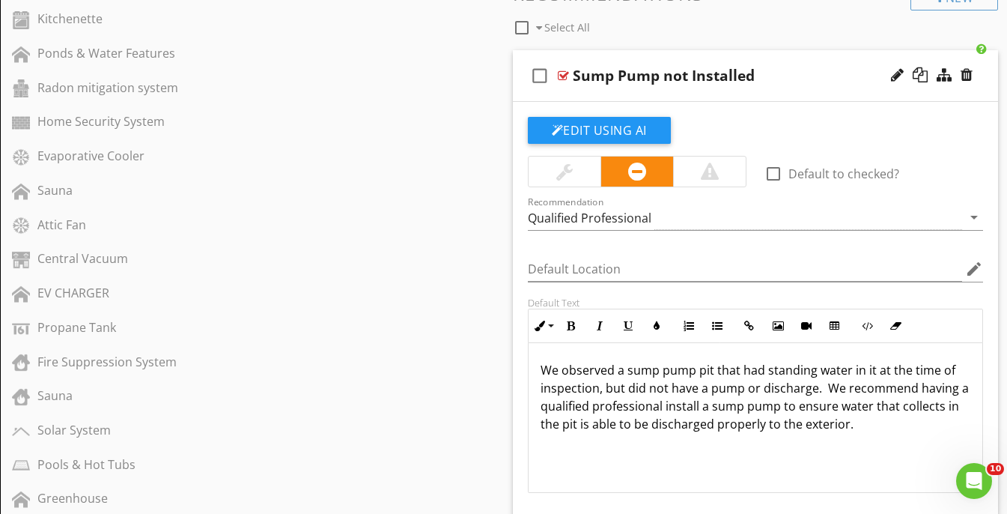
scroll to position [981, 0]
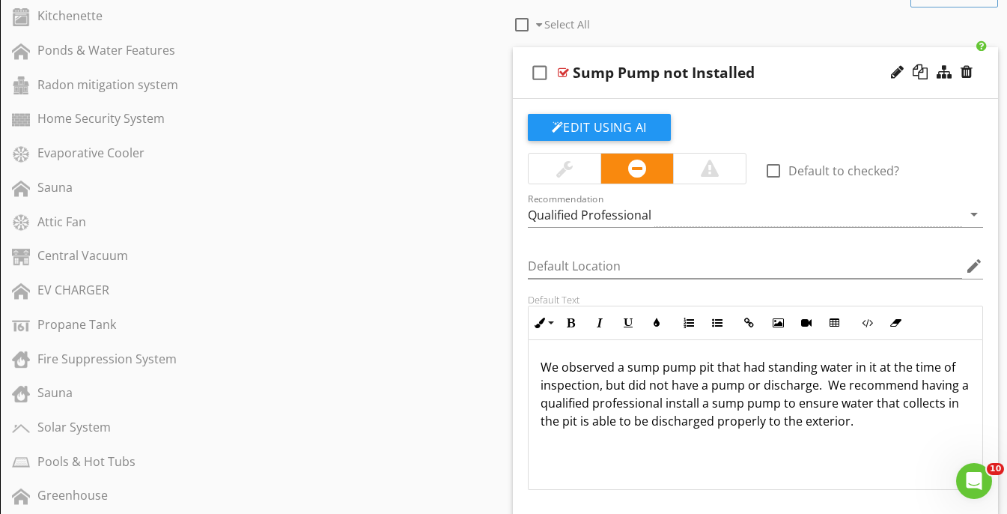
click at [807, 55] on div "check_box_outline_blank Sump Pump not Installed" at bounding box center [756, 73] width 486 height 52
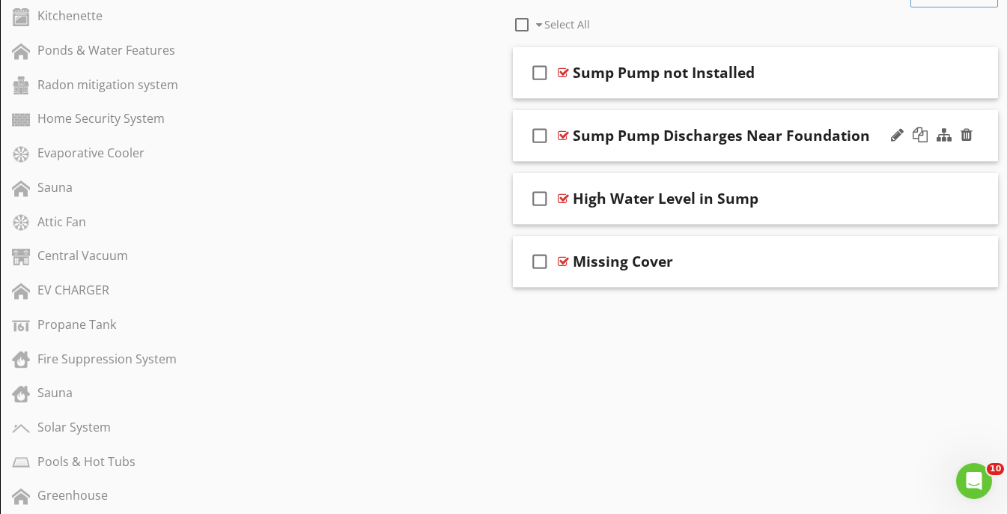
click at [805, 116] on div "check_box_outline_blank Sump Pump Discharges Near Foundation" at bounding box center [756, 136] width 486 height 52
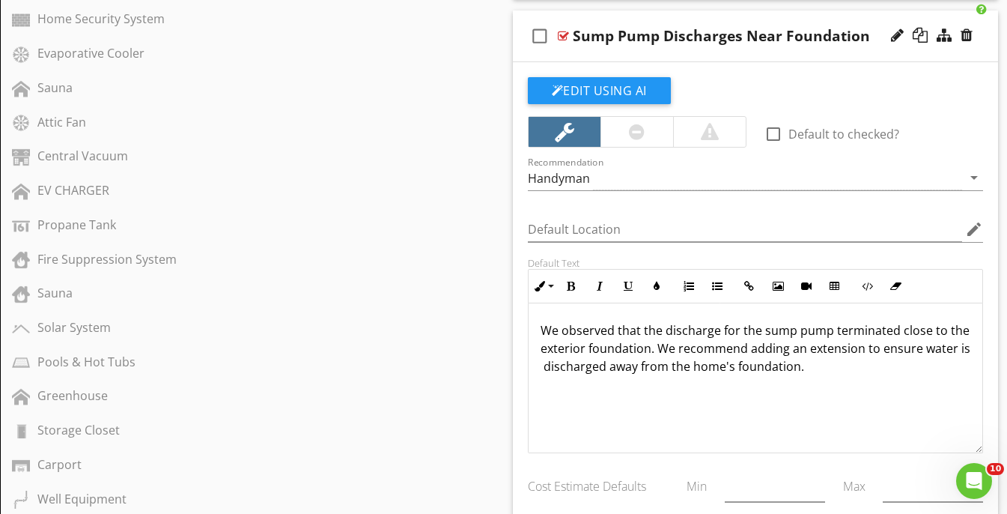
scroll to position [1082, 0]
click at [777, 15] on div "check_box_outline_blank Sump Pump Discharges Near Foundation" at bounding box center [756, 35] width 486 height 52
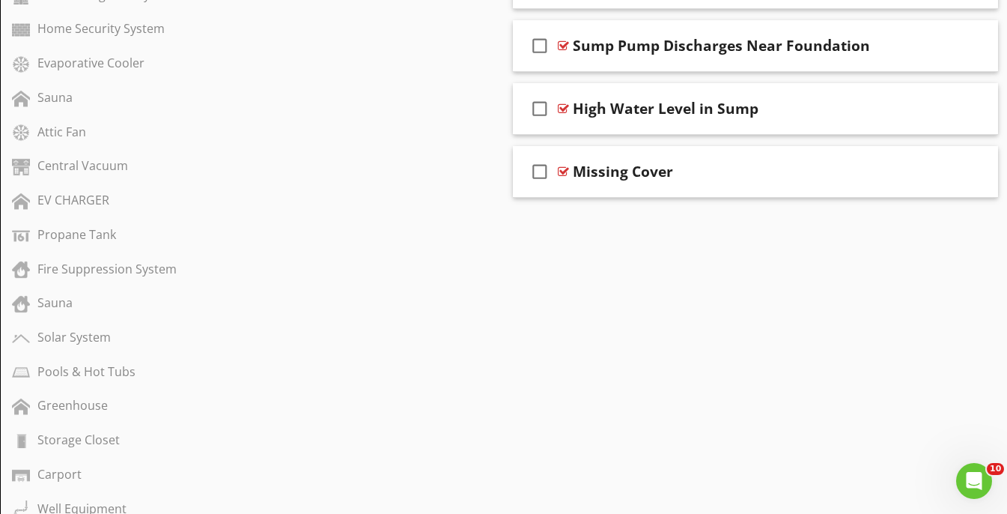
scroll to position [1070, 0]
click at [798, 91] on div "check_box_outline_blank High Water Level in Sump" at bounding box center [756, 111] width 486 height 52
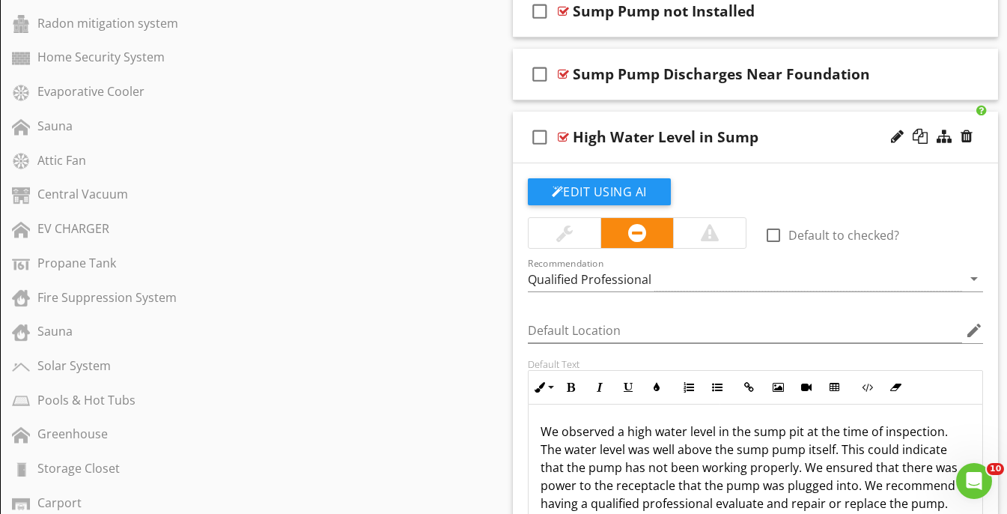
scroll to position [1017, 0]
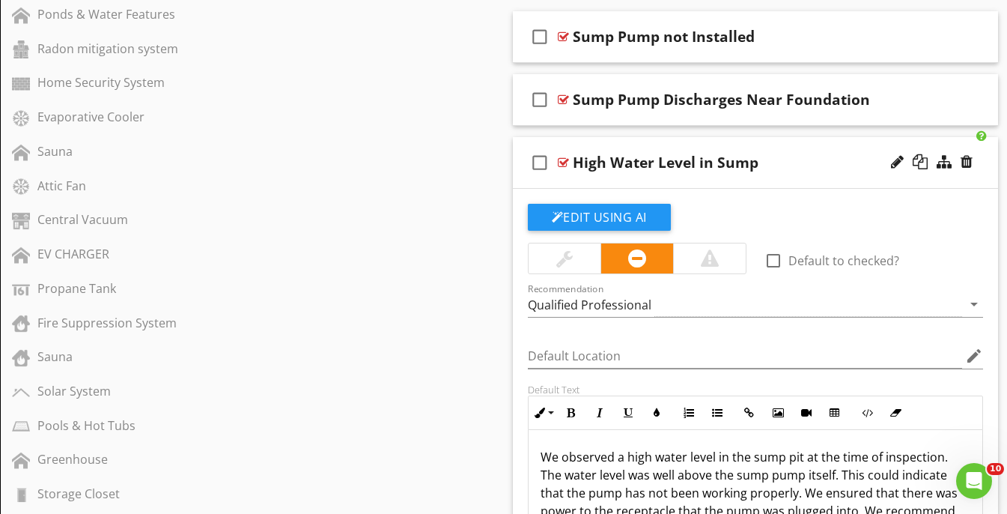
click at [786, 142] on div "check_box_outline_blank High Water Level in Sump" at bounding box center [756, 163] width 486 height 52
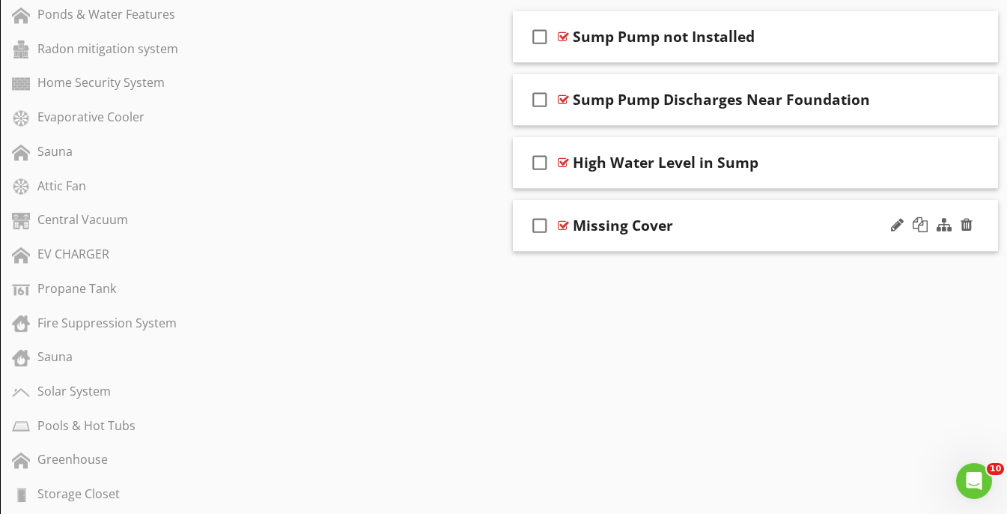
click at [777, 208] on div "check_box_outline_blank Missing Cover" at bounding box center [756, 226] width 486 height 52
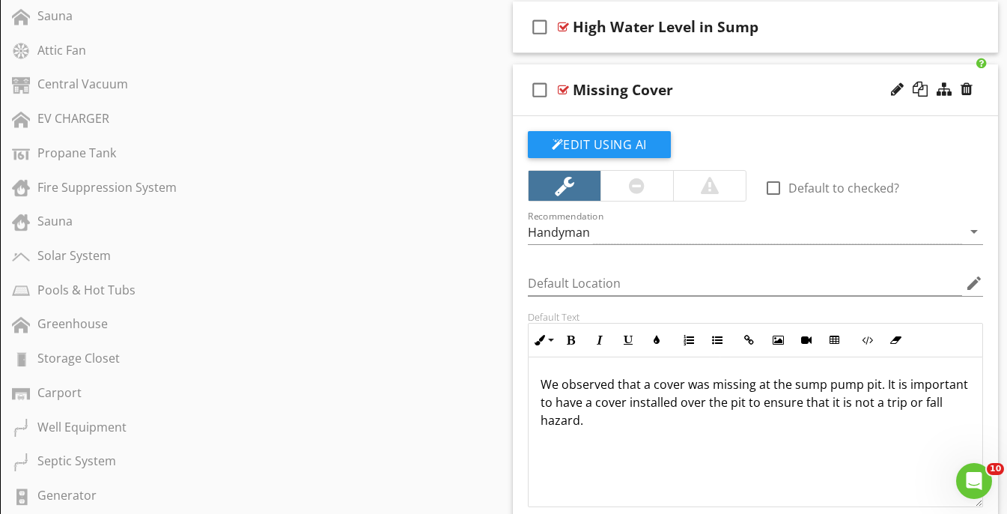
scroll to position [1157, 0]
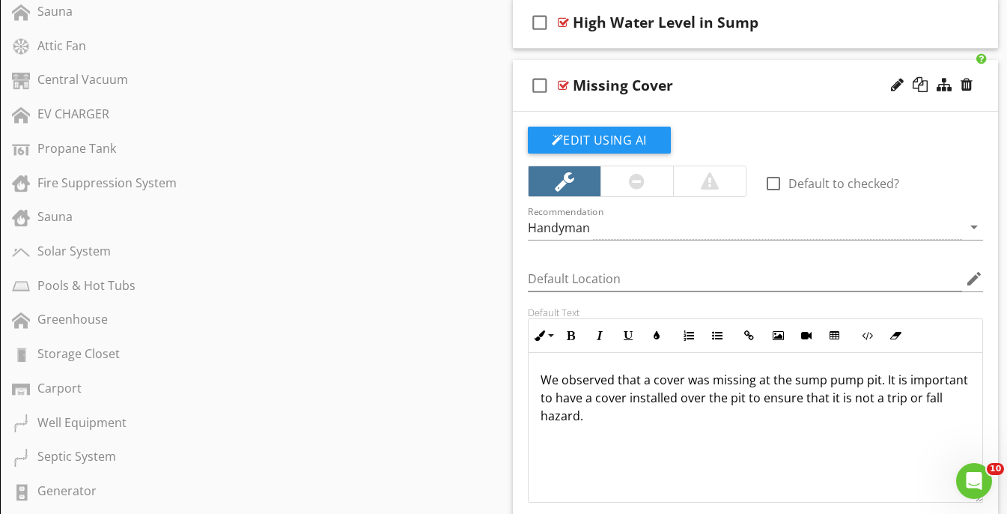
drag, startPoint x: 604, startPoint y: 440, endPoint x: 528, endPoint y: 354, distance: 115.1
click at [529, 354] on div "We observed that a cover was missing at the sump pump pit. It is important to h…" at bounding box center [756, 428] width 455 height 150
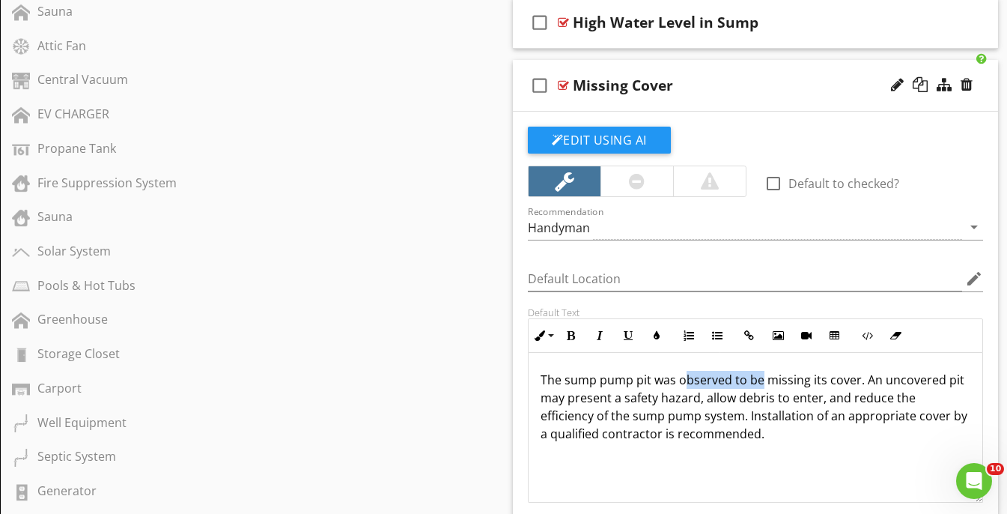
drag, startPoint x: 761, startPoint y: 379, endPoint x: 682, endPoint y: 380, distance: 78.7
click at [682, 380] on p "The sump pump pit was observed to be missing its cover. An uncovered pit may pr…" at bounding box center [756, 407] width 431 height 72
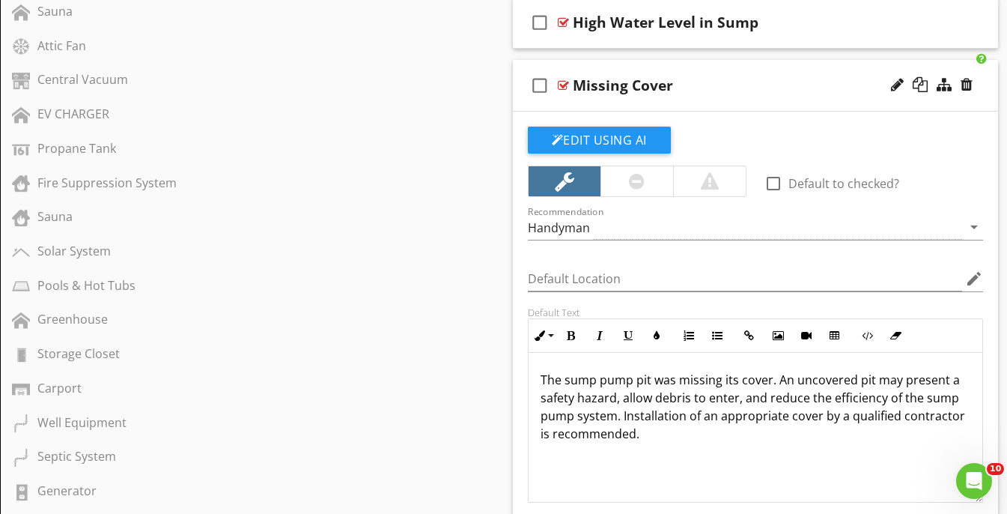
click at [728, 383] on p "The sump pump pit was missing its cover. An uncovered pit may present a safety …" at bounding box center [756, 407] width 431 height 72
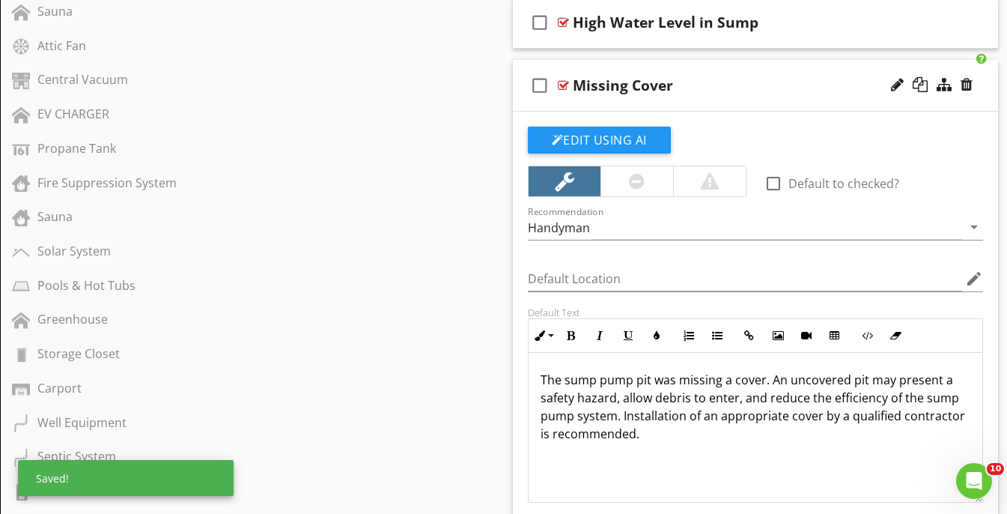
click at [791, 69] on div "check_box_outline_blank Missing Cover" at bounding box center [756, 86] width 486 height 52
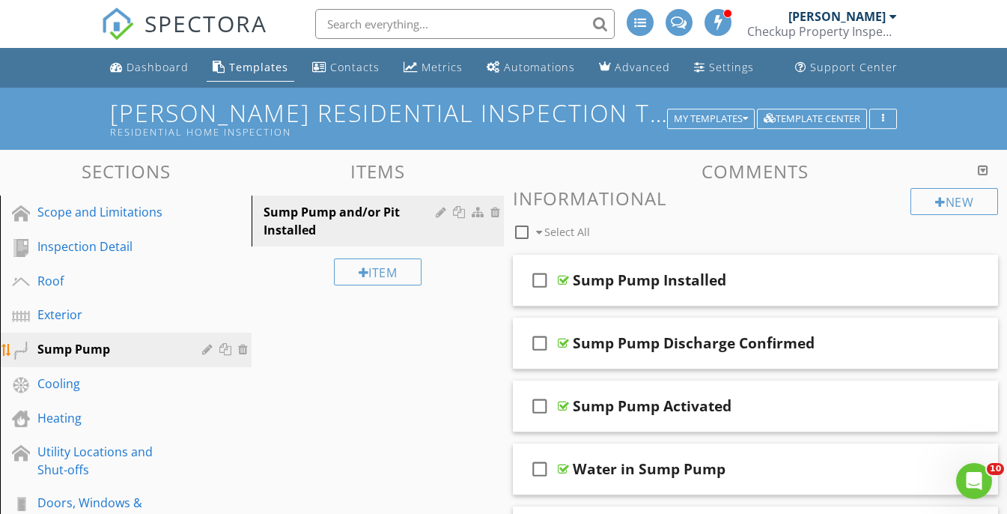
scroll to position [0, 0]
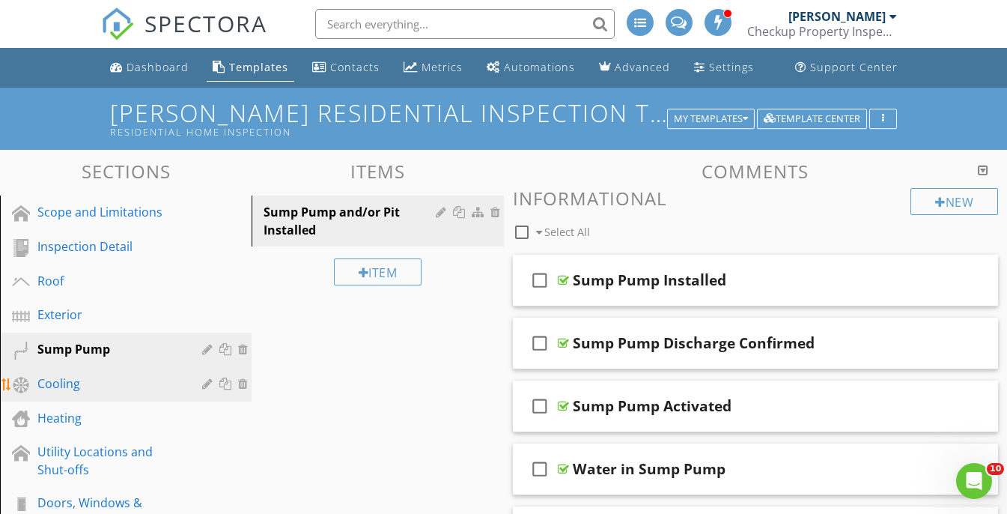
click at [97, 380] on div "Cooling" at bounding box center [108, 384] width 143 height 18
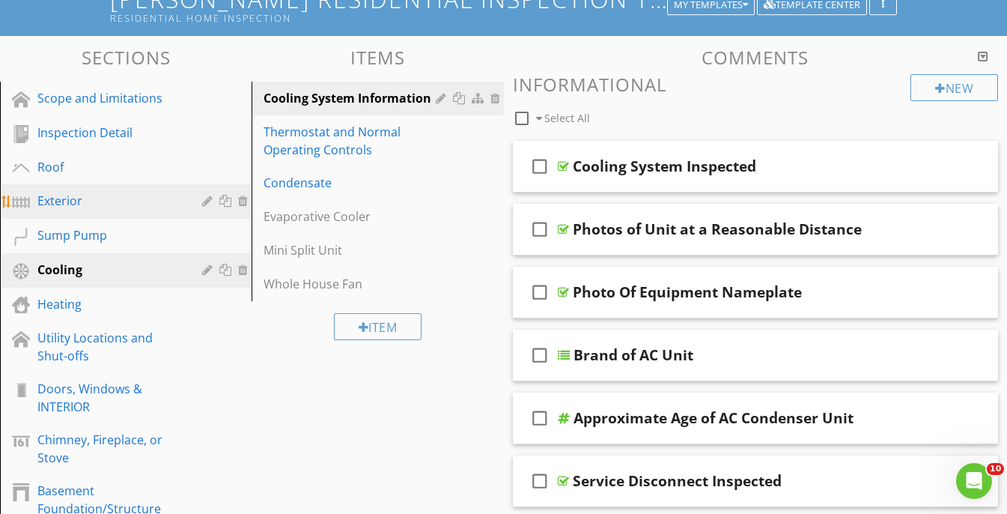
scroll to position [121, 0]
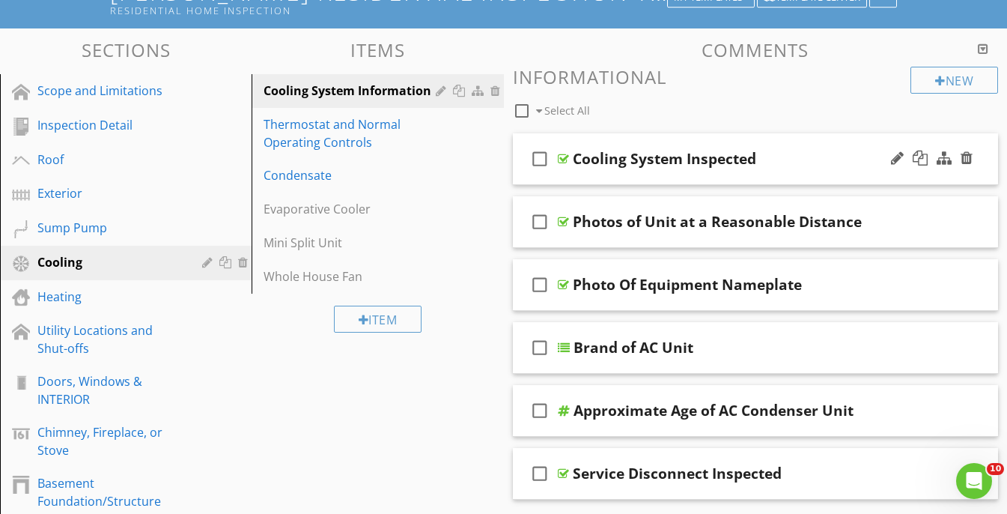
click at [787, 142] on div "check_box_outline_blank Cooling System Inspected" at bounding box center [756, 159] width 486 height 52
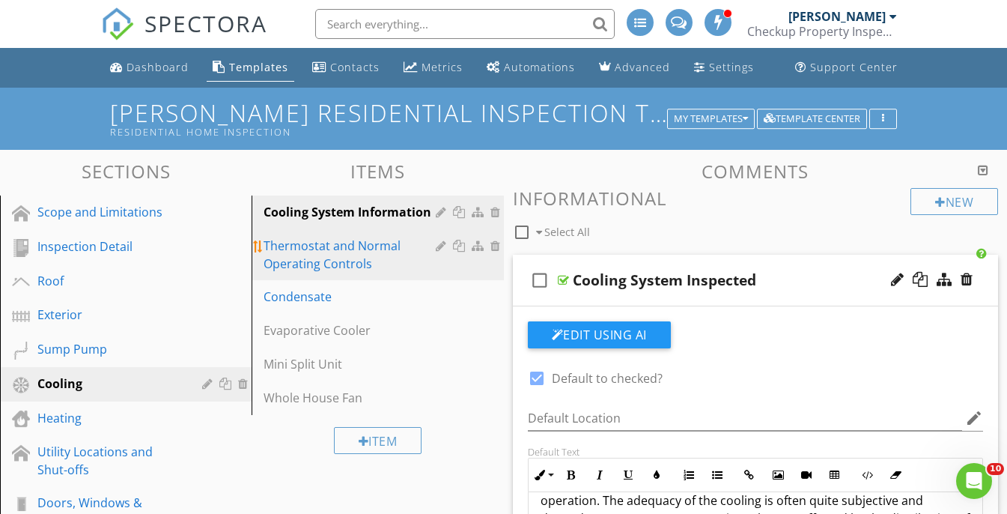
scroll to position [0, 0]
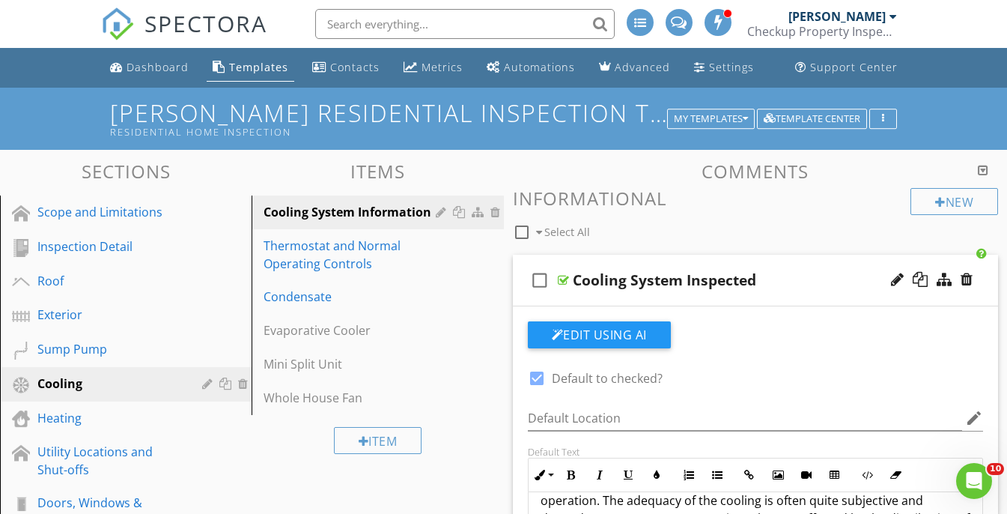
click at [810, 261] on div "check_box_outline_blank Cooling System Inspected" at bounding box center [756, 281] width 486 height 52
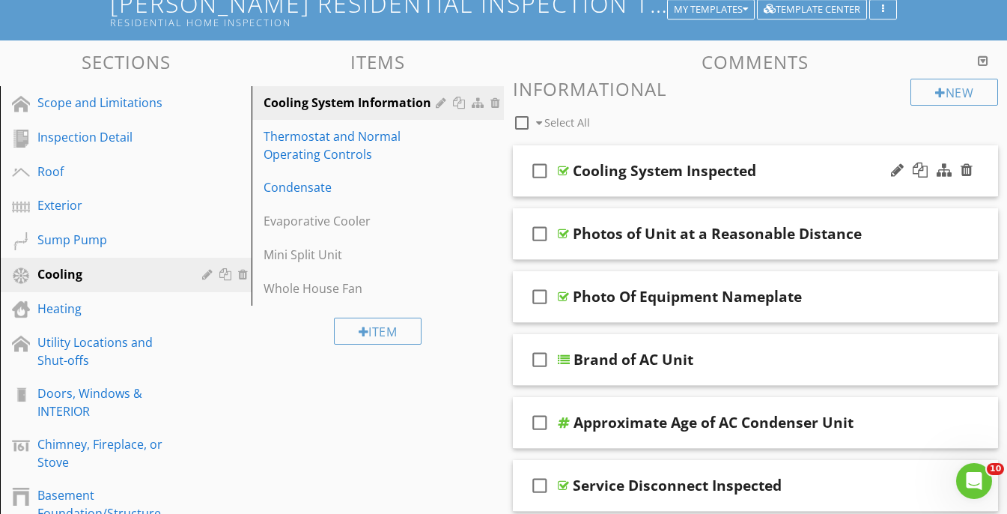
scroll to position [114, 0]
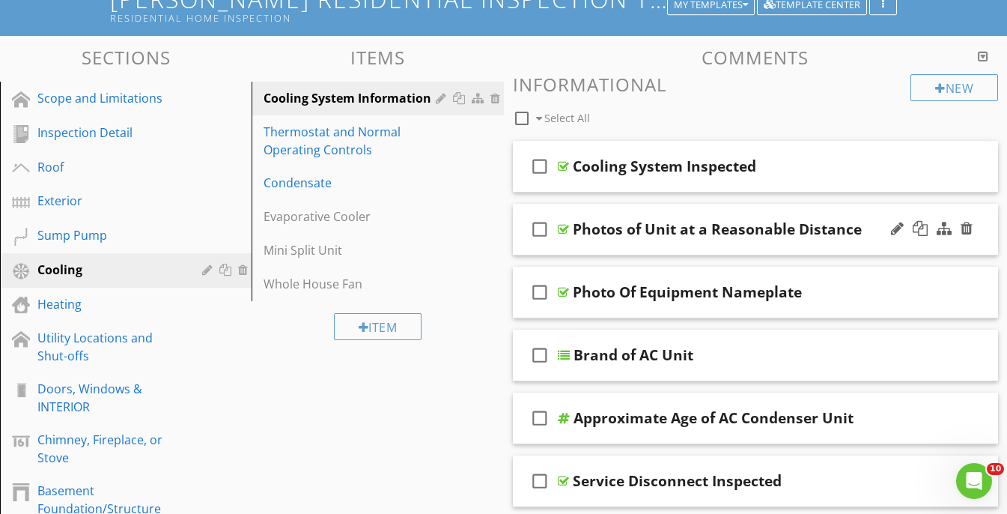
click at [850, 213] on div "check_box_outline_blank Photos of Unit at a Reasonable Distance" at bounding box center [756, 230] width 486 height 52
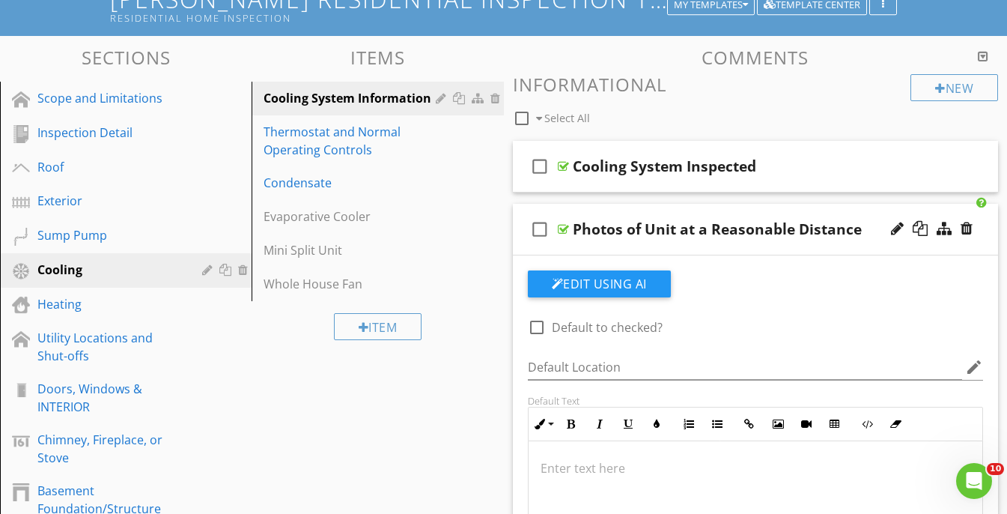
click at [837, 213] on div "check_box_outline_blank Photos of Unit at a Reasonable Distance" at bounding box center [756, 230] width 486 height 52
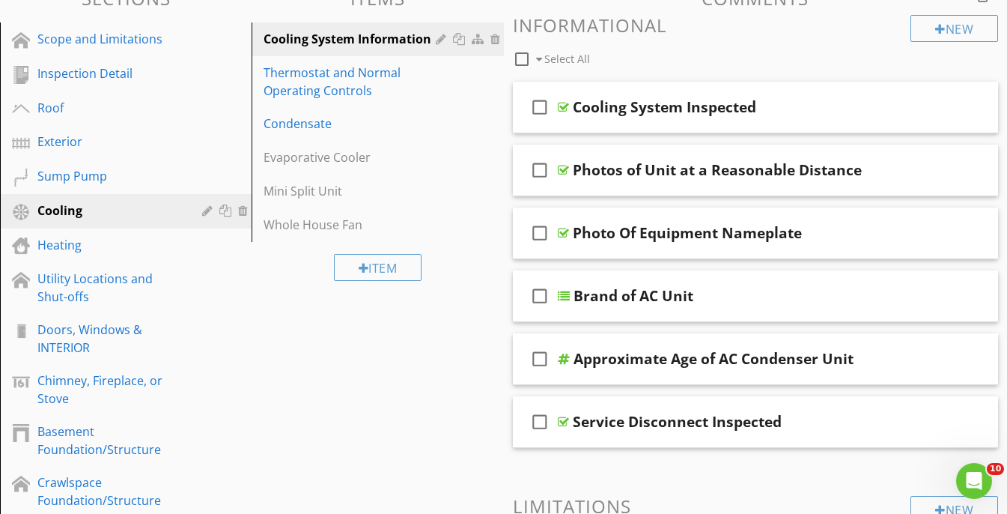
scroll to position [177, 0]
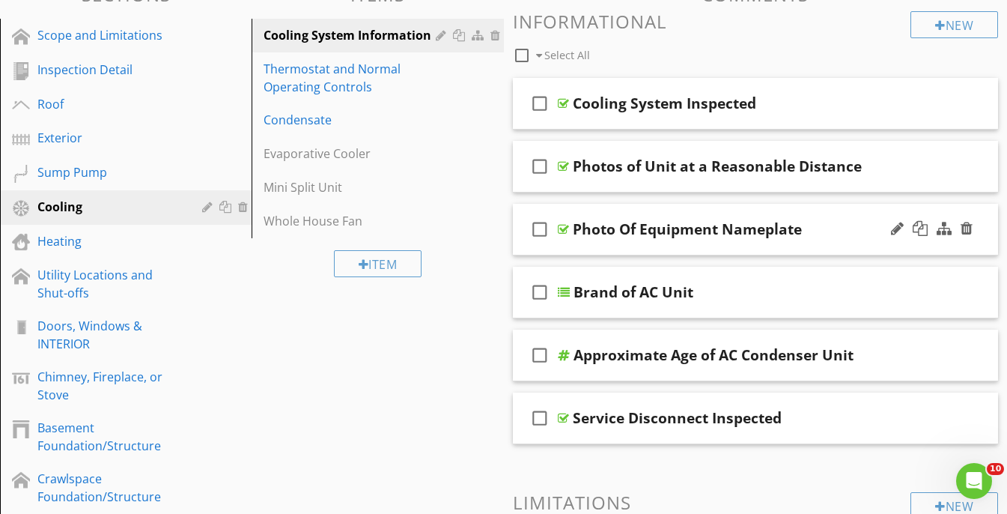
click at [827, 216] on div "check_box_outline_blank Photo Of Equipment Nameplate" at bounding box center [756, 230] width 486 height 52
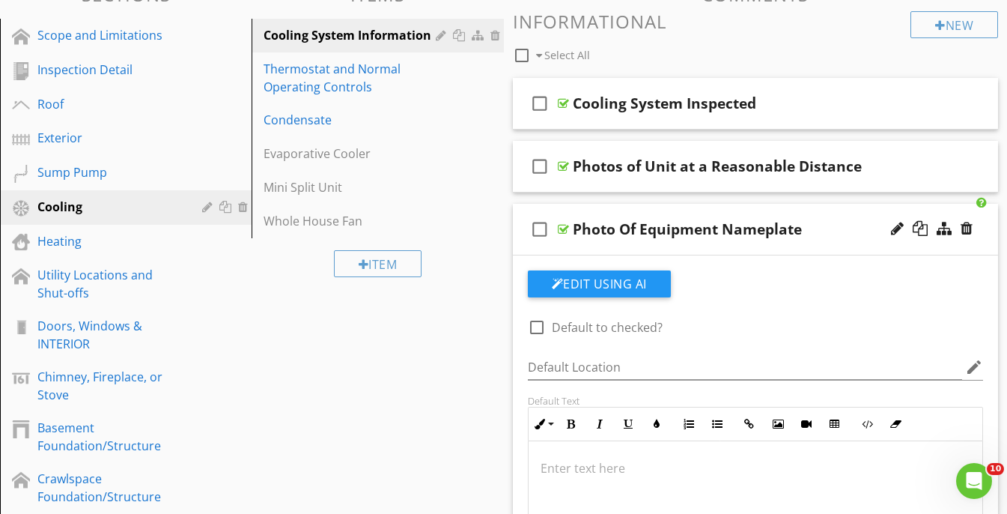
click at [827, 216] on div "check_box_outline_blank Photo Of Equipment Nameplate" at bounding box center [756, 230] width 486 height 52
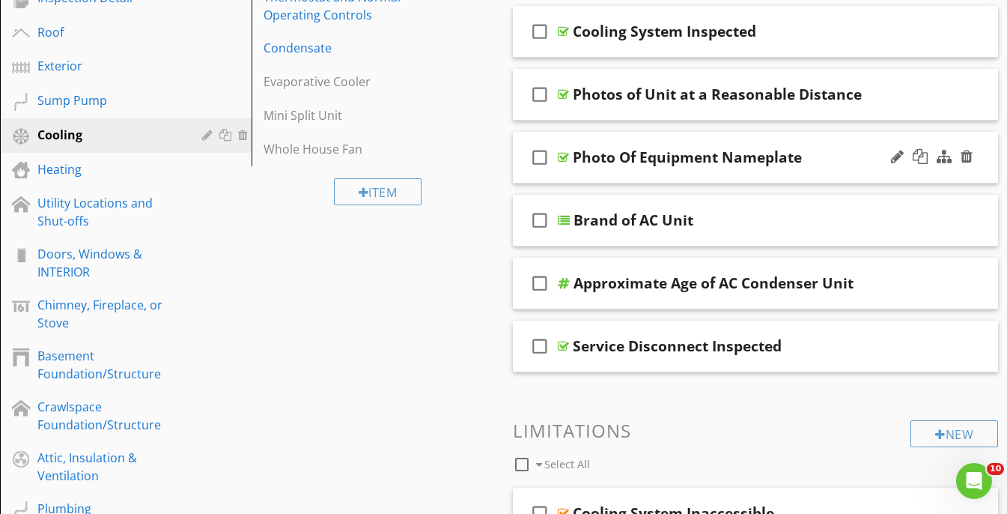
scroll to position [250, 0]
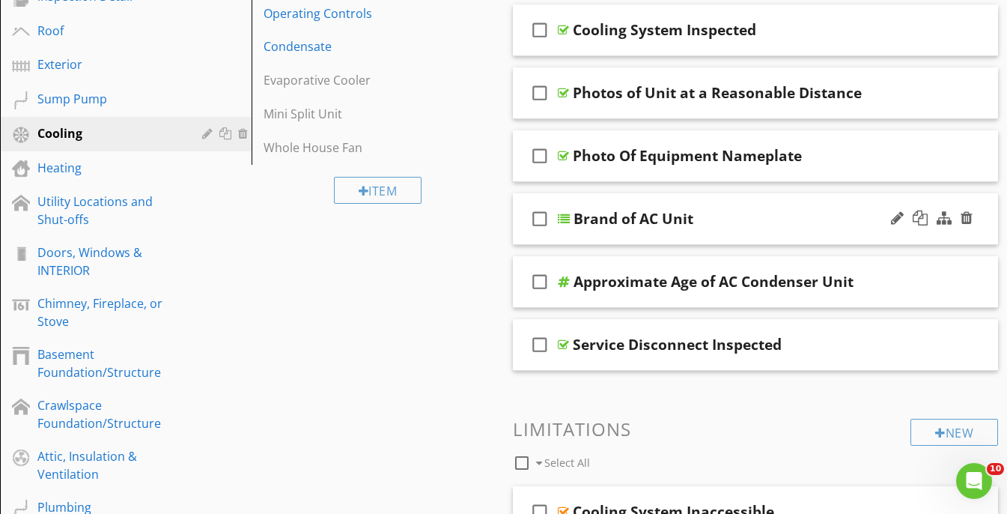
click at [810, 210] on div "Brand of AC Unit" at bounding box center [745, 219] width 342 height 18
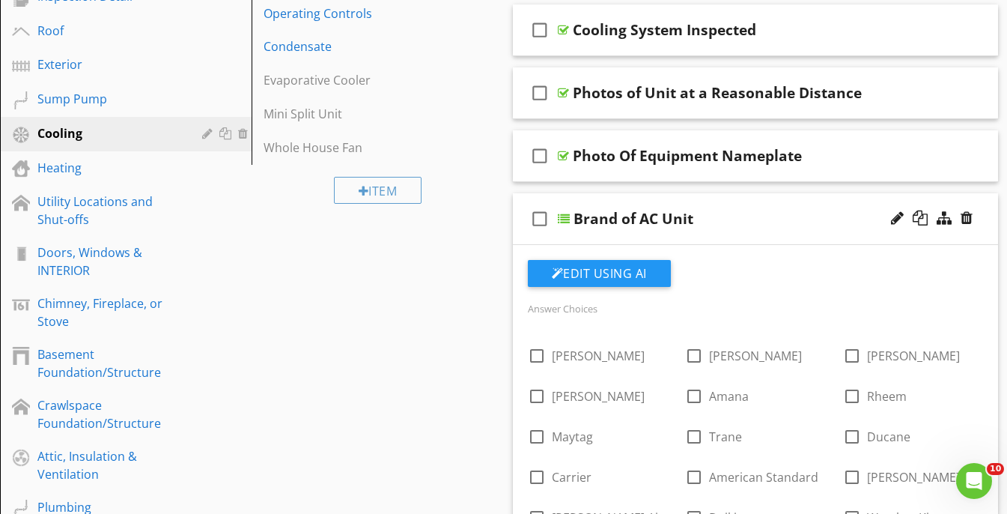
click at [810, 210] on div "Brand of AC Unit" at bounding box center [745, 219] width 342 height 18
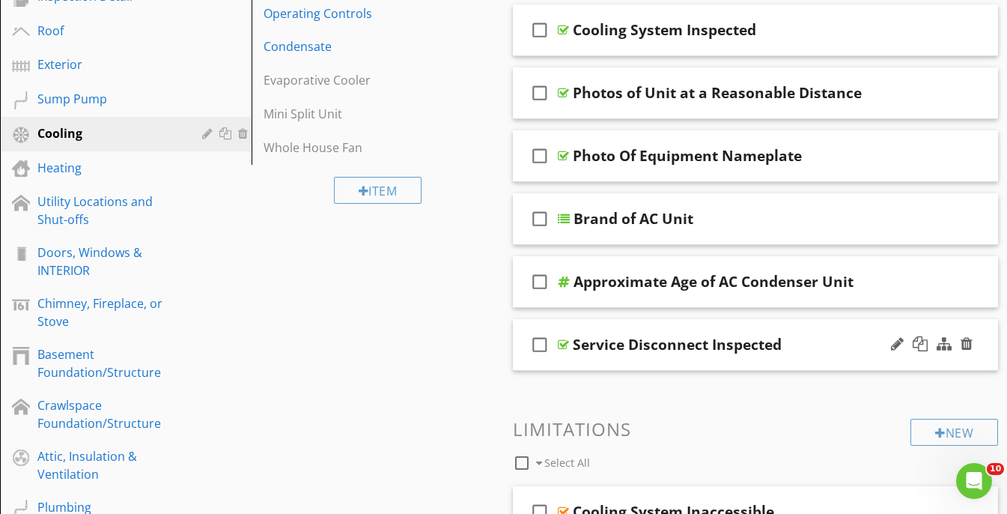
click at [812, 325] on div "check_box_outline_blank Service Disconnect Inspected" at bounding box center [756, 345] width 486 height 52
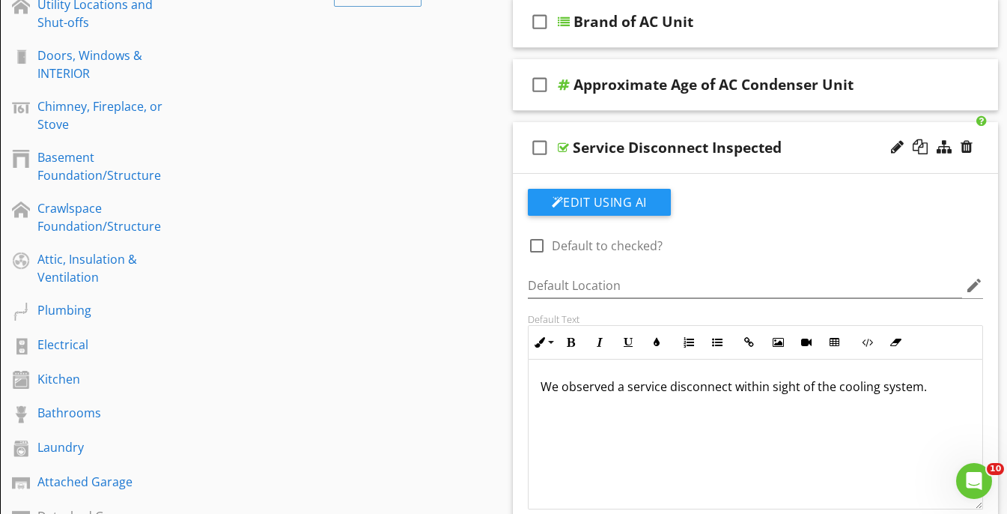
scroll to position [409, 0]
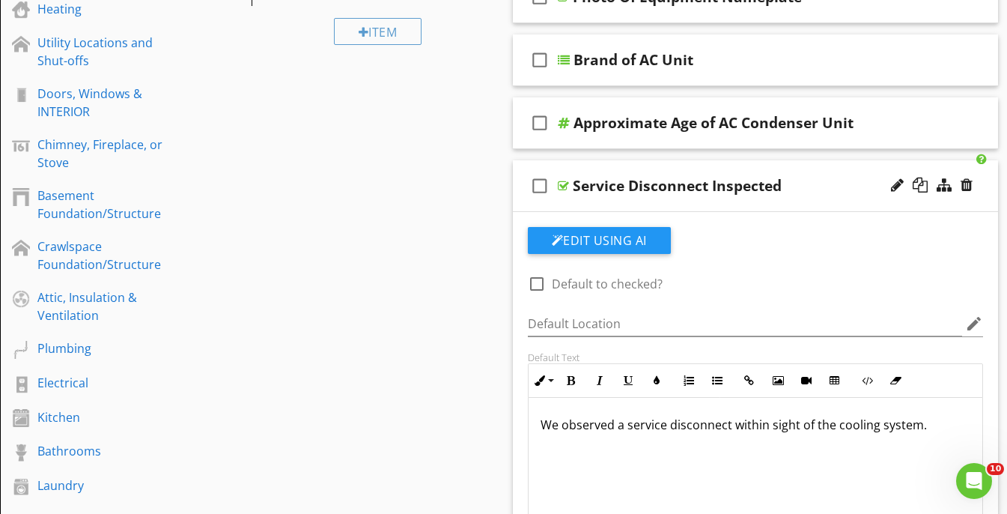
click at [822, 168] on div "check_box_outline_blank Service Disconnect Inspected" at bounding box center [756, 186] width 486 height 52
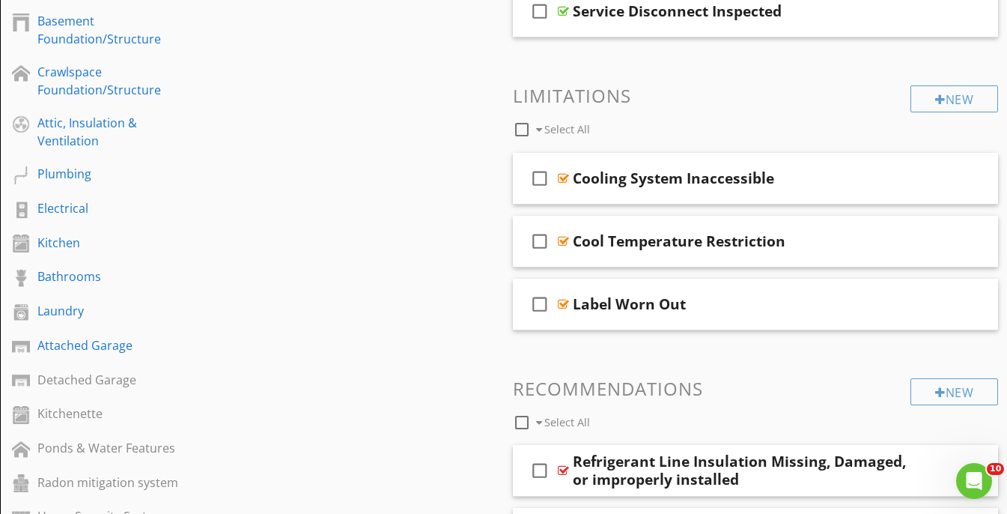
scroll to position [593, 0]
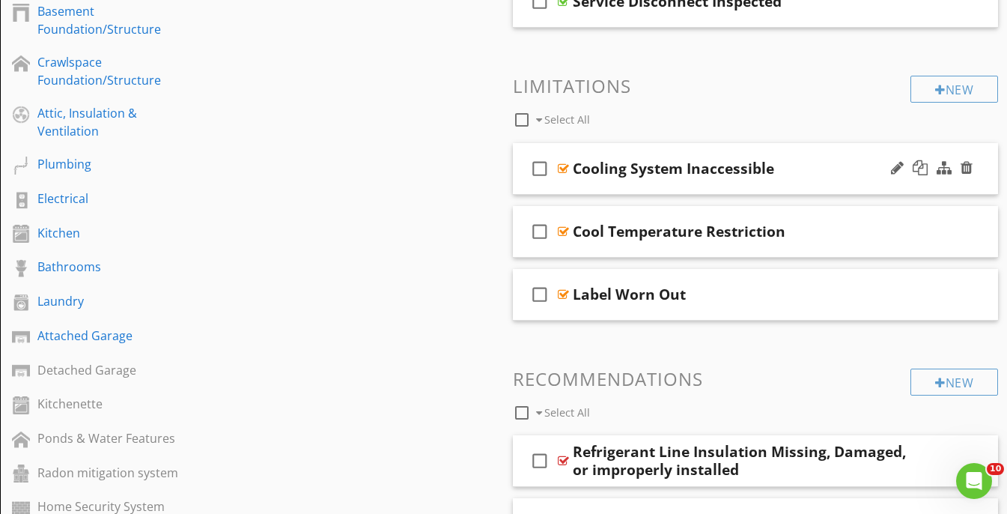
click at [826, 148] on div "check_box_outline_blank Cooling System Inaccessible" at bounding box center [756, 169] width 486 height 52
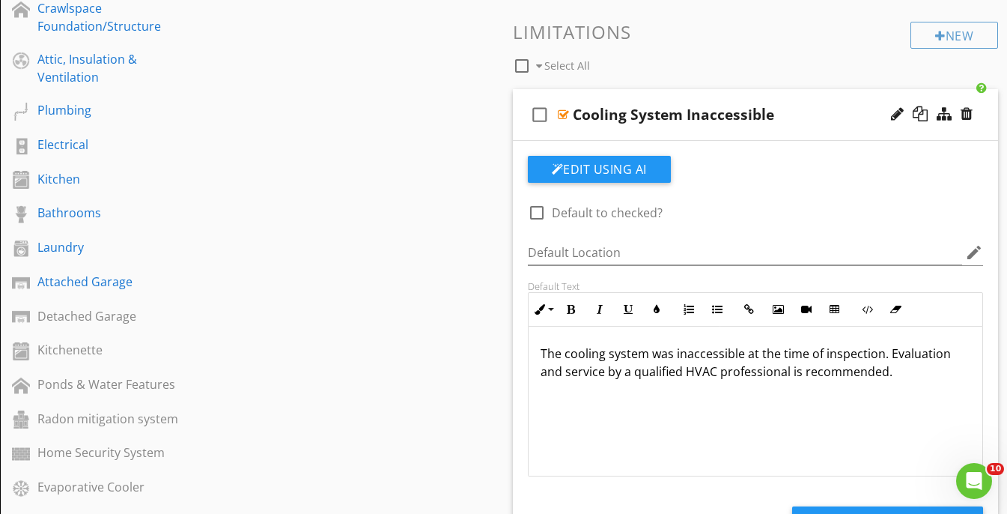
scroll to position [643, 0]
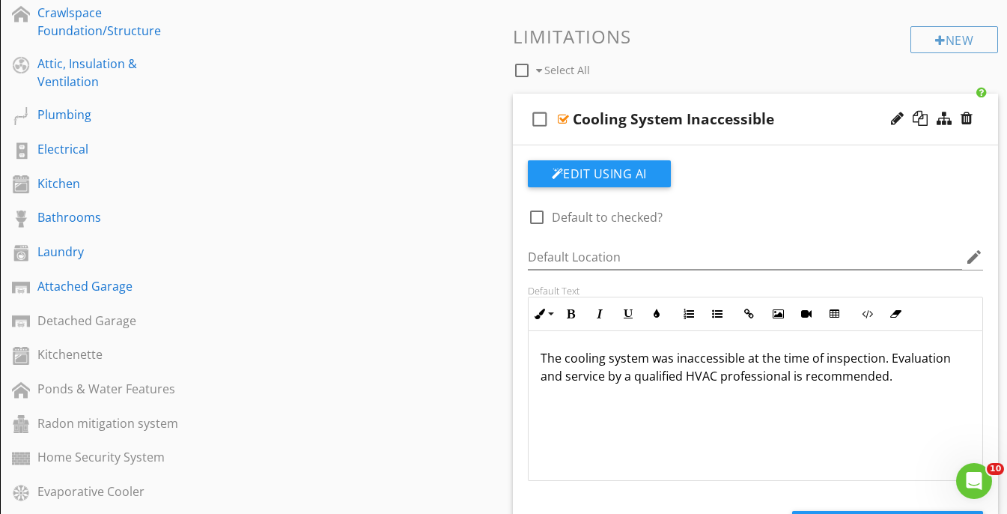
click at [888, 360] on p "The cooling system was inaccessible at the time of inspection. Evaluation and s…" at bounding box center [756, 367] width 431 height 36
click at [846, 110] on div "Cooling System Inaccessible" at bounding box center [744, 119] width 342 height 18
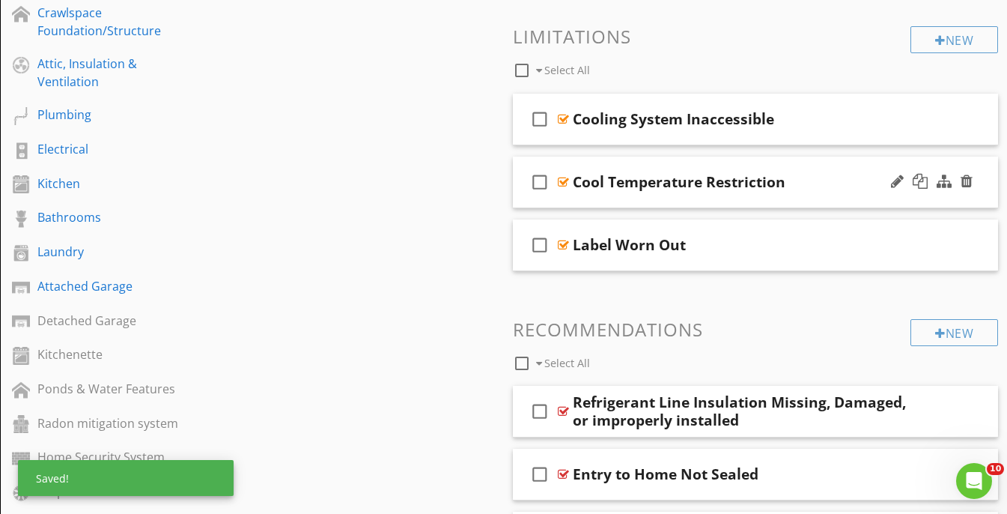
click at [810, 159] on div "check_box_outline_blank Cool Temperature Restriction" at bounding box center [756, 183] width 486 height 52
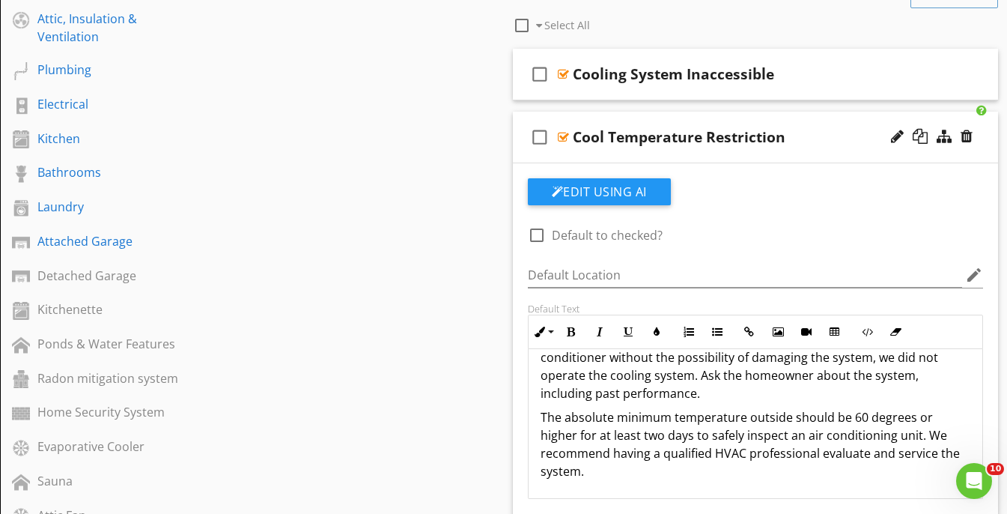
scroll to position [664, 0]
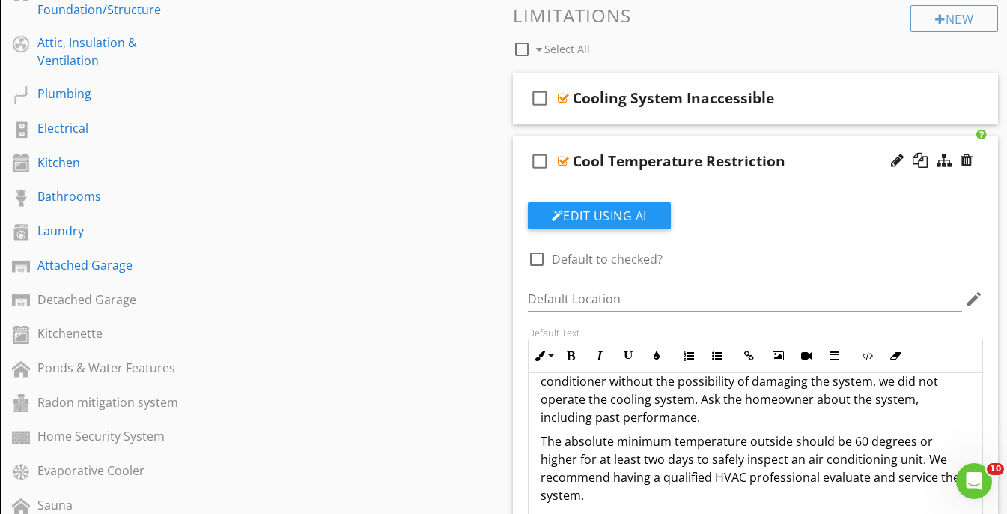
click at [806, 136] on div "check_box_outline_blank Cool Temperature Restriction" at bounding box center [756, 162] width 486 height 52
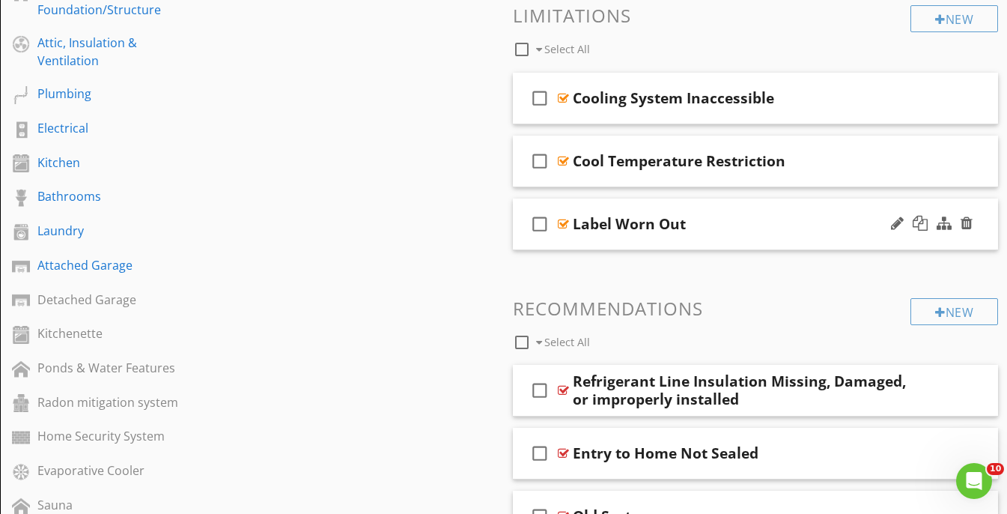
click at [815, 201] on div "check_box_outline_blank Label Worn Out" at bounding box center [756, 224] width 486 height 52
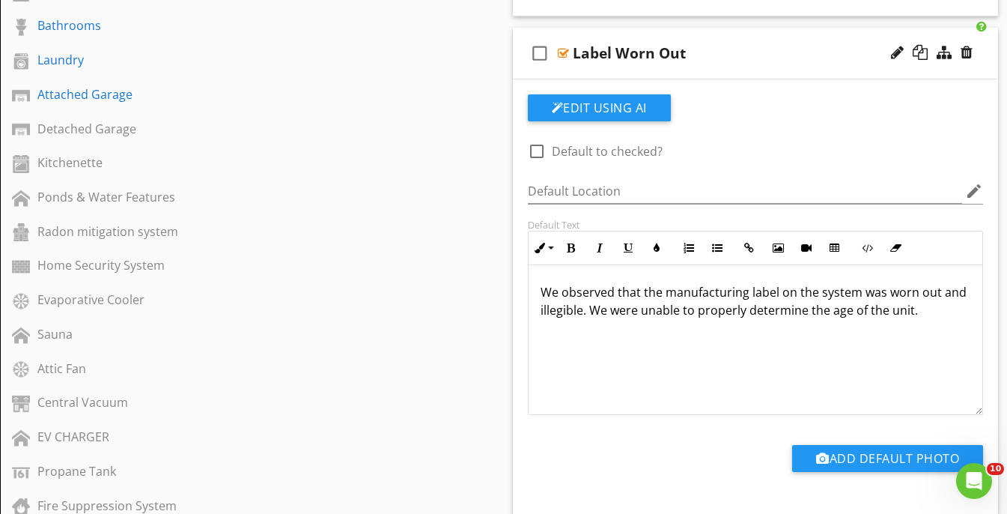
scroll to position [850, 0]
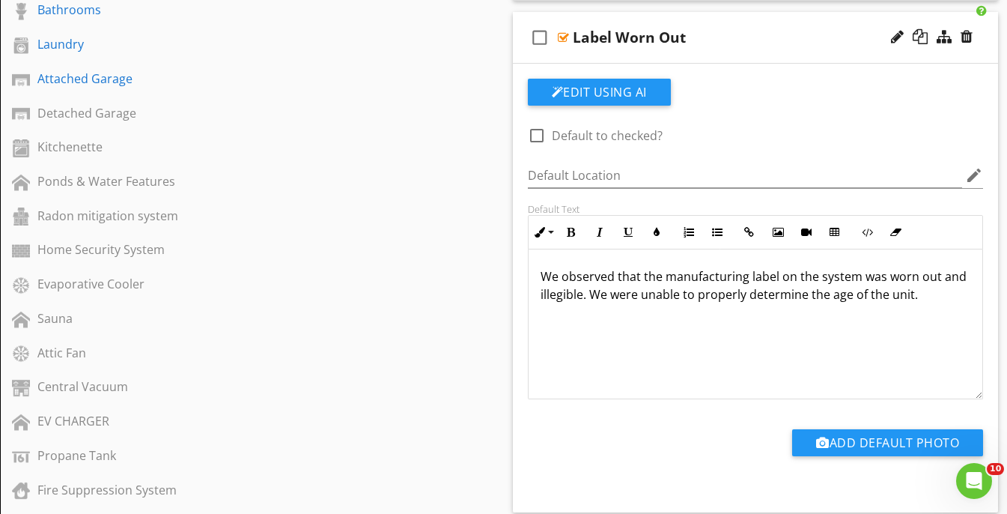
click at [801, 22] on div "check_box_outline_blank Label Worn Out" at bounding box center [756, 38] width 486 height 52
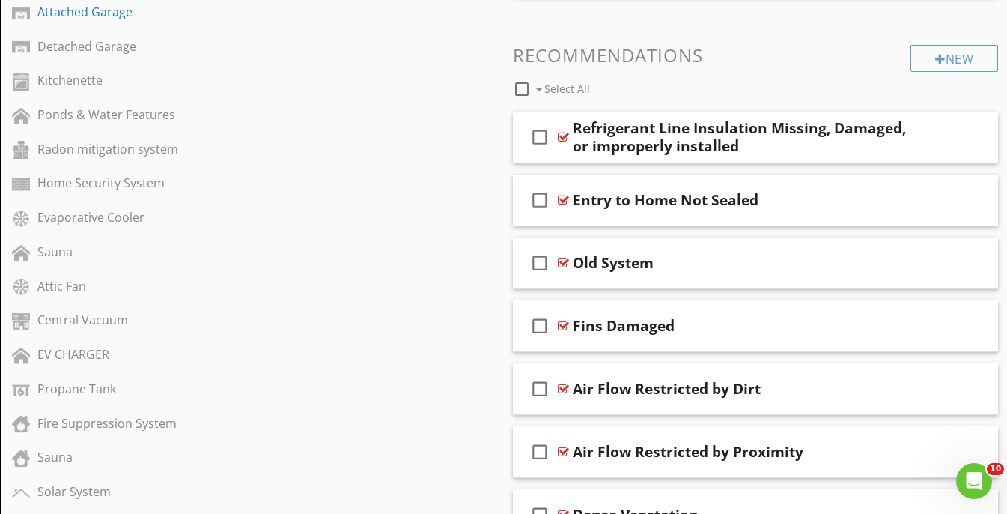
scroll to position [911, 0]
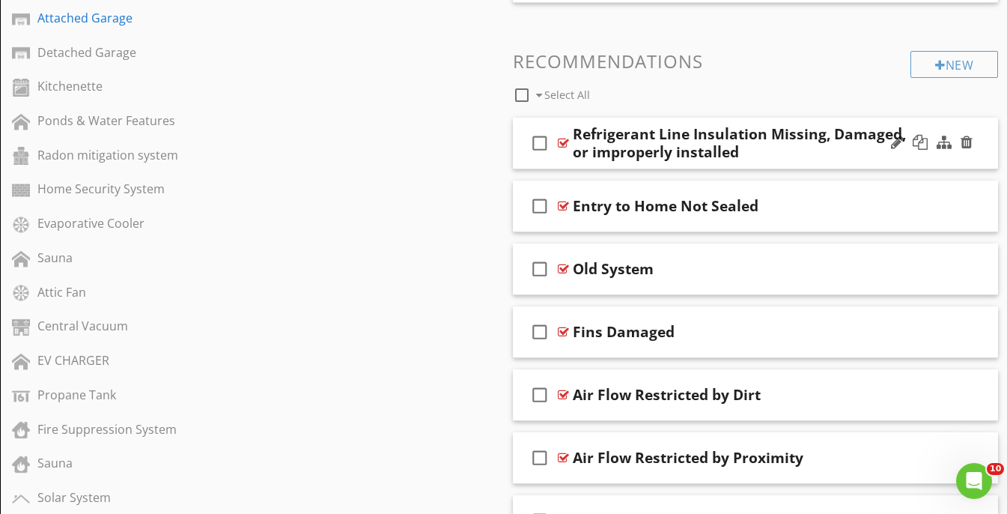
click at [843, 163] on div "check_box_outline_blank Refrigerant Line Insulation Missing, Damaged, or improp…" at bounding box center [756, 144] width 486 height 52
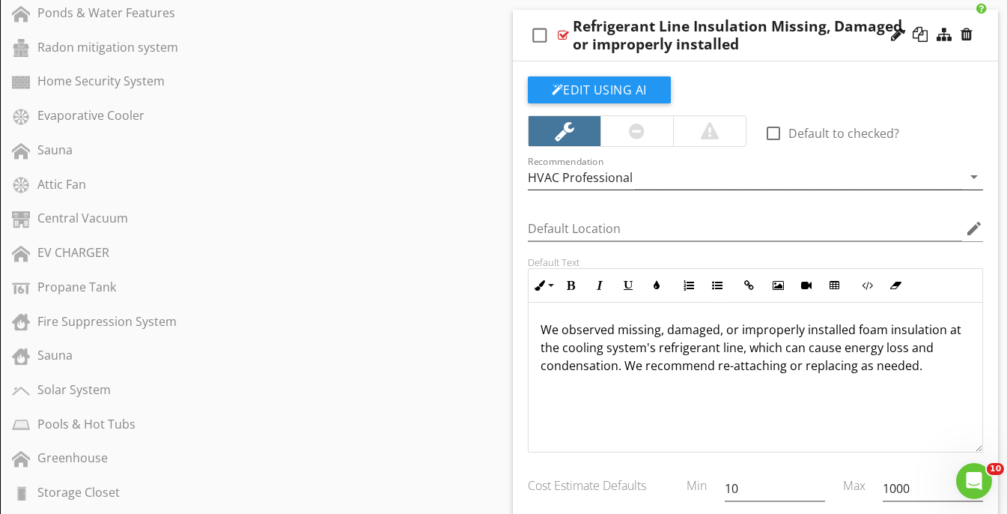
scroll to position [1020, 0]
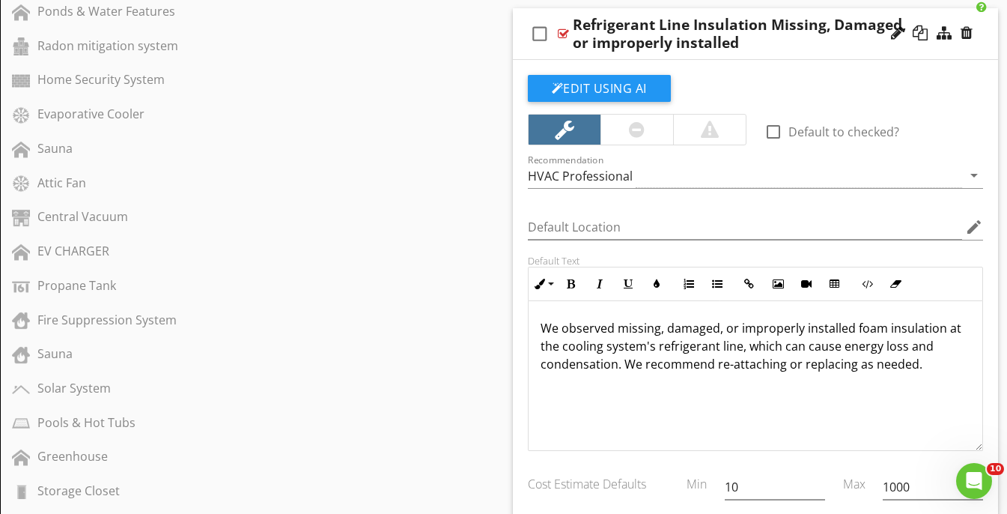
click at [838, 16] on div "Refrigerant Line Insulation Missing, Damaged, or improperly installed" at bounding box center [744, 34] width 342 height 36
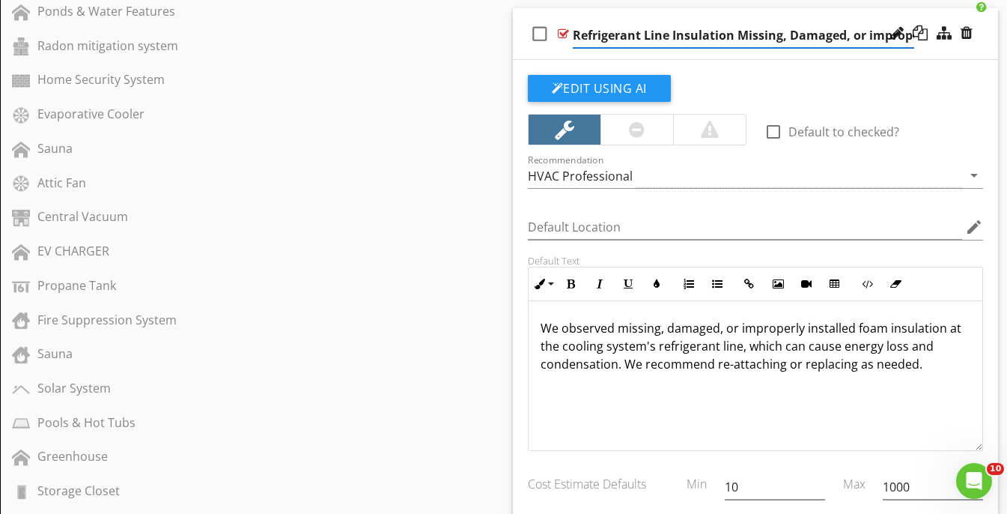
click at [522, 46] on div "check_box_outline_blank Refrigerant Line Insulation Missing, Damaged, or improp…" at bounding box center [756, 34] width 486 height 52
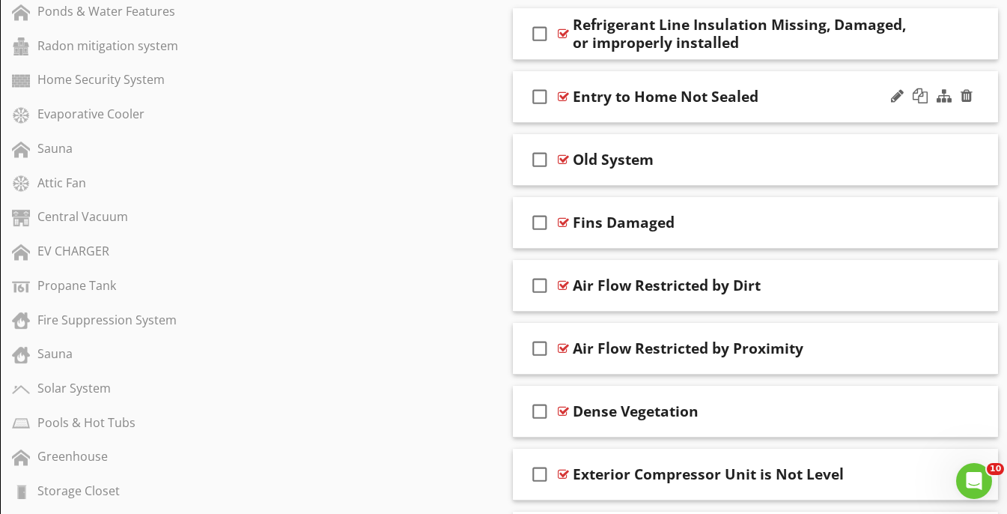
click at [816, 106] on div "check_box_outline_blank Entry to Home Not Sealed" at bounding box center [756, 97] width 486 height 52
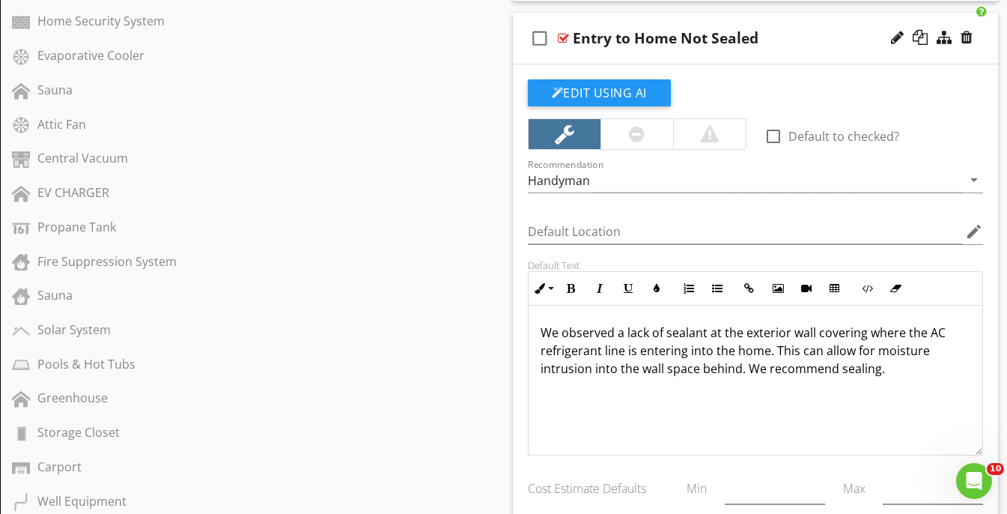
scroll to position [1081, 0]
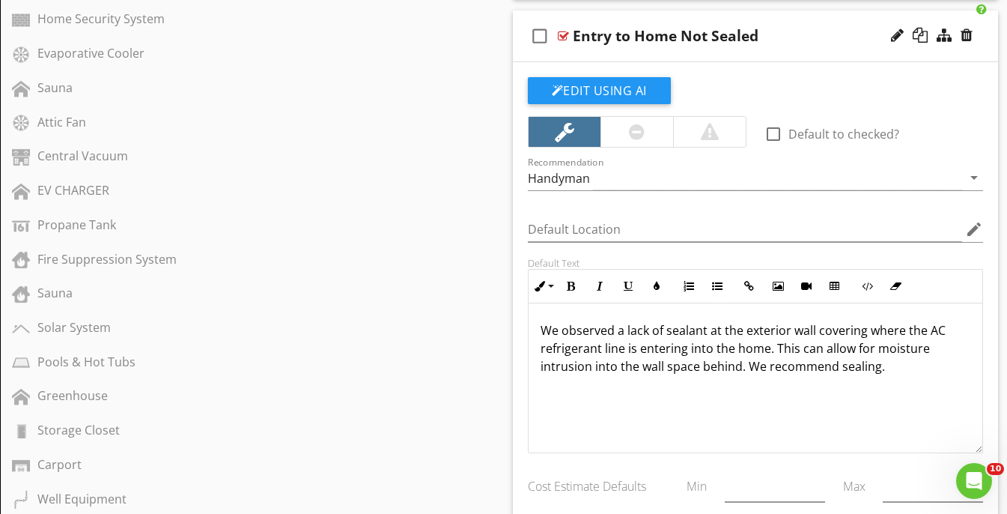
drag, startPoint x: 658, startPoint y: 429, endPoint x: 485, endPoint y: 289, distance: 222.0
click at [485, 289] on div "Sections Scope and Limitations Inspection Detail Roof Exterior Sump Pump Coolin…" at bounding box center [503, 189] width 1007 height 2241
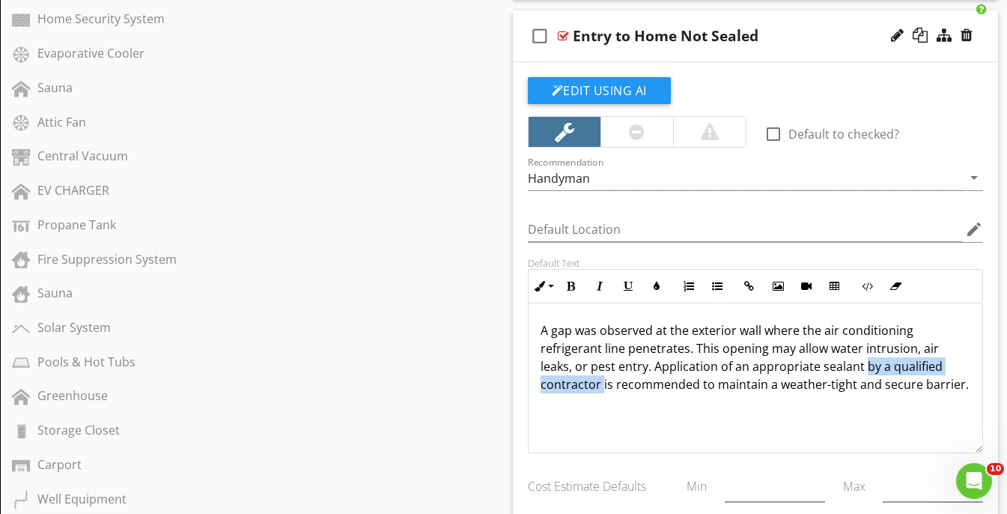
drag, startPoint x: 966, startPoint y: 370, endPoint x: 828, endPoint y: 370, distance: 137.8
click at [828, 370] on p "A gap was observed at the exterior wall where the air conditioning refrigerant …" at bounding box center [756, 357] width 431 height 72
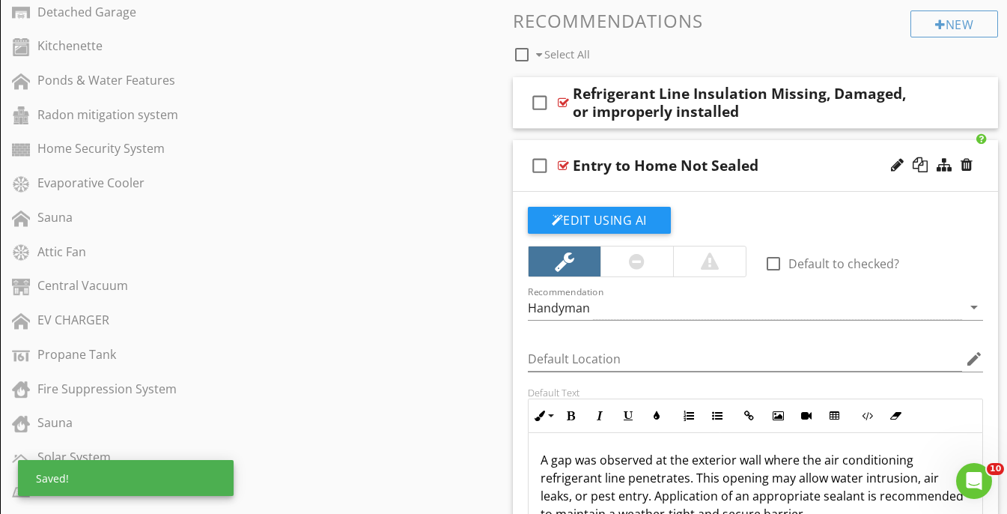
scroll to position [937, 0]
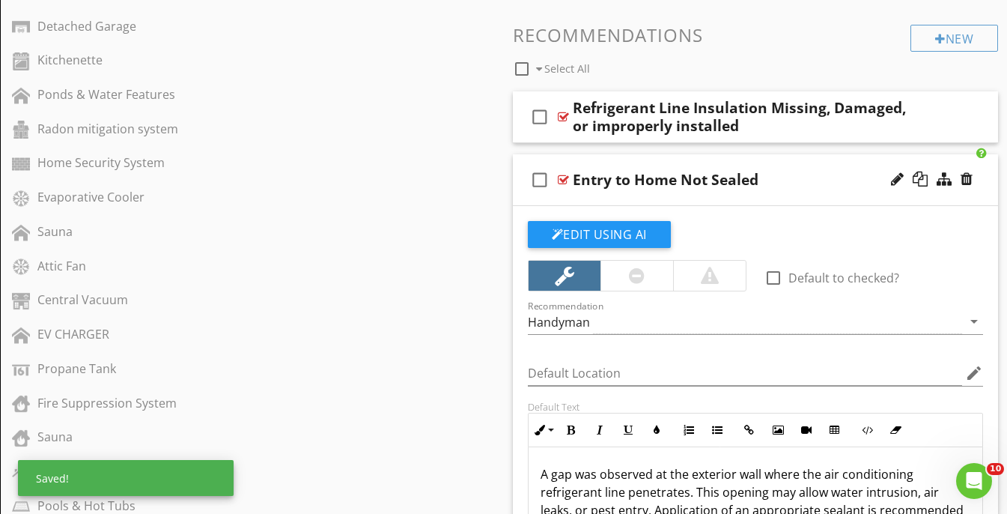
click at [810, 163] on div "check_box_outline_blank Entry to Home Not Sealed" at bounding box center [756, 180] width 486 height 52
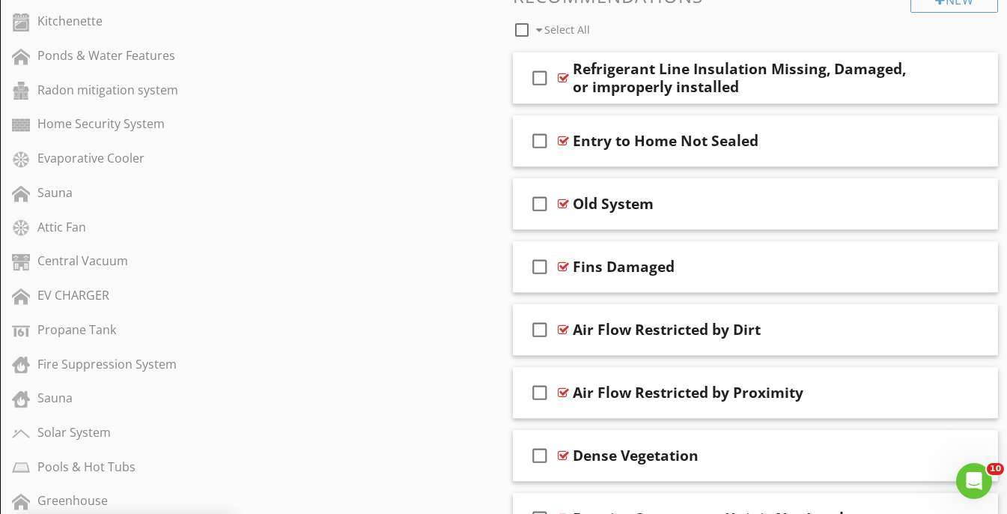
scroll to position [977, 0]
click at [786, 194] on div "Old System" at bounding box center [744, 203] width 342 height 18
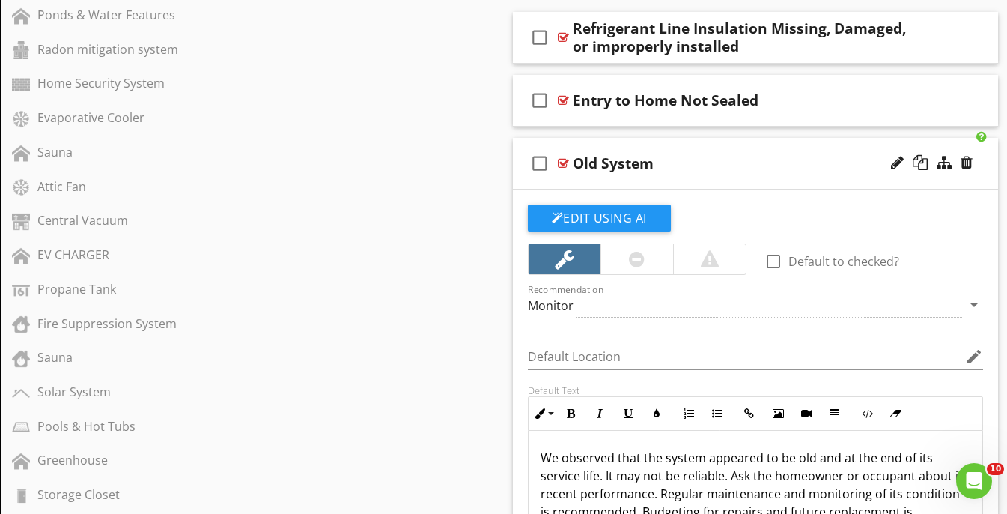
scroll to position [995, 0]
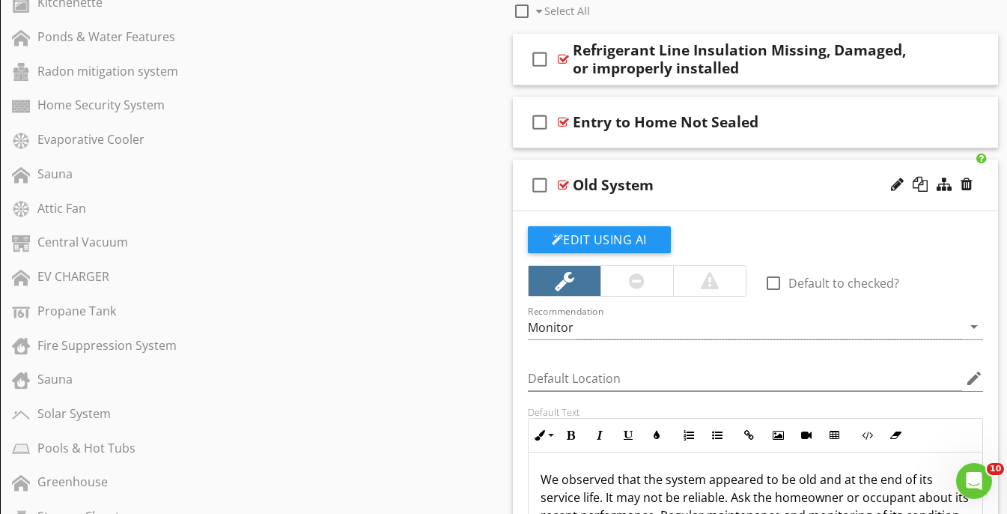
click at [786, 162] on div "check_box_outline_blank Old System" at bounding box center [756, 186] width 486 height 52
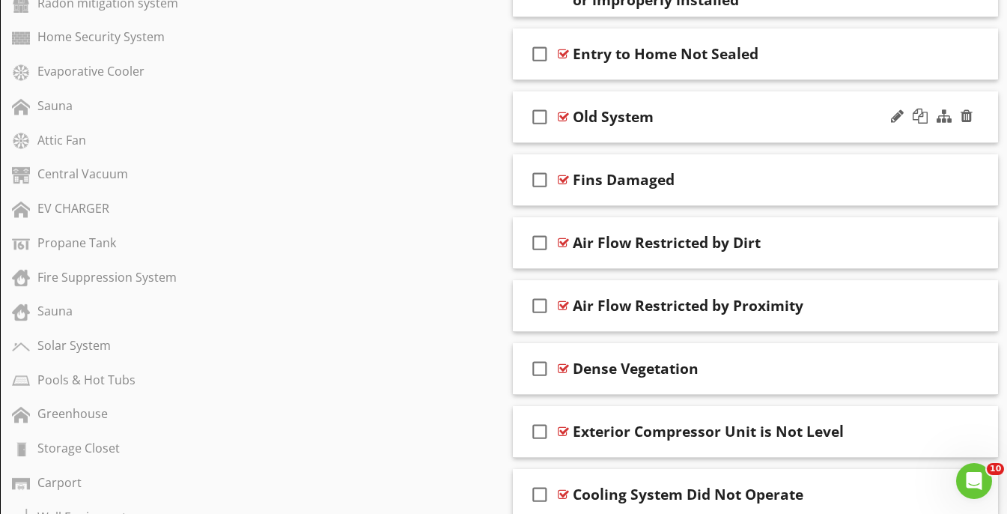
scroll to position [1064, 0]
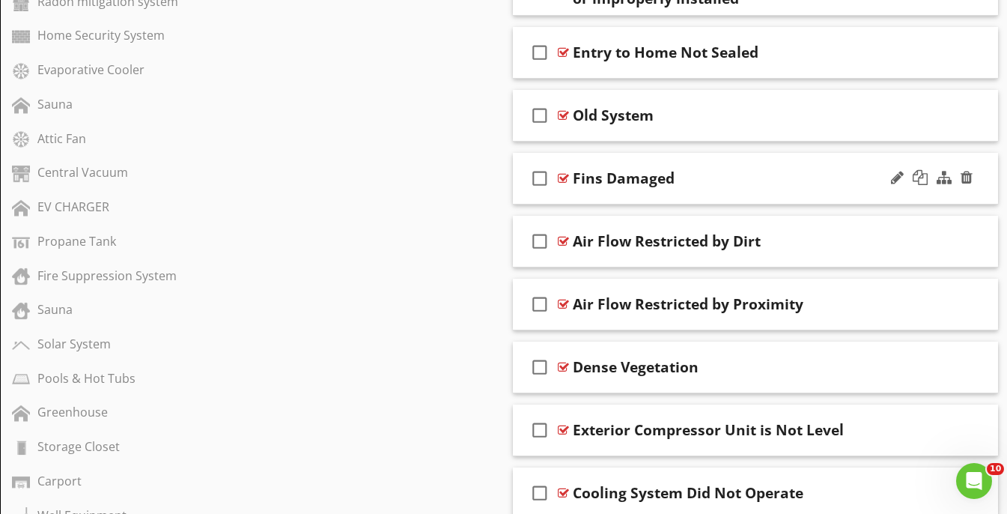
click at [786, 162] on div "check_box_outline_blank Fins Damaged" at bounding box center [756, 179] width 486 height 52
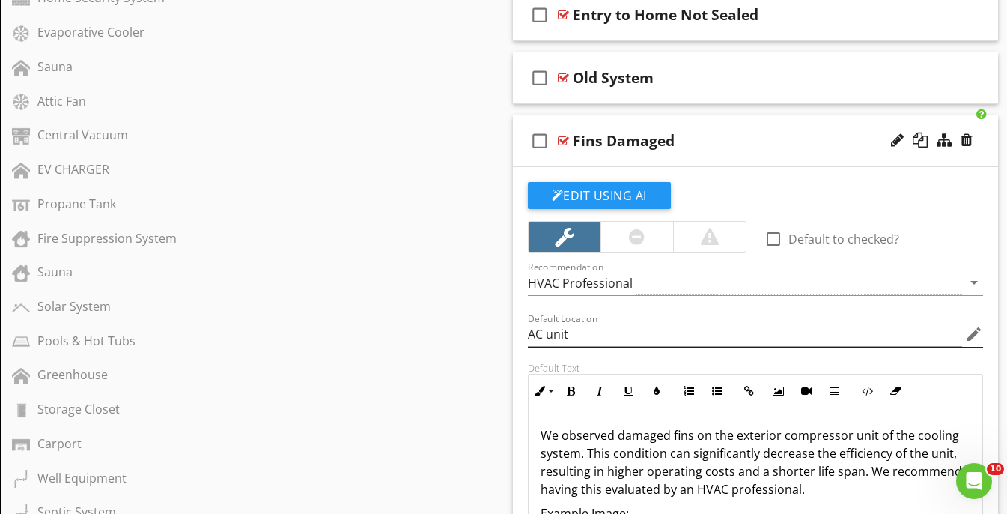
scroll to position [1023, 0]
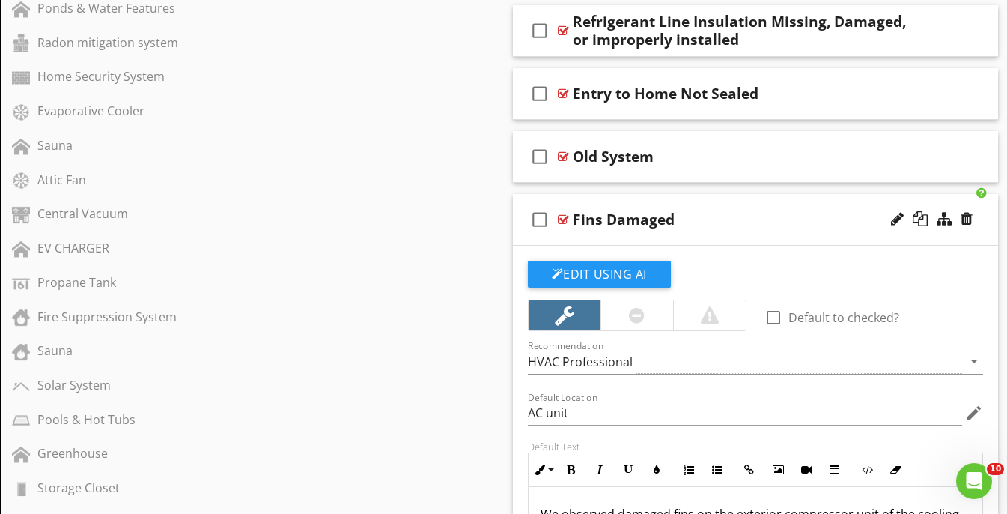
click at [765, 202] on div "check_box_outline_blank Fins Damaged" at bounding box center [756, 220] width 486 height 52
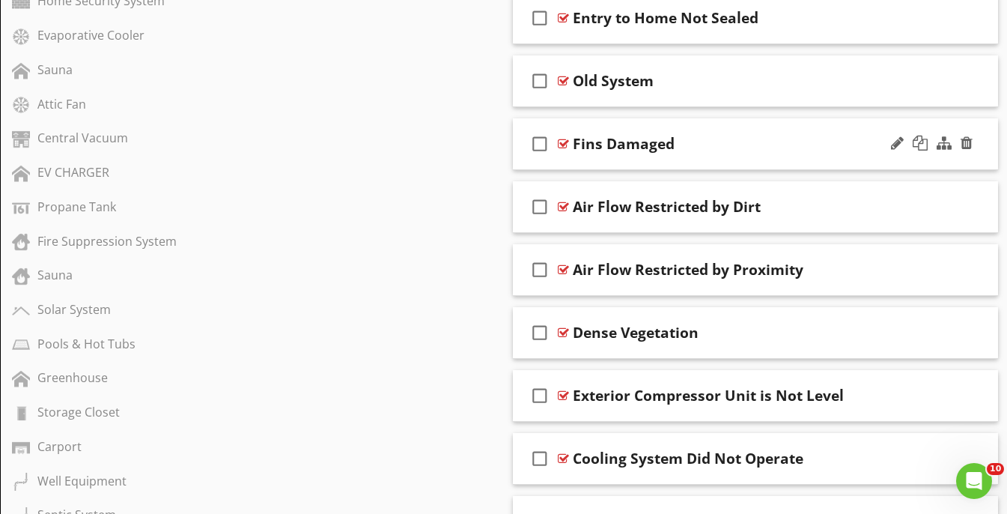
scroll to position [1103, 0]
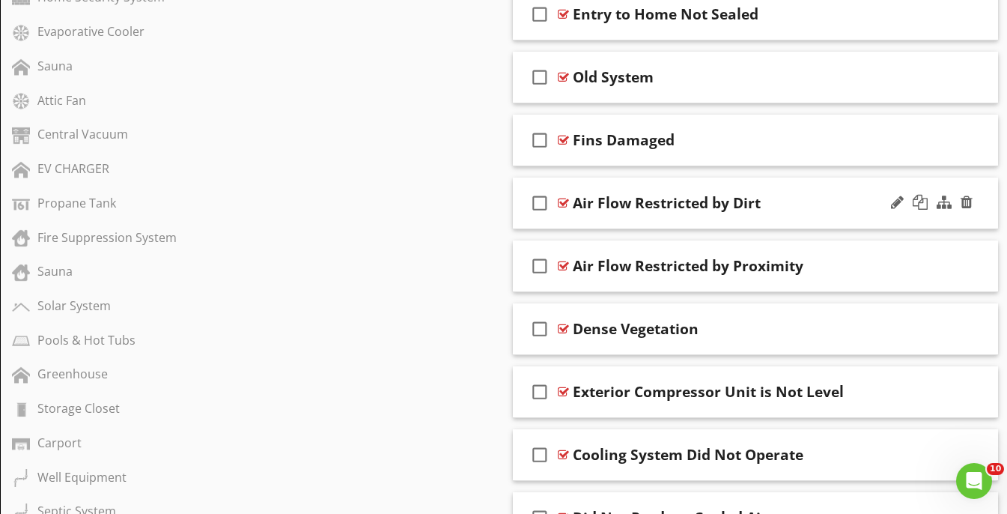
click at [825, 185] on div "check_box_outline_blank Air Flow Restricted by Dirt" at bounding box center [756, 204] width 486 height 52
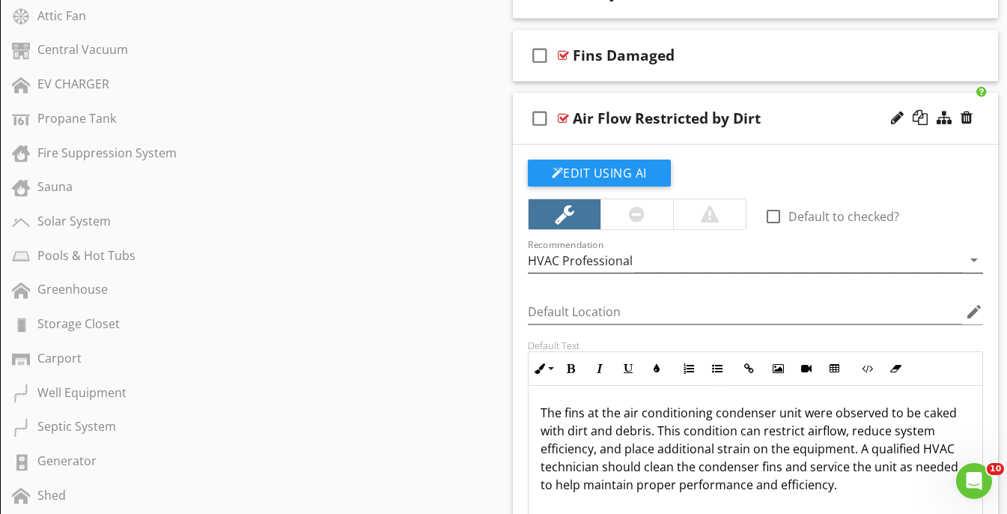
scroll to position [1186, 0]
click at [807, 99] on div "check_box_outline_blank Air Flow Restricted by Dirt" at bounding box center [756, 120] width 486 height 52
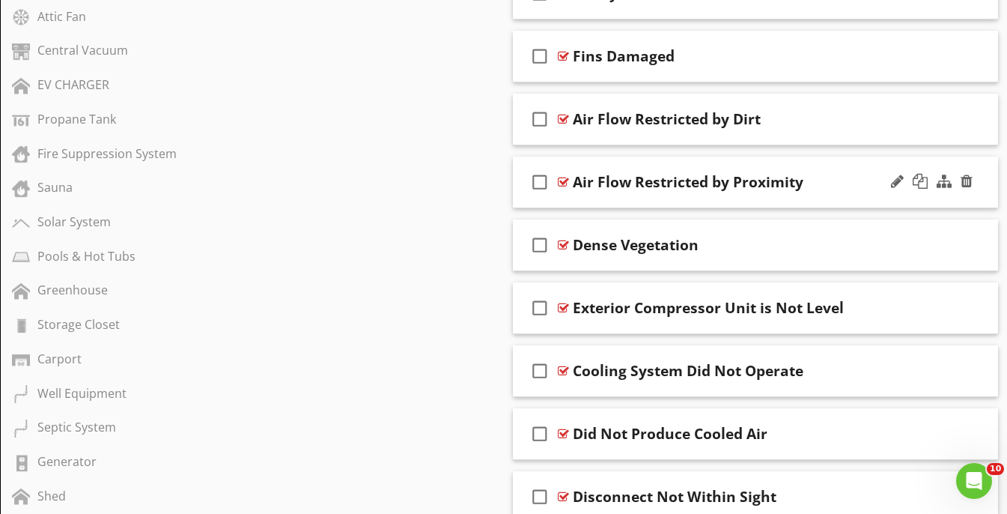
click at [826, 160] on div "check_box_outline_blank Air Flow Restricted by Proximity" at bounding box center [756, 183] width 486 height 52
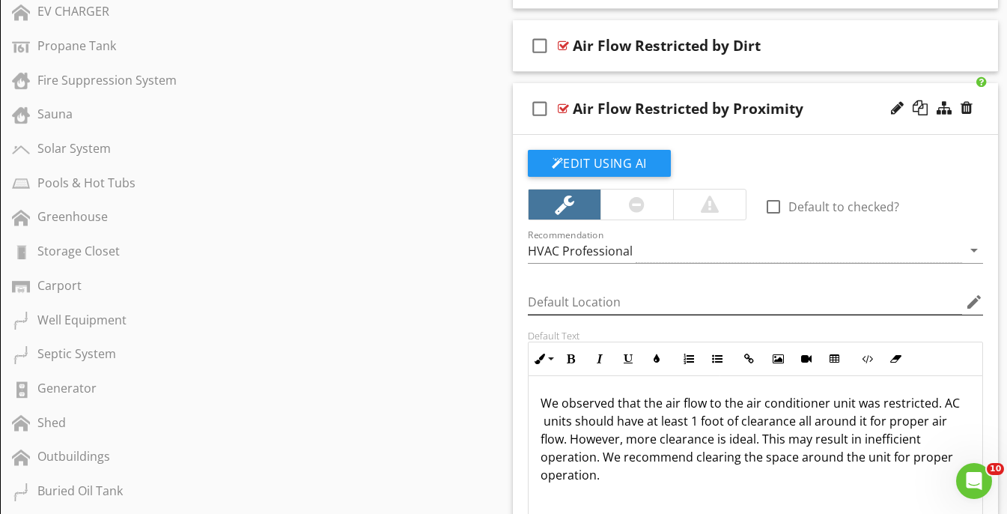
scroll to position [1259, 0]
click at [836, 89] on div "check_box_outline_blank Air Flow Restricted by Proximity" at bounding box center [756, 110] width 486 height 52
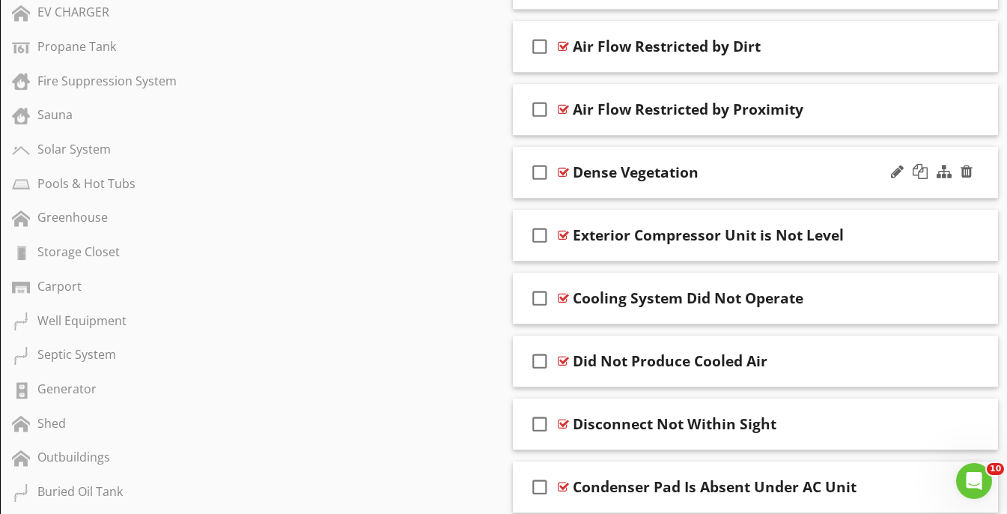
click at [798, 160] on div "check_box_outline_blank Dense Vegetation" at bounding box center [756, 173] width 486 height 52
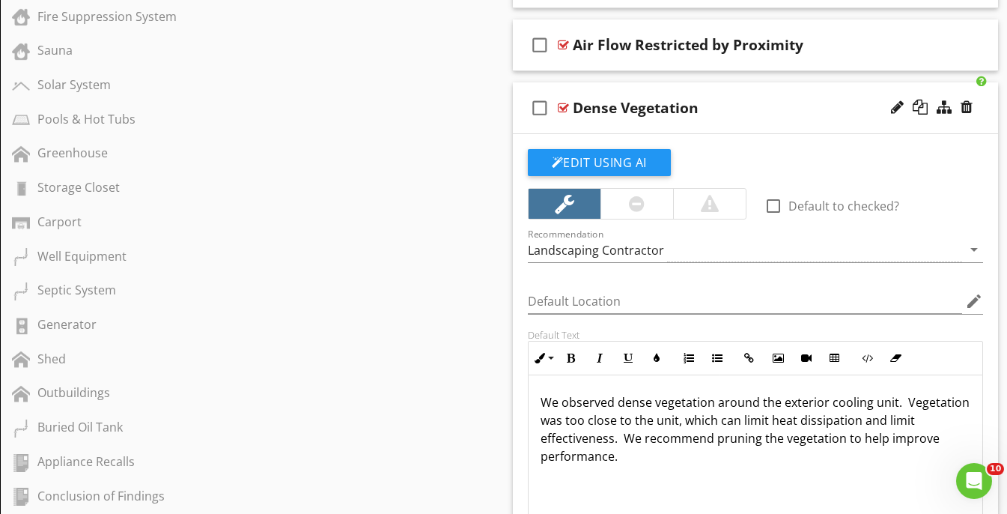
scroll to position [1303, 0]
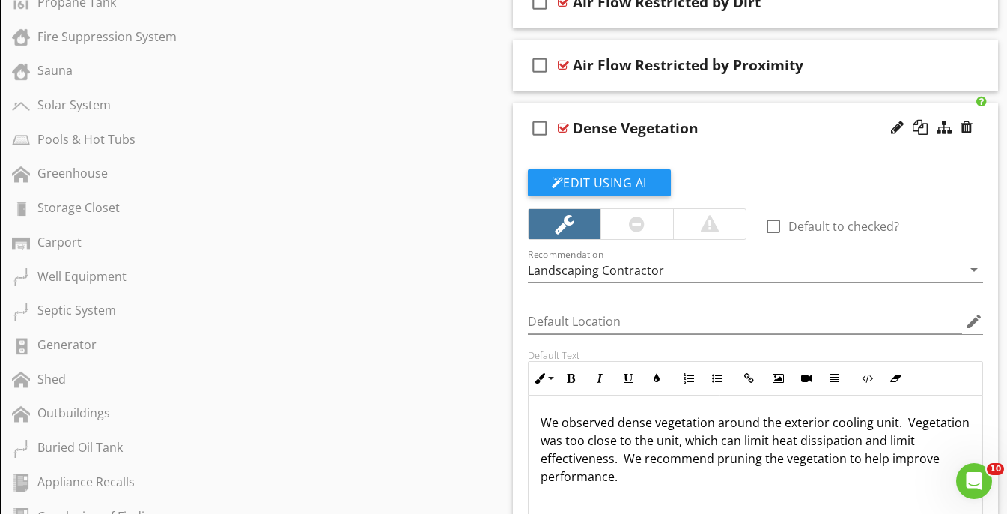
click at [815, 103] on div "check_box_outline_blank Dense Vegetation" at bounding box center [756, 129] width 486 height 52
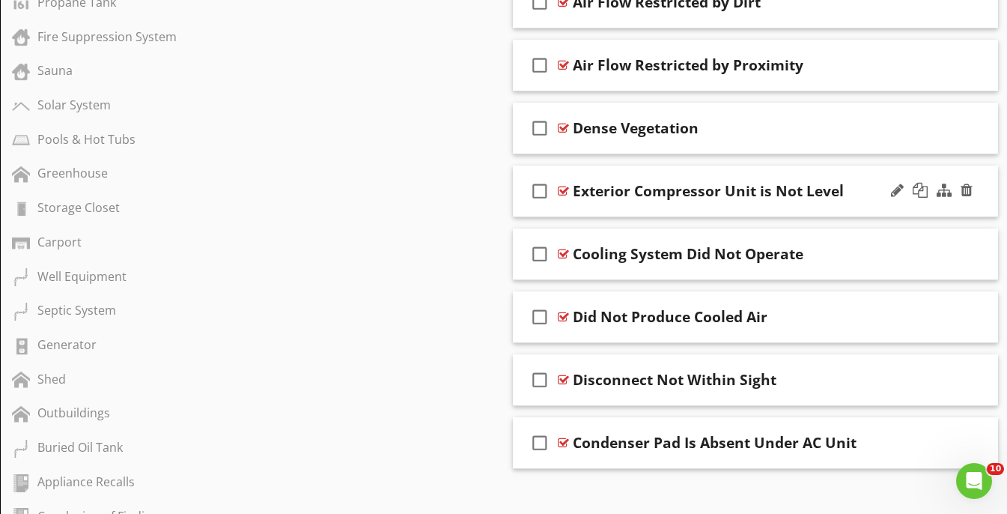
click at [843, 169] on div "check_box_outline_blank Exterior Compressor Unit is Not Level" at bounding box center [756, 192] width 486 height 52
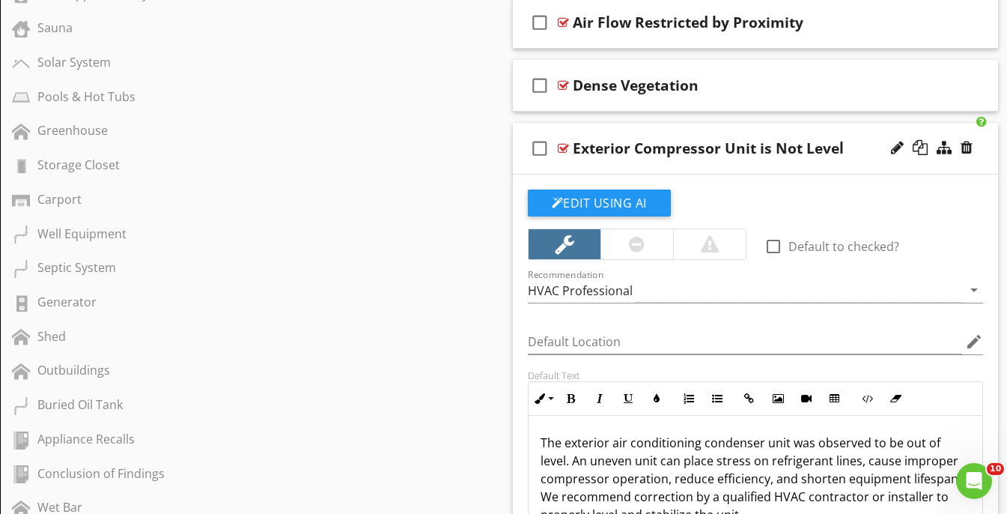
scroll to position [1337, 0]
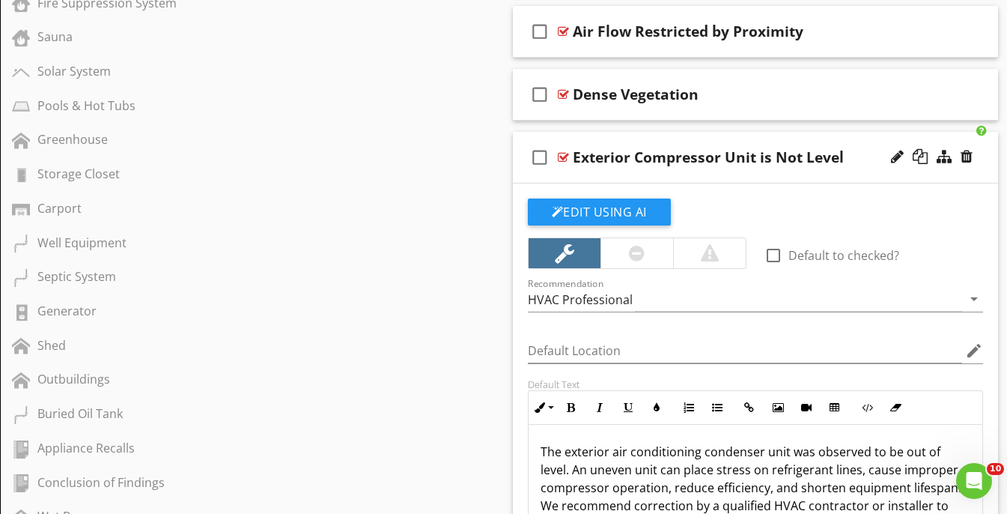
click at [860, 140] on div "check_box_outline_blank Exterior Compressor Unit is Not Level" at bounding box center [756, 158] width 486 height 52
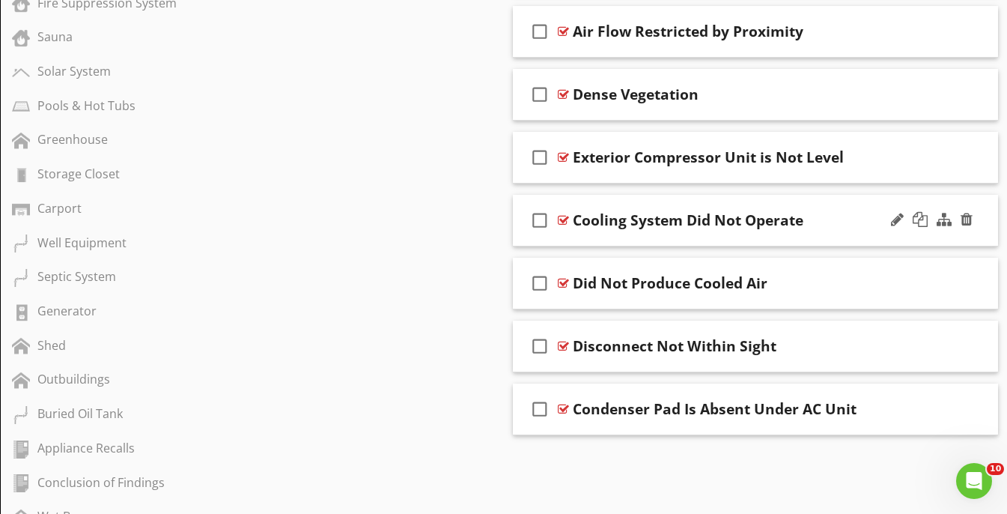
click at [828, 208] on div "check_box_outline_blank Cooling System Did Not Operate" at bounding box center [756, 221] width 486 height 52
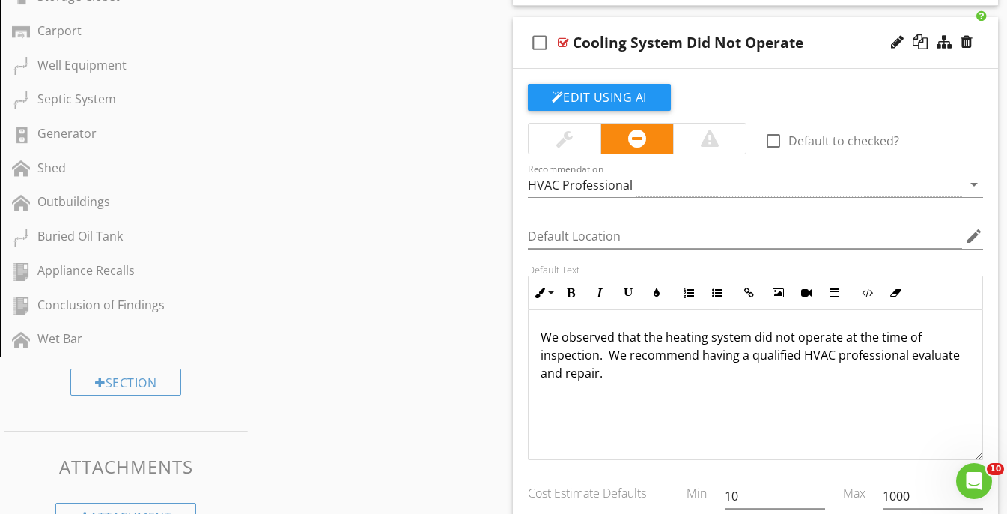
scroll to position [1511, 0]
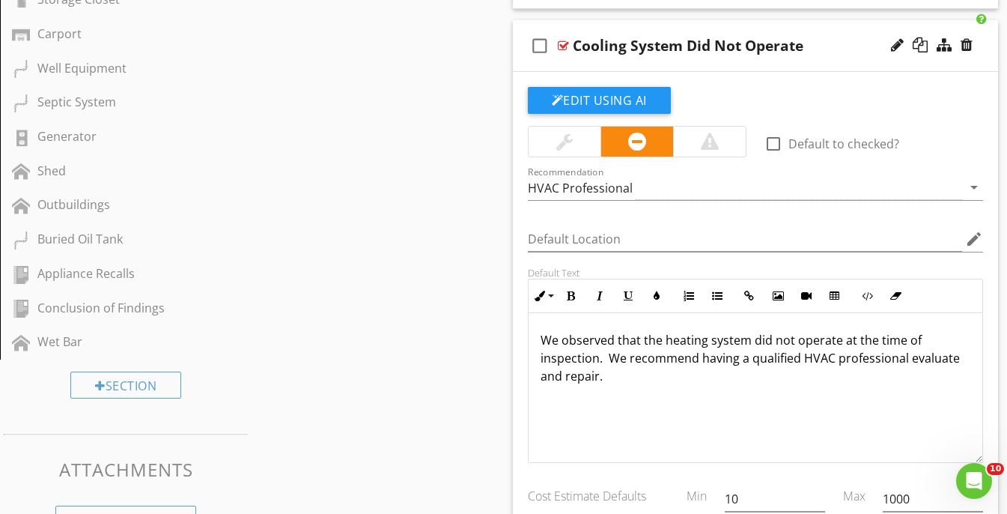
drag, startPoint x: 714, startPoint y: 395, endPoint x: 479, endPoint y: 326, distance: 244.6
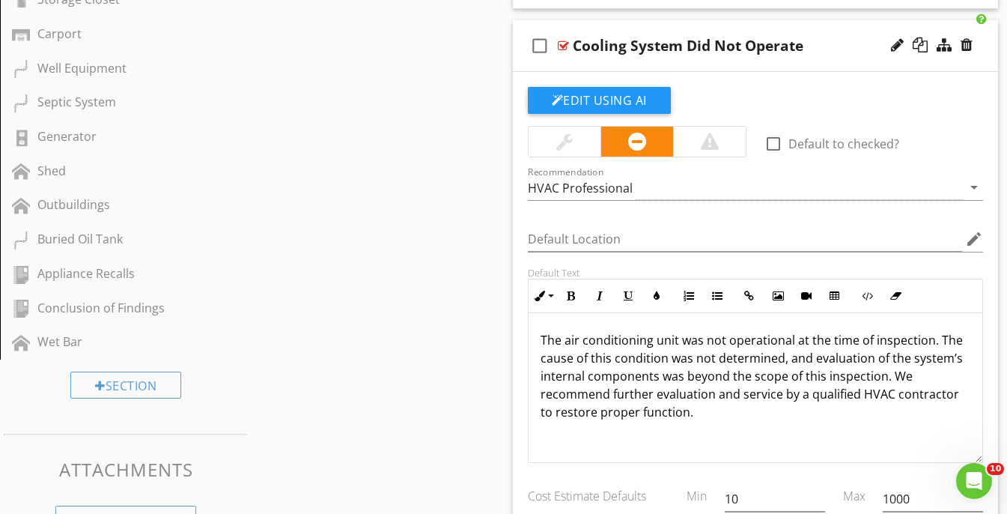
click at [815, 40] on div "Cooling System Did Not Operate" at bounding box center [744, 46] width 342 height 18
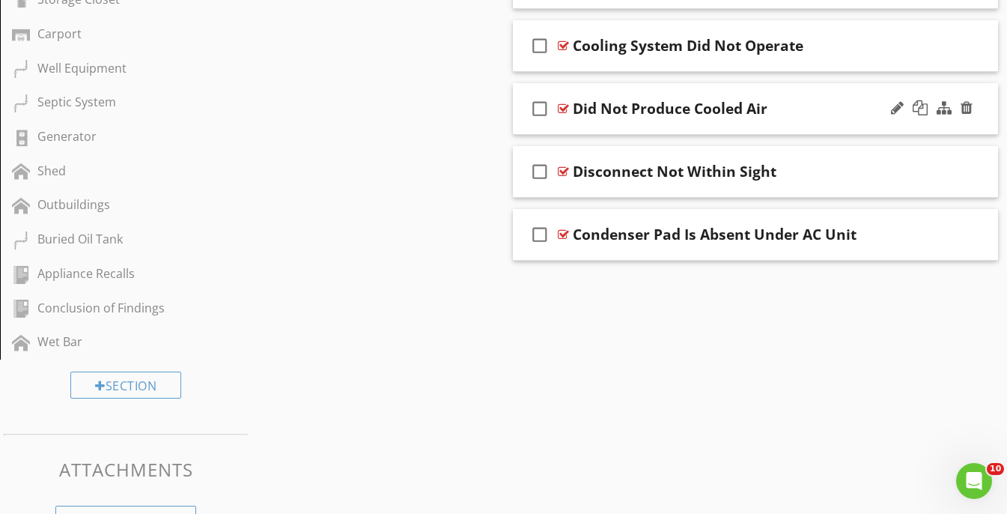
click at [840, 109] on div "Did Not Produce Cooled Air" at bounding box center [744, 109] width 342 height 18
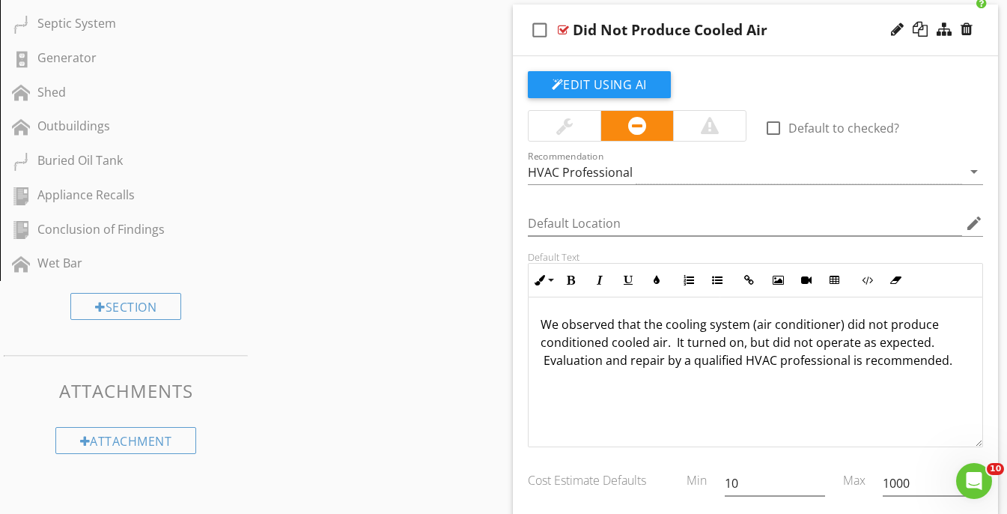
scroll to position [1591, 0]
click at [710, 357] on p "We observed that the cooling system (air conditioner) did not produce condition…" at bounding box center [756, 342] width 431 height 54
drag, startPoint x: 722, startPoint y: 390, endPoint x: 531, endPoint y: 314, distance: 205.7
click at [531, 314] on div "We observed that the cooling system (air conditioner) did not produce condition…" at bounding box center [756, 372] width 455 height 150
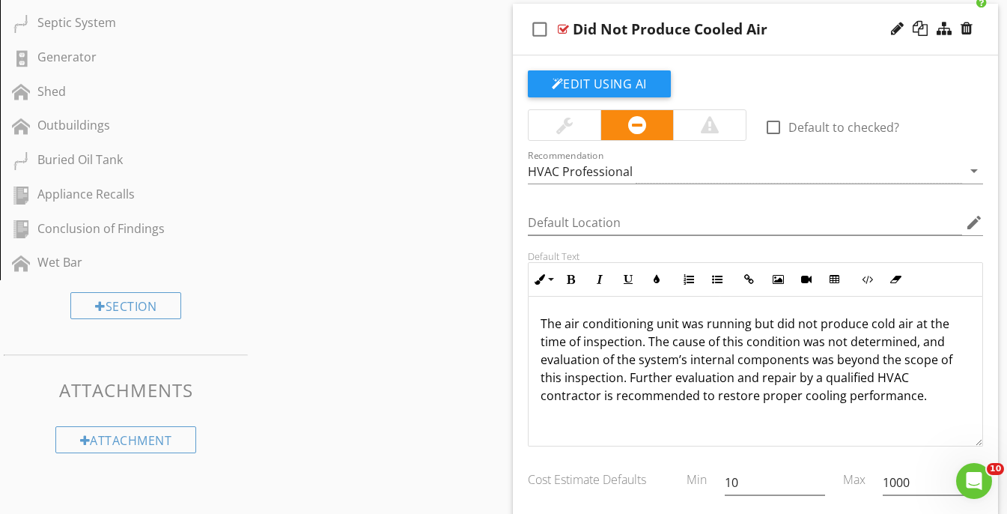
click at [833, 15] on div "check_box_outline_blank Did Not Produce Cooled Air" at bounding box center [756, 30] width 486 height 52
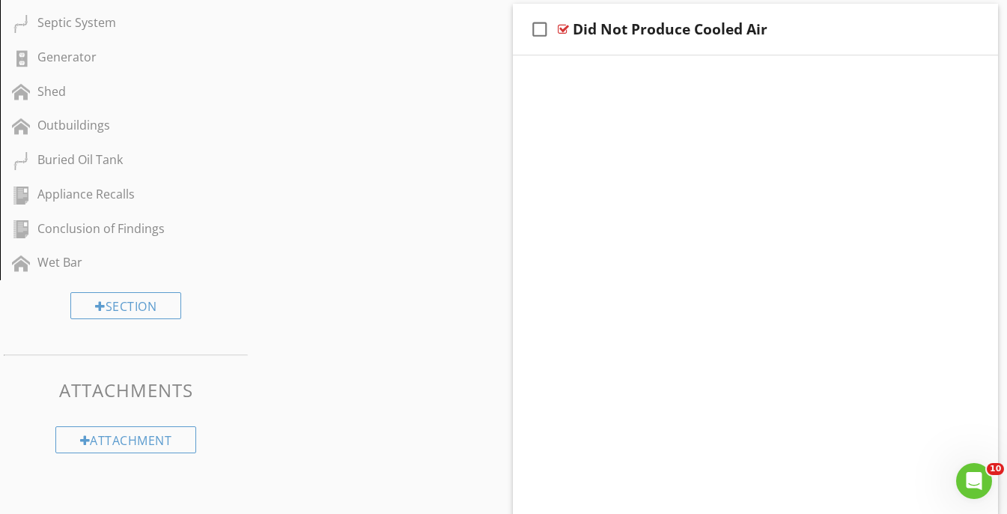
scroll to position [1556, 0]
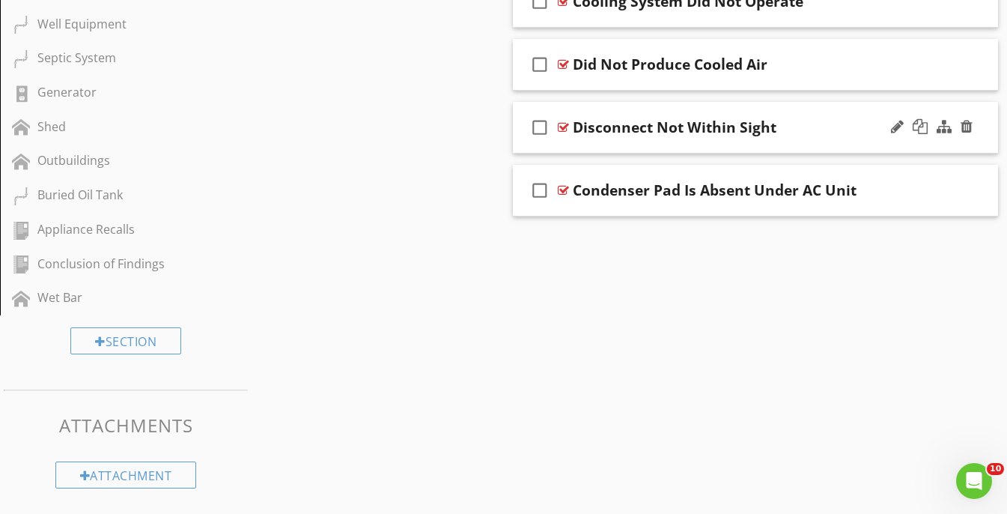
click at [835, 118] on div "Disconnect Not Within Sight" at bounding box center [744, 127] width 342 height 18
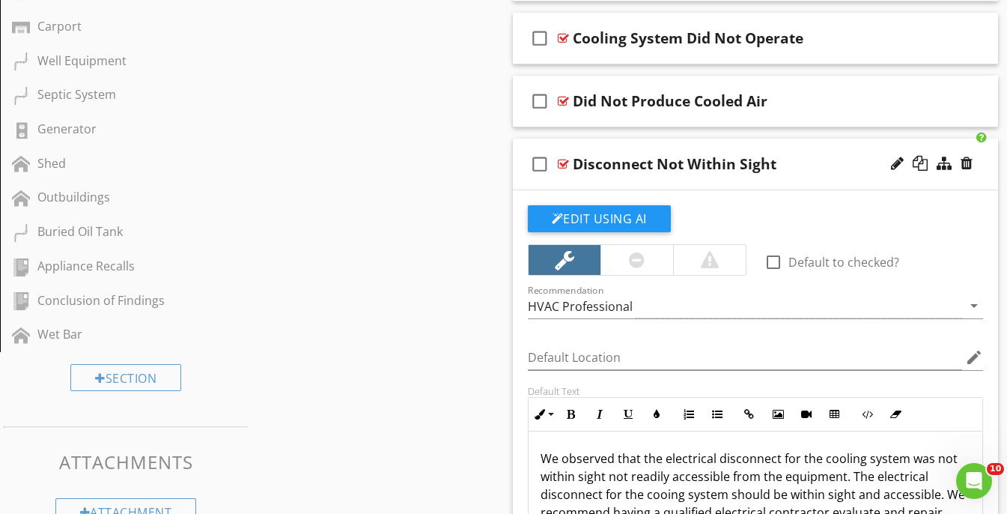
scroll to position [1512, 0]
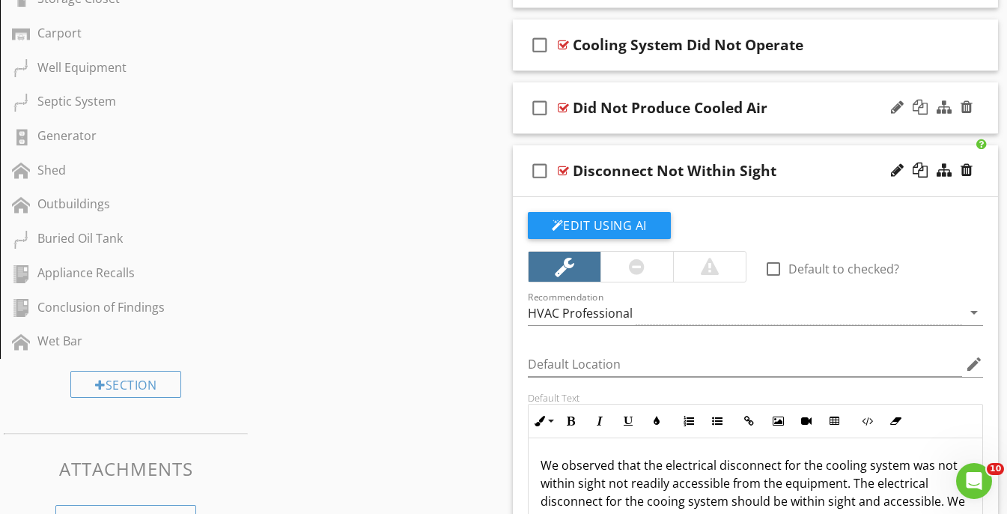
click at [827, 92] on div "check_box_outline_blank Did Not Produce Cooled Air" at bounding box center [756, 108] width 486 height 52
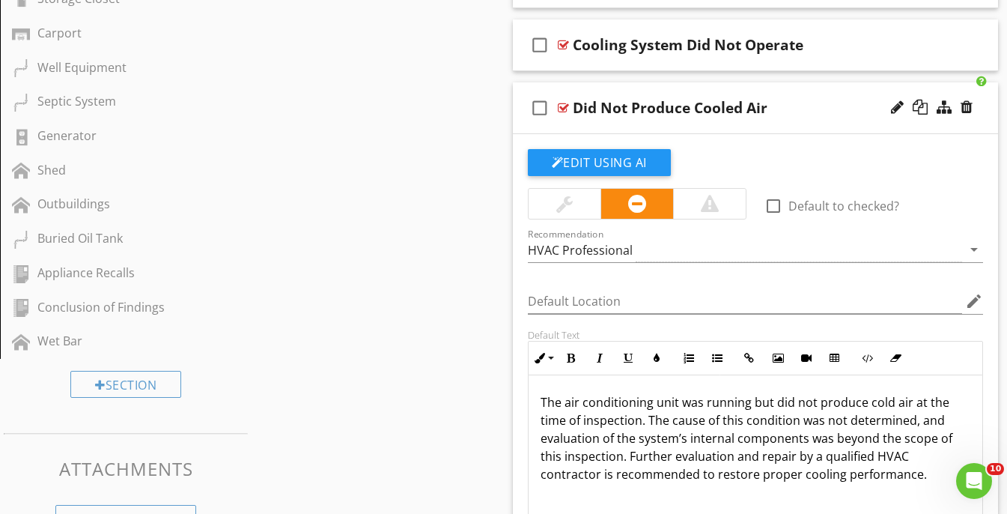
click at [830, 84] on div "check_box_outline_blank Did Not Produce Cooled Air" at bounding box center [756, 108] width 486 height 52
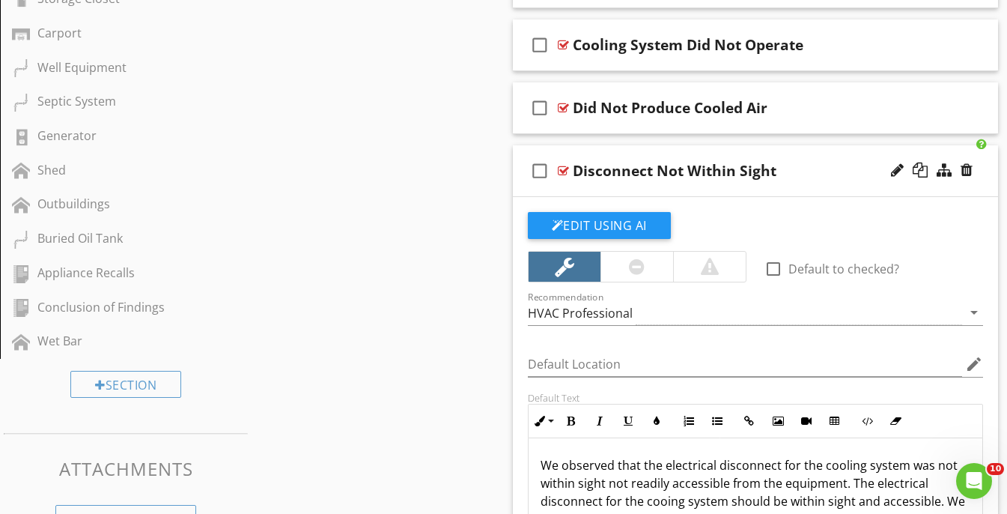
click at [818, 157] on div "check_box_outline_blank Disconnect Not Within Sight" at bounding box center [756, 171] width 486 height 52
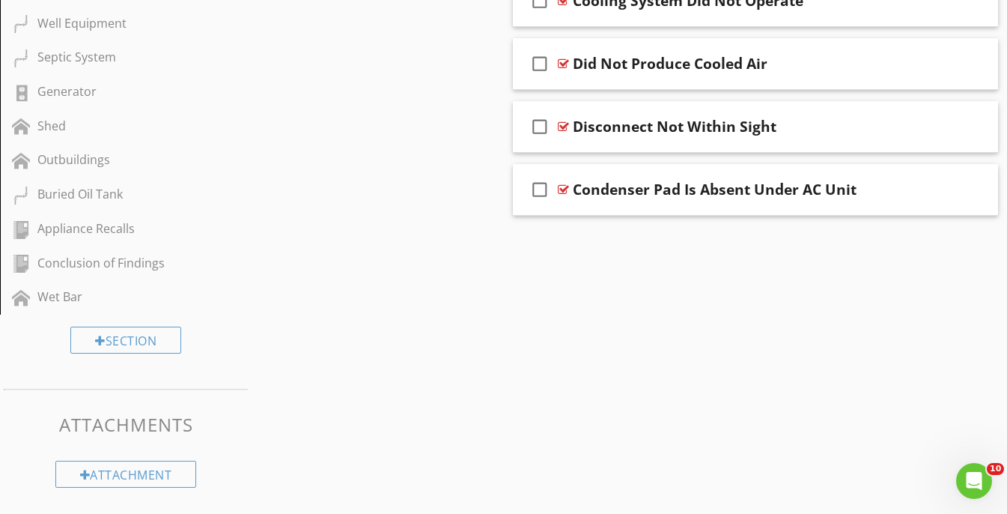
scroll to position [1556, 0]
click at [845, 172] on div "check_box_outline_blank Condenser Pad Is Absent Under AC Unit" at bounding box center [756, 191] width 486 height 52
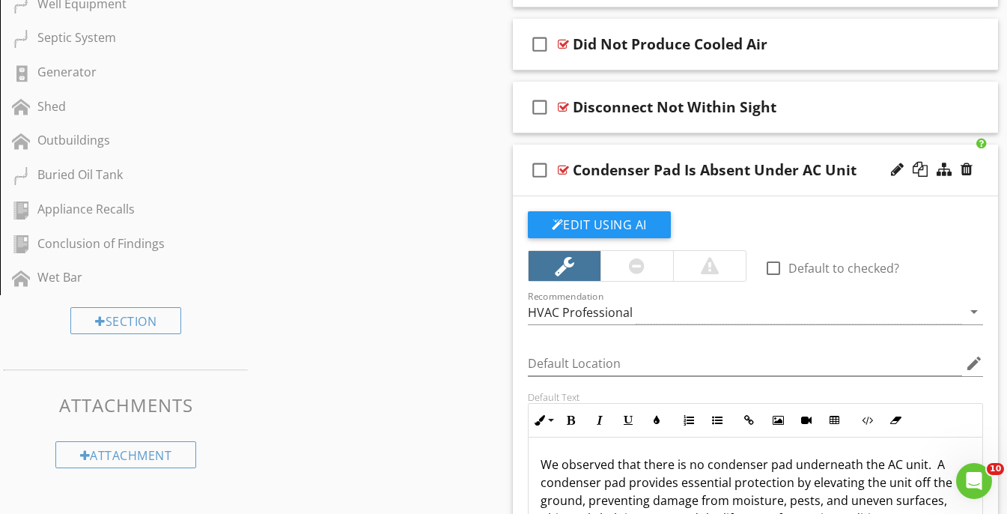
scroll to position [1553, 0]
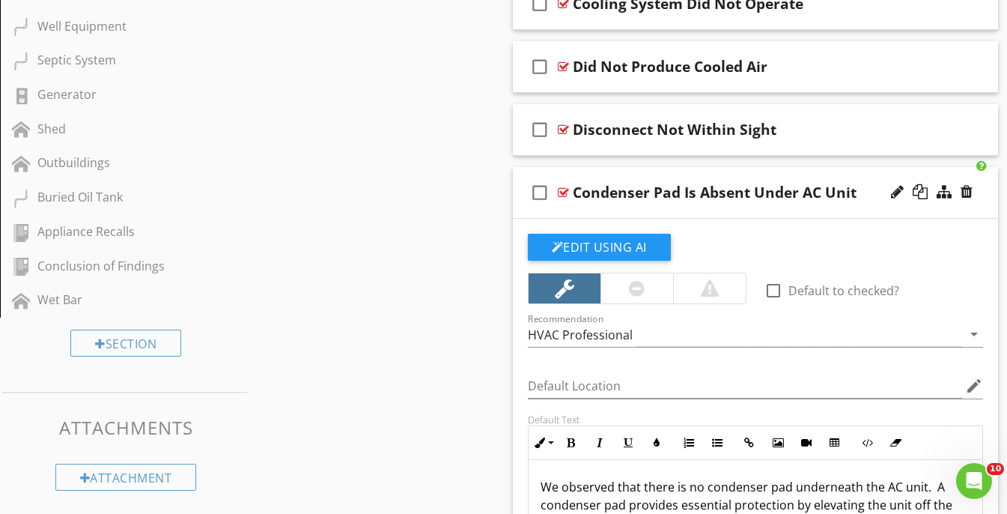
click at [791, 169] on div "check_box_outline_blank Condenser Pad Is Absent Under AC Unit" at bounding box center [756, 193] width 486 height 52
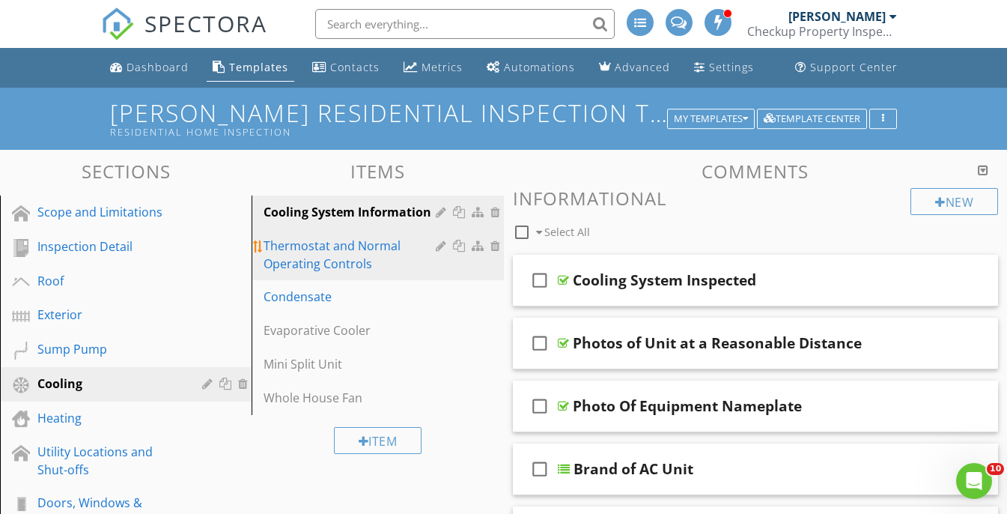
scroll to position [0, 0]
click at [367, 252] on div "Thermostat and Normal Operating Controls" at bounding box center [352, 255] width 176 height 36
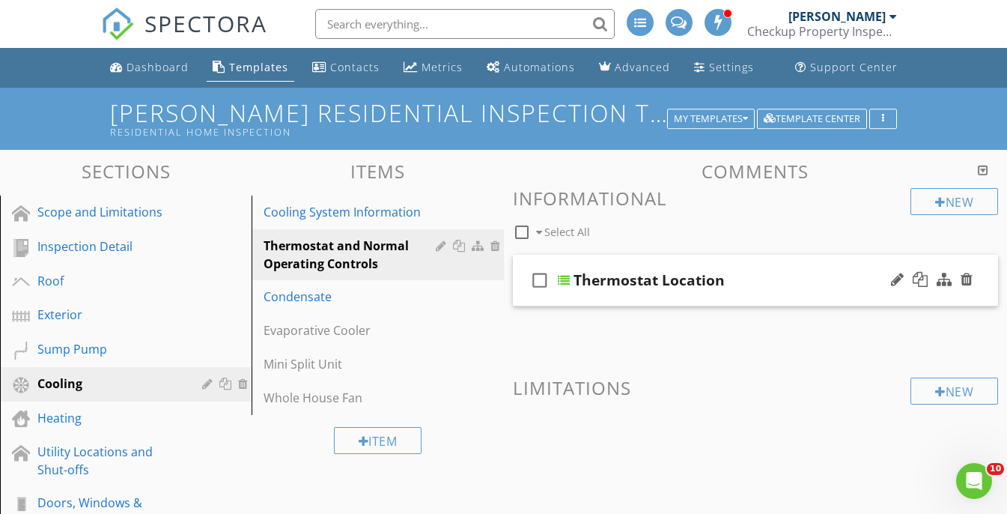
click at [752, 268] on div "check_box_outline_blank Thermostat Location" at bounding box center [756, 281] width 486 height 52
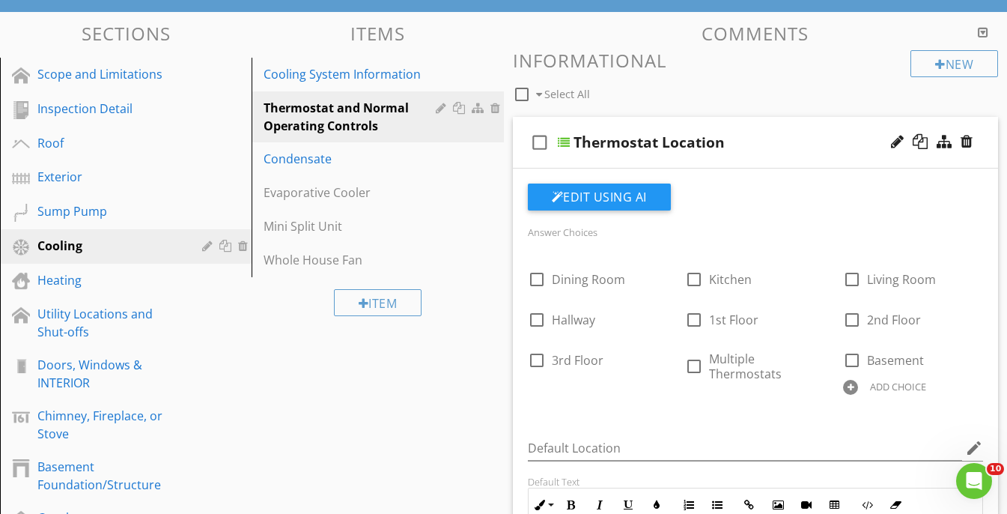
scroll to position [82, 0]
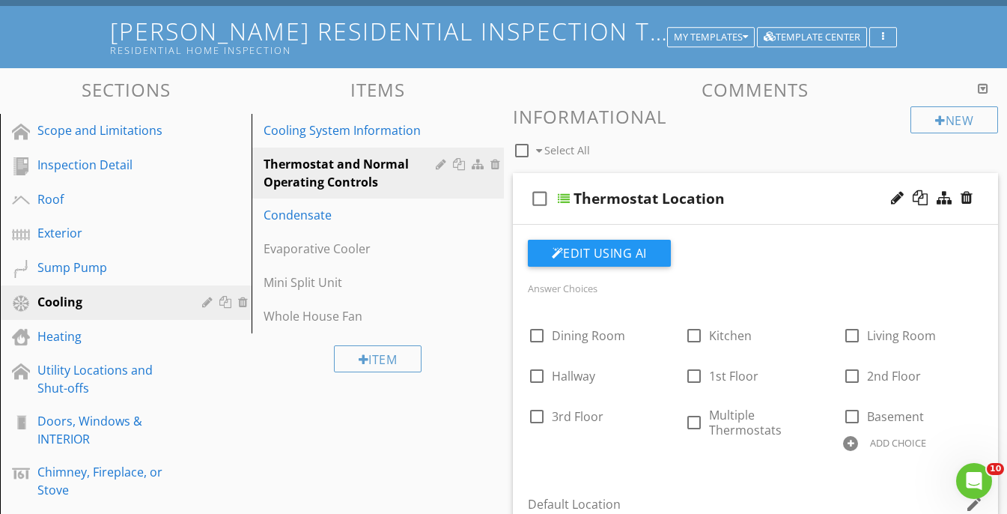
click at [762, 175] on div "check_box_outline_blank Thermostat Location" at bounding box center [756, 199] width 486 height 52
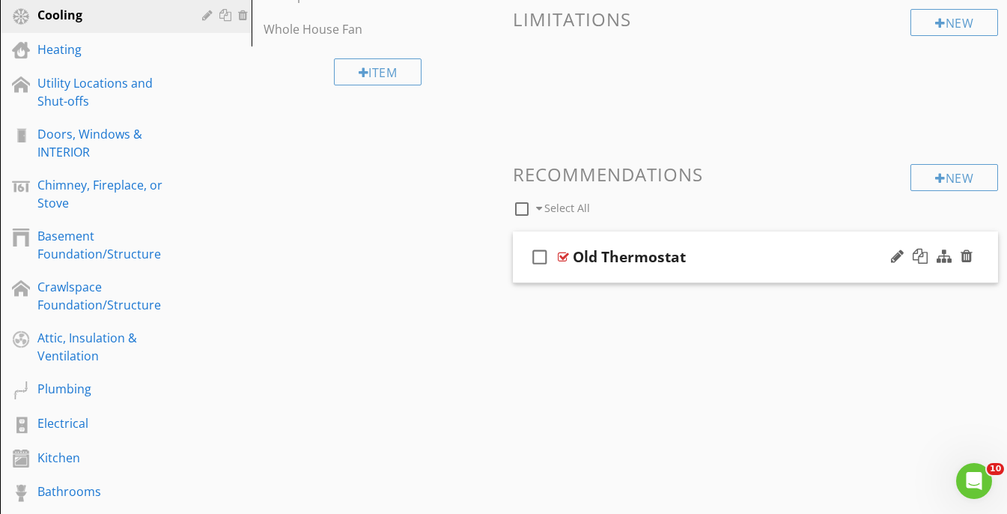
scroll to position [380, 0]
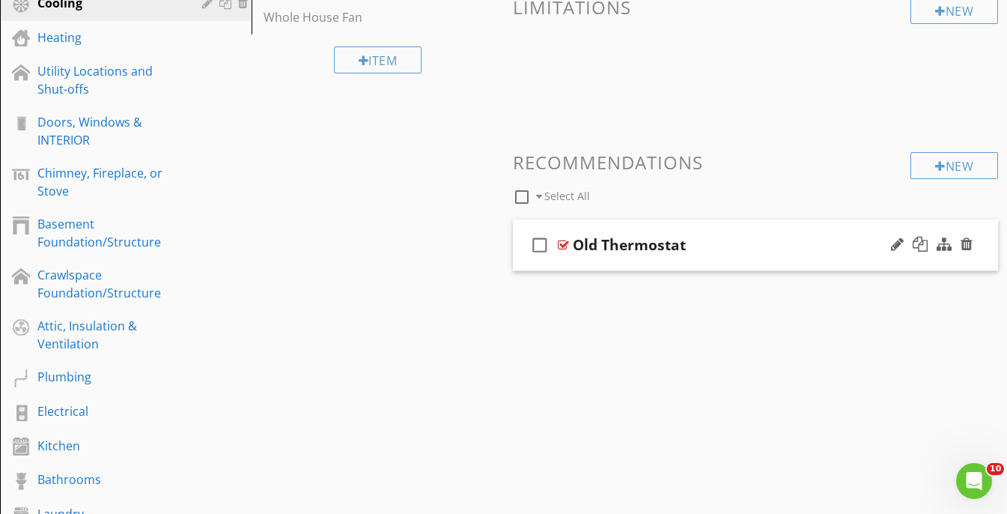
click at [789, 222] on div "check_box_outline_blank Old Thermostat" at bounding box center [756, 245] width 486 height 52
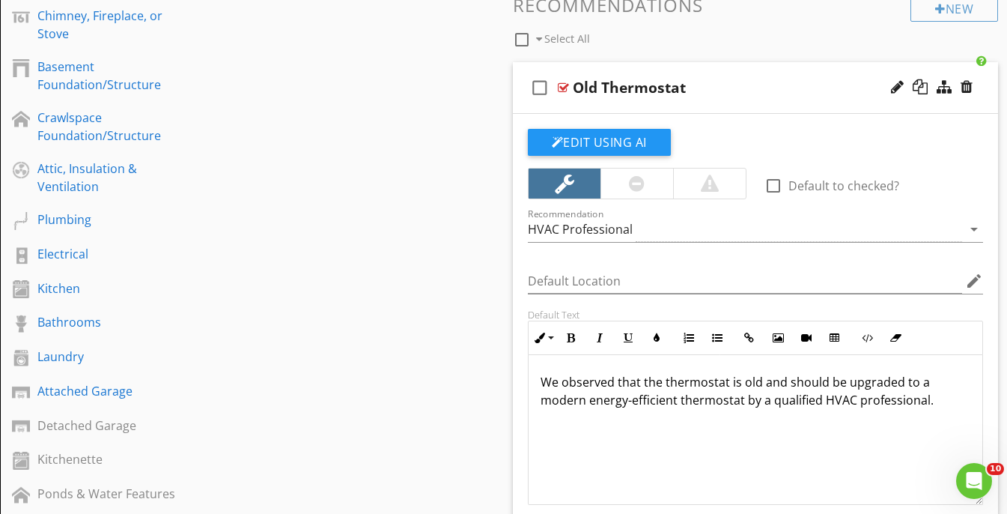
scroll to position [539, 0]
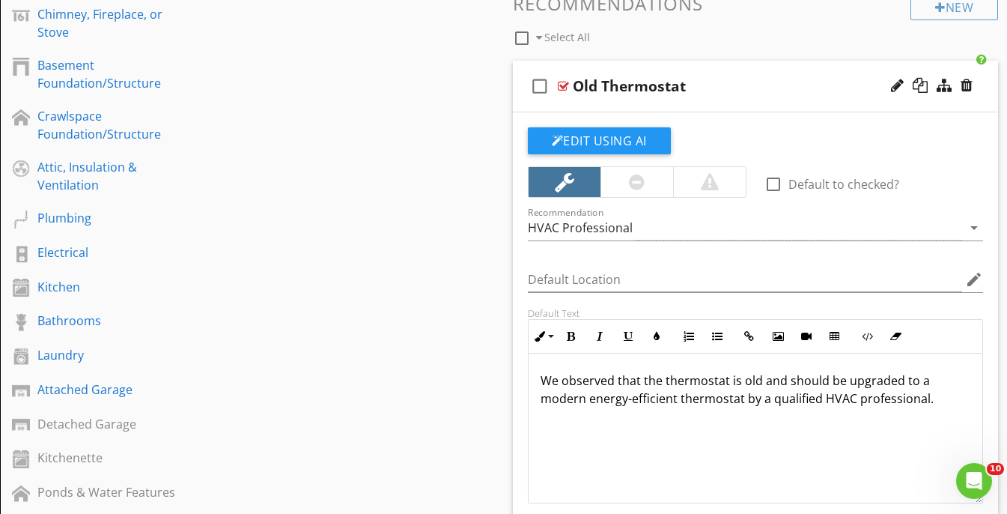
drag, startPoint x: 670, startPoint y: 440, endPoint x: 531, endPoint y: 366, distance: 156.8
click at [531, 366] on div "We observed that the thermostat is old and should be upgraded to a modern energ…" at bounding box center [756, 429] width 455 height 150
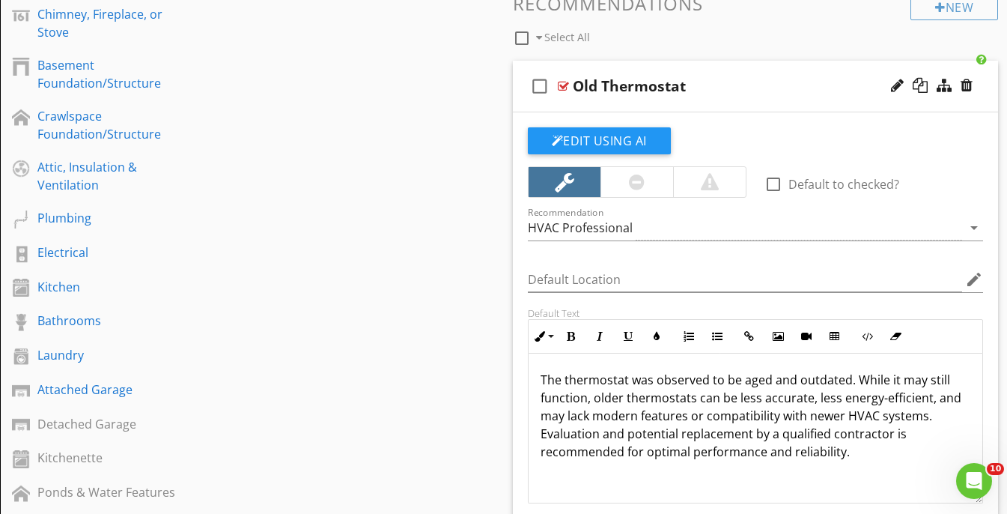
scroll to position [1, 0]
